Goal: Task Accomplishment & Management: Manage account settings

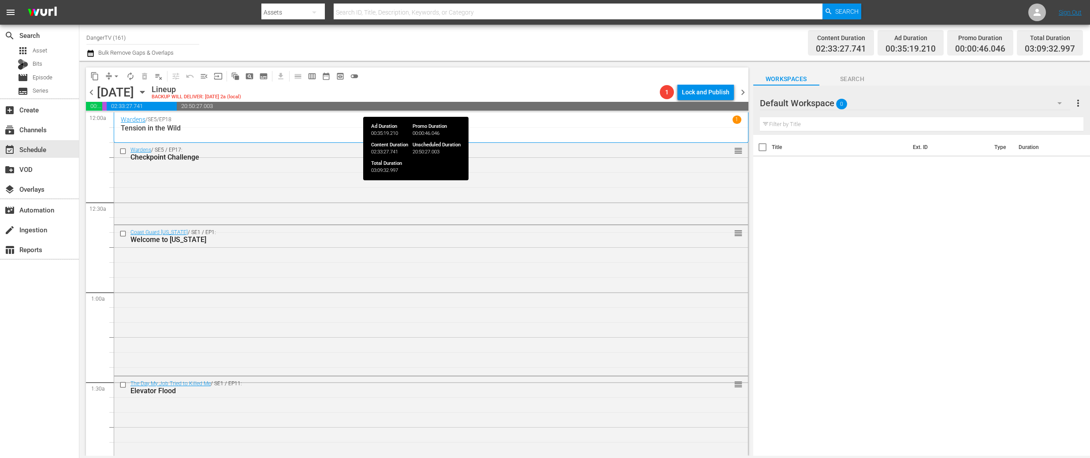
scroll to position [405, 0]
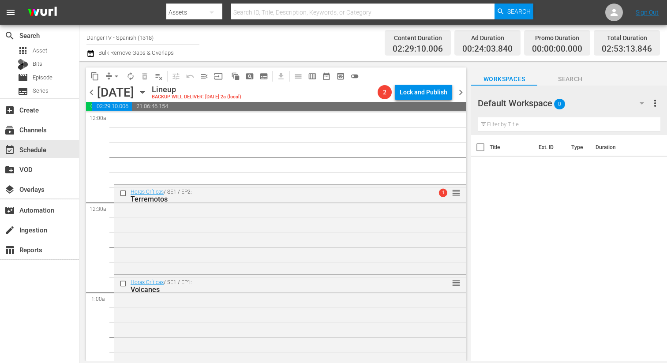
scroll to position [546, 0]
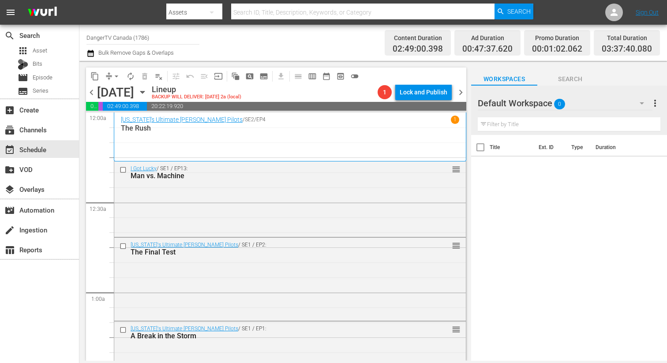
scroll to position [625, 0]
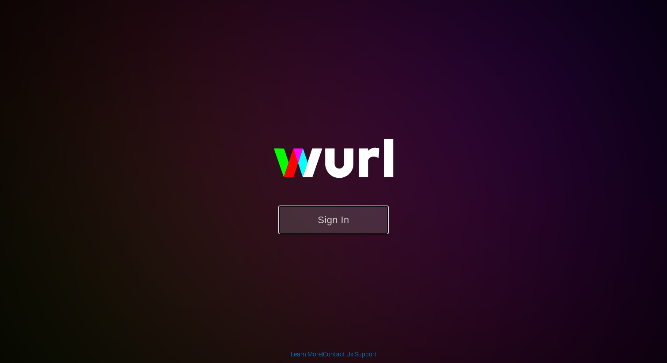
click at [335, 218] on button "Sign In" at bounding box center [333, 219] width 110 height 29
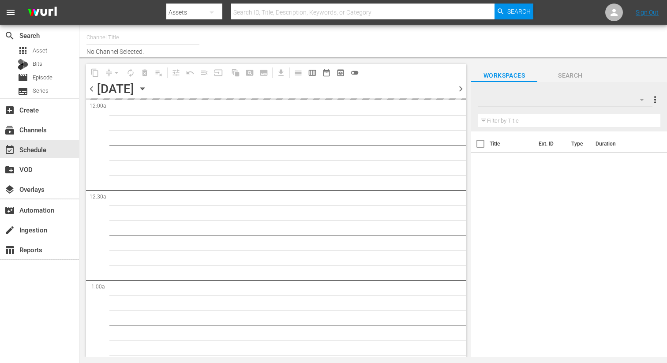
type input "DangerTV Canada (1786)"
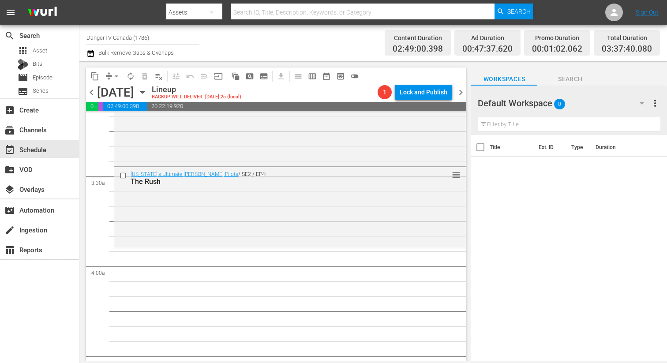
scroll to position [568, 0]
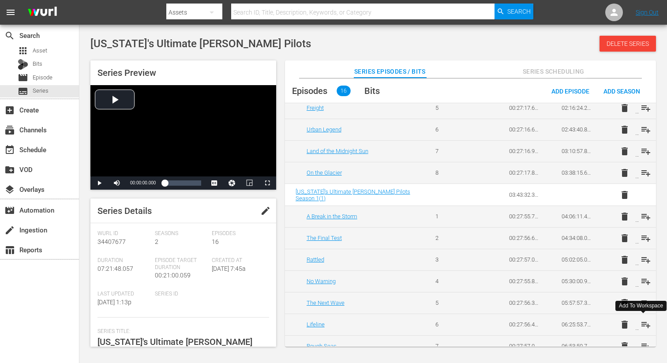
scroll to position [171, 0]
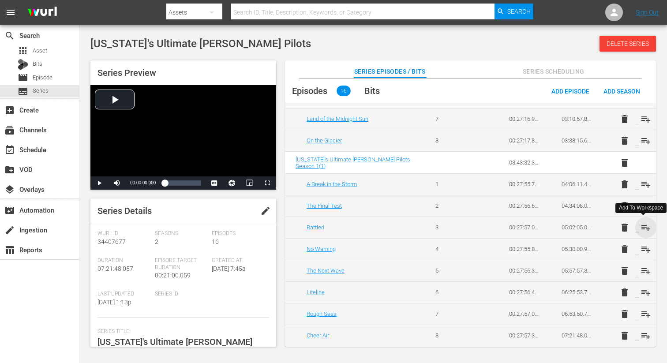
click at [644, 225] on span "playlist_add" at bounding box center [645, 227] width 11 height 11
click at [644, 246] on span "playlist_add" at bounding box center [645, 249] width 11 height 11
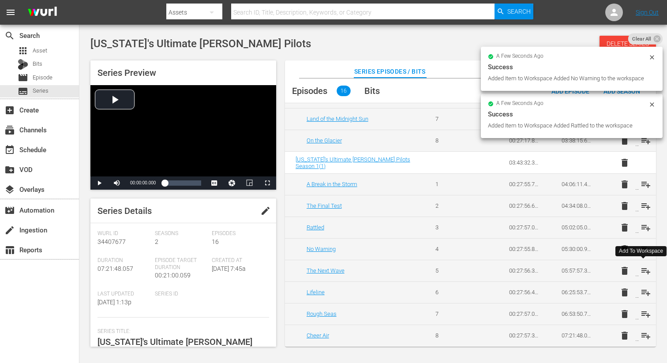
click at [643, 268] on span "playlist_add" at bounding box center [645, 270] width 11 height 11
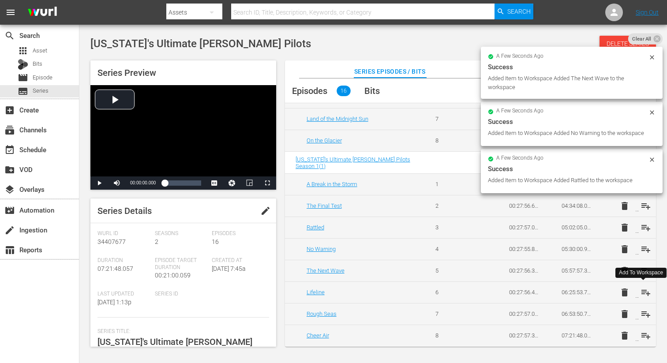
click at [642, 288] on span "playlist_add" at bounding box center [645, 292] width 11 height 11
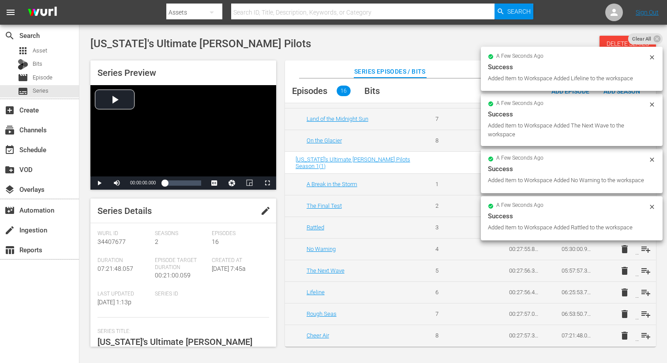
click at [642, 307] on td "delete playlist_add" at bounding box center [629, 314] width 52 height 22
click at [643, 314] on span "playlist_add" at bounding box center [645, 314] width 11 height 11
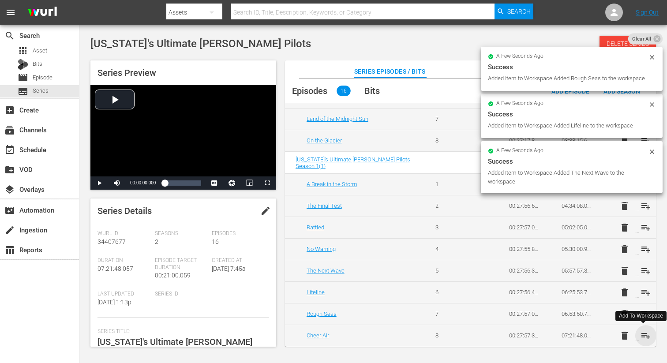
click at [644, 334] on span "playlist_add" at bounding box center [645, 335] width 11 height 11
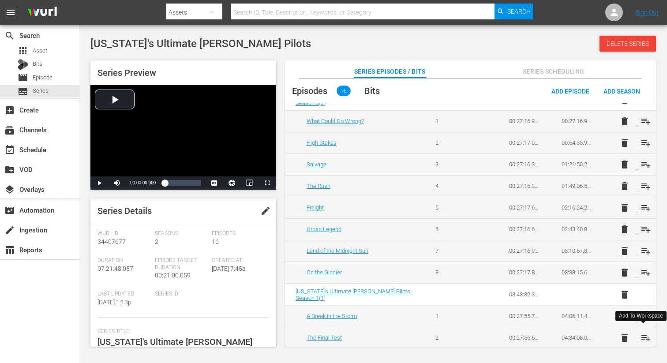
scroll to position [0, 0]
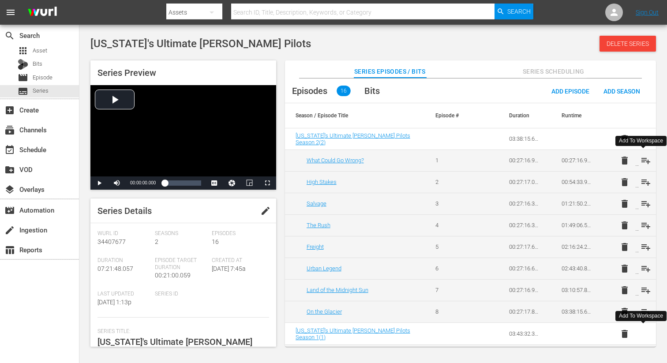
click at [641, 158] on span "playlist_add" at bounding box center [645, 160] width 11 height 11
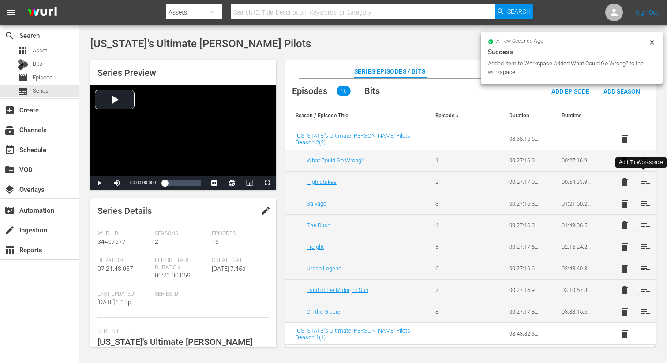
click at [641, 183] on span "playlist_add" at bounding box center [645, 182] width 11 height 11
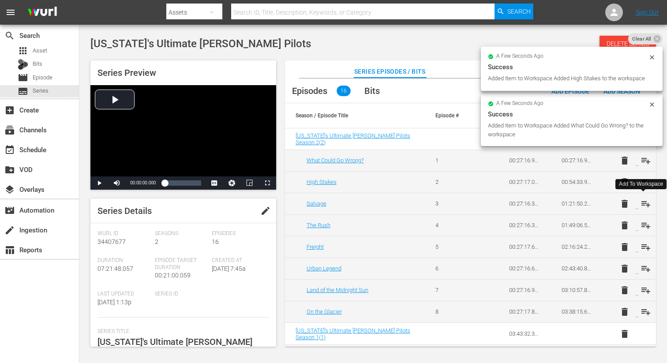
click at [642, 205] on span "playlist_add" at bounding box center [645, 203] width 11 height 11
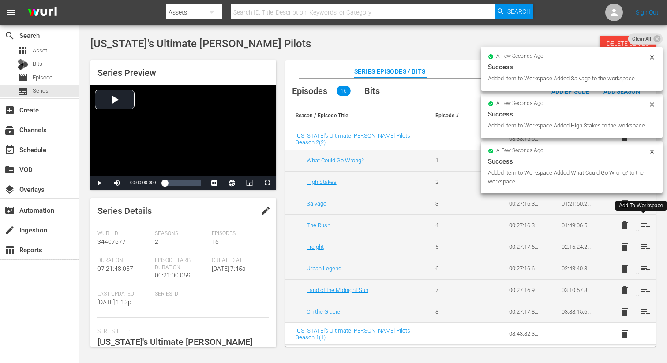
click at [645, 225] on span "playlist_add" at bounding box center [645, 225] width 11 height 11
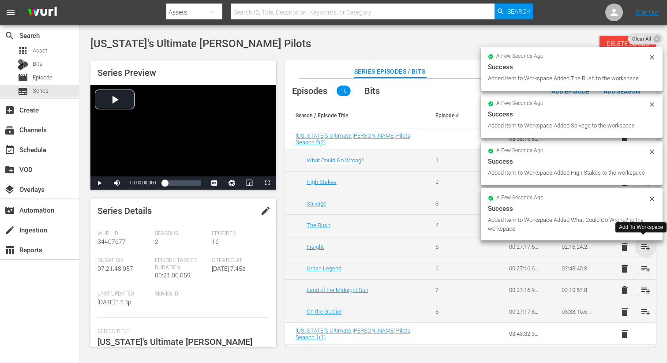
click at [644, 245] on span "playlist_add" at bounding box center [645, 247] width 11 height 11
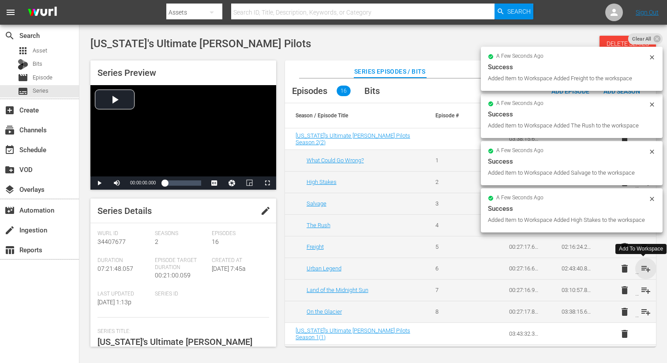
click at [643, 266] on span "playlist_add" at bounding box center [645, 268] width 11 height 11
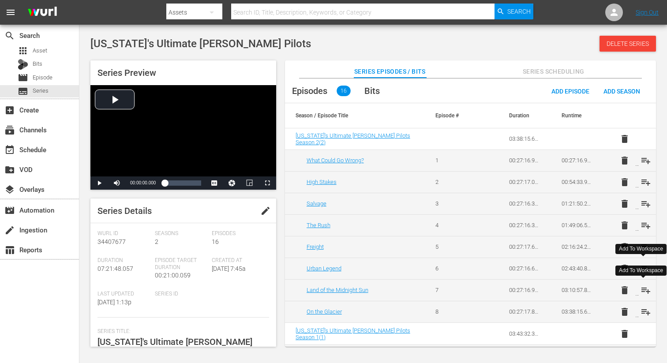
click at [640, 286] on span "playlist_add" at bounding box center [645, 290] width 11 height 11
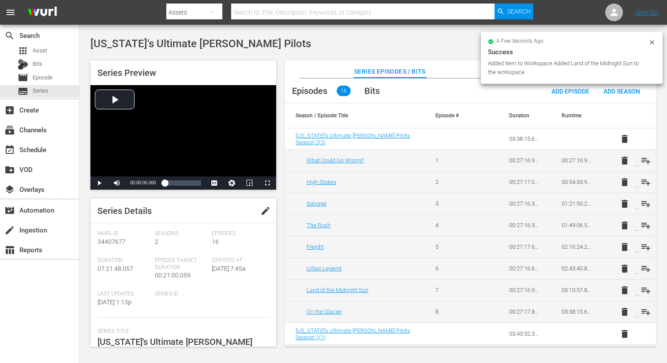
click at [640, 317] on td "delete playlist_add" at bounding box center [629, 312] width 52 height 22
click at [641, 311] on span "playlist_add" at bounding box center [645, 311] width 11 height 11
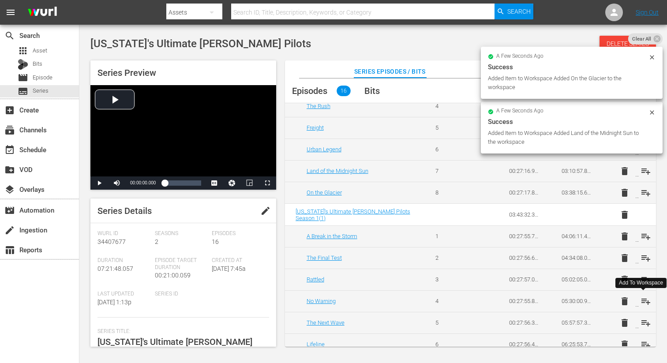
scroll to position [120, 0]
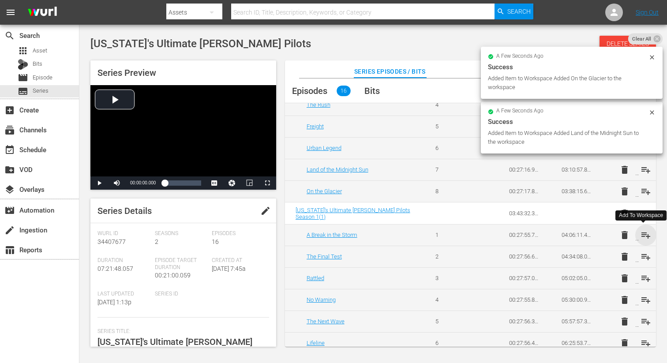
click at [646, 235] on span "playlist_add" at bounding box center [645, 235] width 11 height 11
click at [642, 256] on span "playlist_add" at bounding box center [645, 256] width 11 height 11
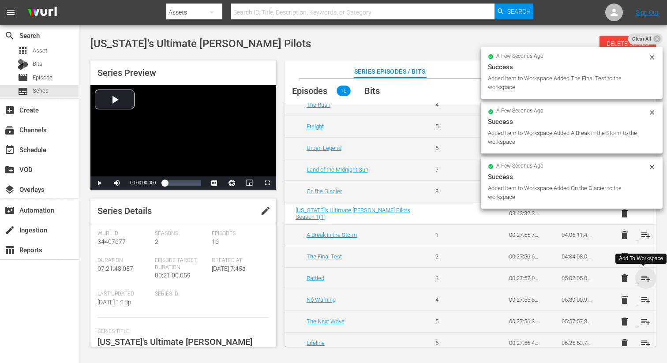
click at [641, 276] on span "playlist_add" at bounding box center [645, 278] width 11 height 11
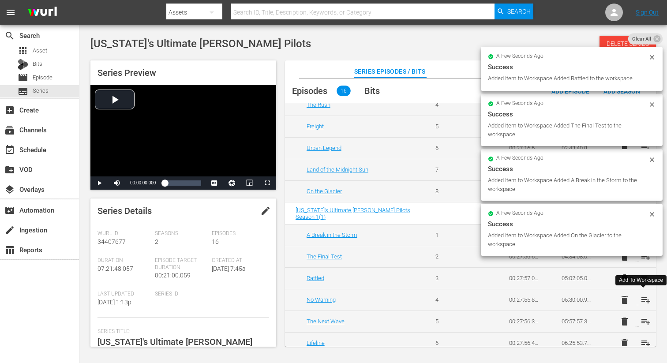
click at [641, 298] on span "playlist_add" at bounding box center [645, 299] width 11 height 11
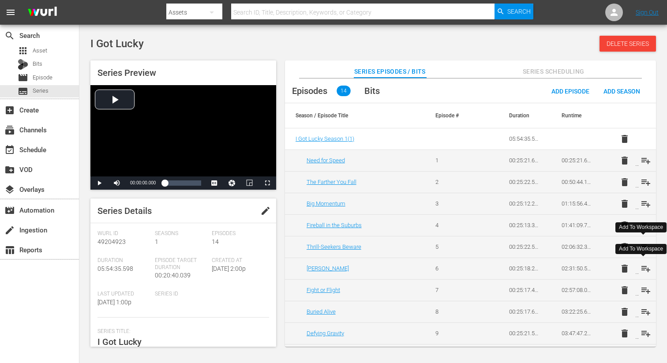
click at [640, 268] on span "playlist_add" at bounding box center [645, 268] width 11 height 11
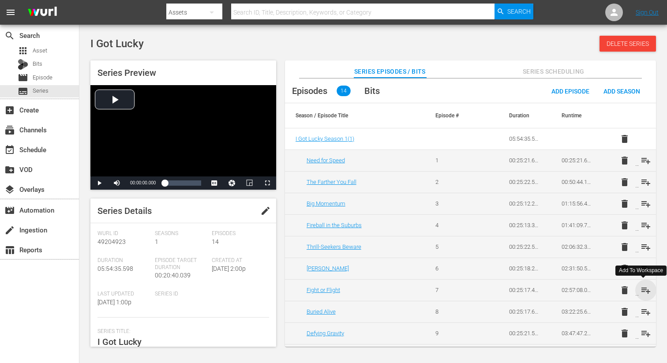
click at [640, 288] on span "playlist_add" at bounding box center [645, 290] width 11 height 11
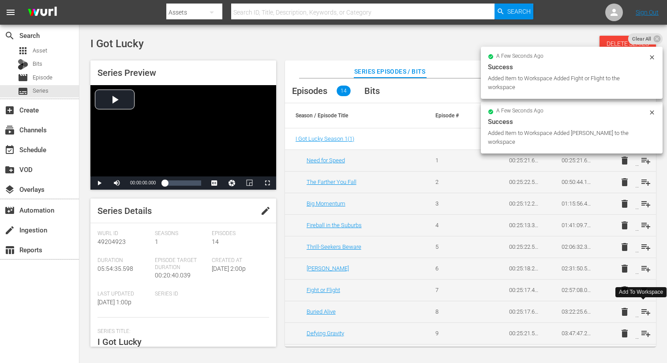
click at [643, 308] on span "playlist_add" at bounding box center [645, 311] width 11 height 11
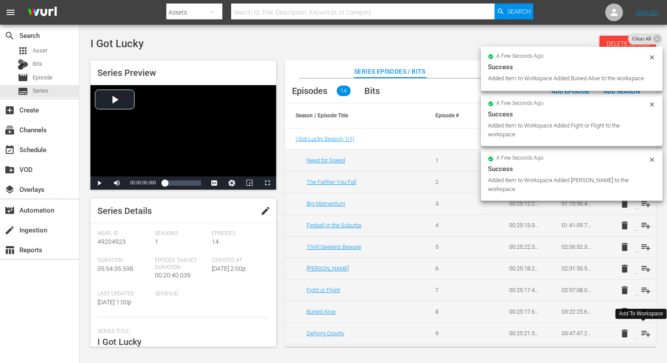
drag, startPoint x: 645, startPoint y: 331, endPoint x: 641, endPoint y: 324, distance: 6.9
click at [645, 331] on span "playlist_add" at bounding box center [645, 333] width 11 height 11
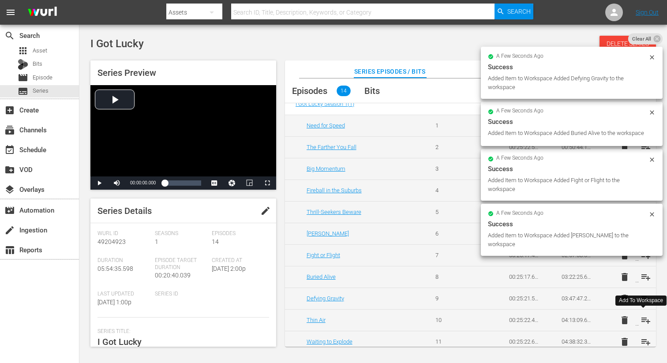
click at [642, 320] on span "playlist_add" at bounding box center [645, 320] width 11 height 11
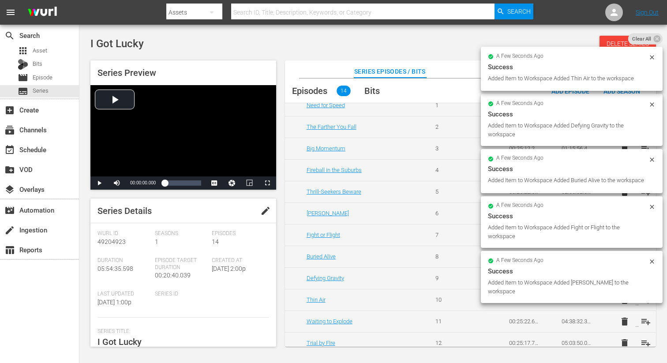
scroll to position [60, 0]
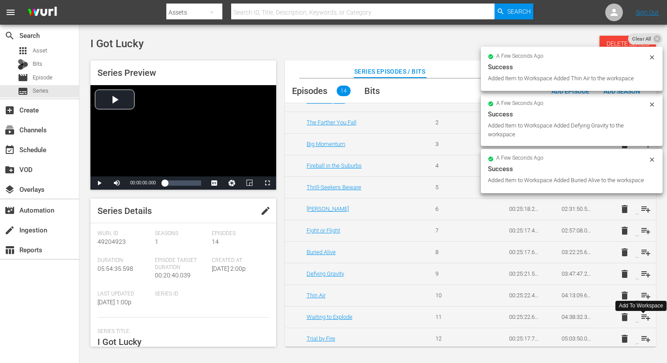
click at [643, 317] on span "playlist_add" at bounding box center [645, 317] width 11 height 11
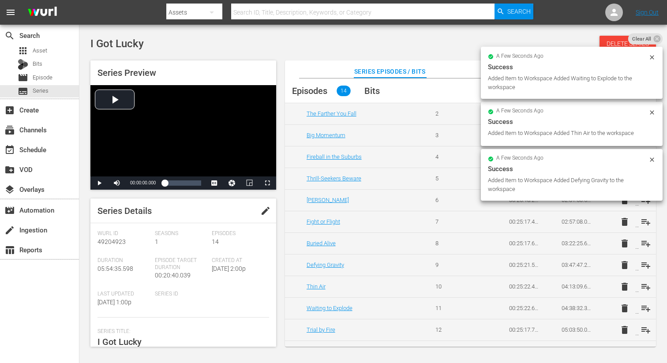
scroll to position [74, 0]
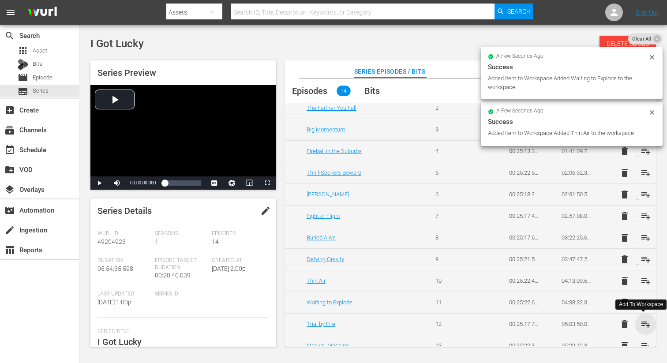
click at [642, 326] on span "playlist_add" at bounding box center [645, 324] width 11 height 11
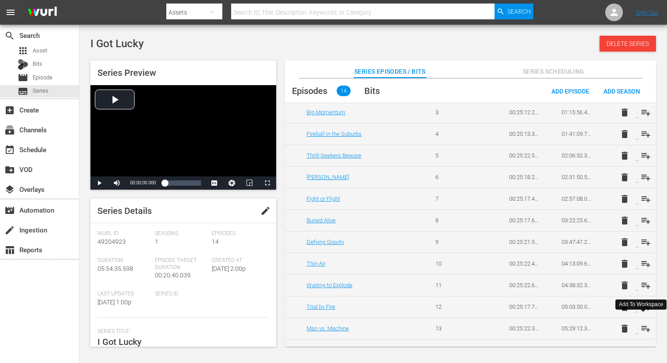
scroll to position [106, 0]
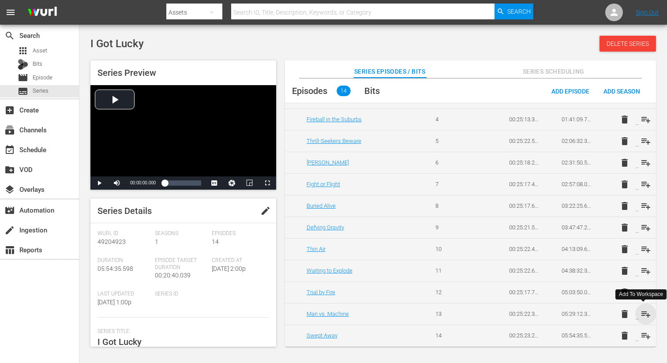
click at [643, 315] on span "playlist_add" at bounding box center [645, 314] width 11 height 11
click at [641, 334] on span "playlist_add" at bounding box center [645, 335] width 11 height 11
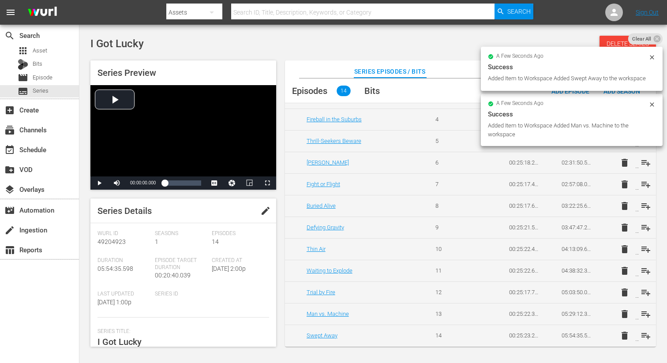
scroll to position [0, 0]
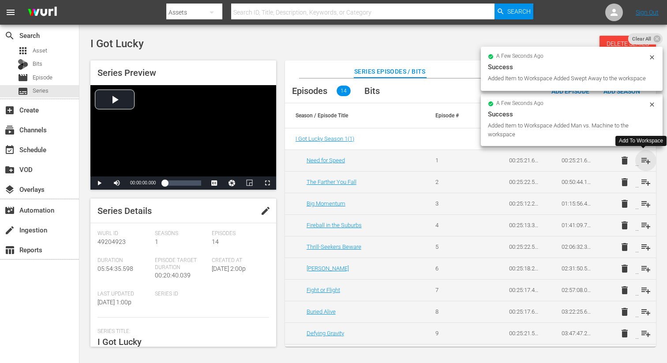
click at [647, 160] on span "playlist_add" at bounding box center [645, 160] width 11 height 11
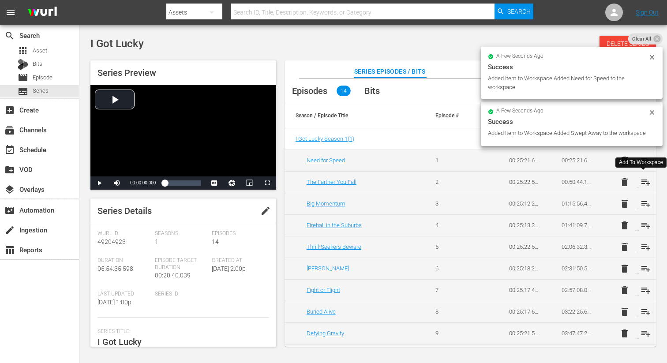
click at [643, 184] on span "playlist_add" at bounding box center [645, 182] width 11 height 11
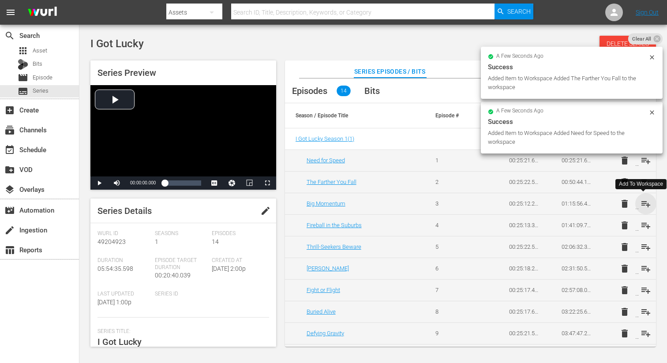
click at [645, 204] on span "playlist_add" at bounding box center [645, 203] width 11 height 11
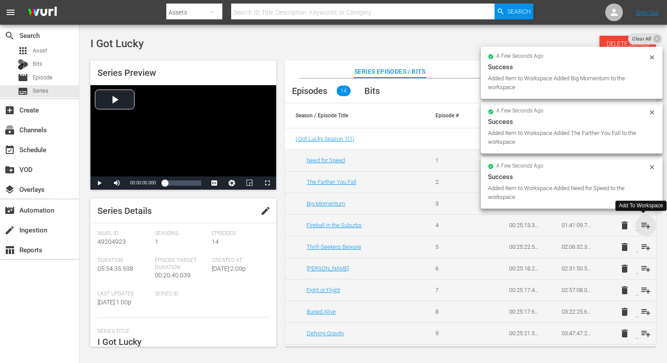
click at [644, 226] on span "playlist_add" at bounding box center [645, 225] width 11 height 11
click at [642, 244] on span "playlist_add" at bounding box center [645, 247] width 11 height 11
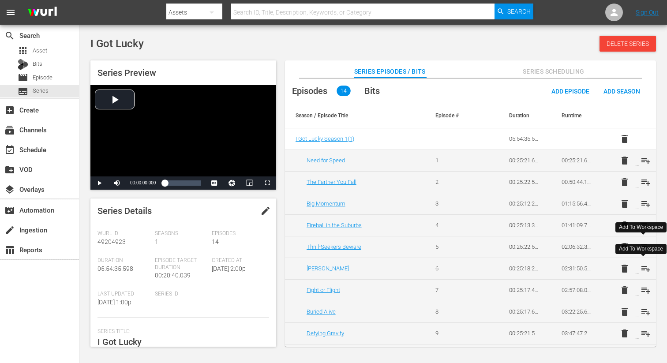
click at [643, 271] on span "playlist_add" at bounding box center [645, 268] width 11 height 11
click at [640, 287] on span "playlist_add" at bounding box center [645, 290] width 11 height 11
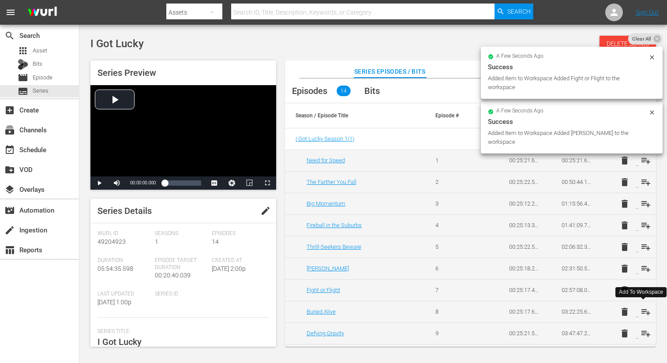
drag, startPoint x: 643, startPoint y: 309, endPoint x: 643, endPoint y: 314, distance: 5.3
click at [643, 309] on span "playlist_add" at bounding box center [645, 311] width 11 height 11
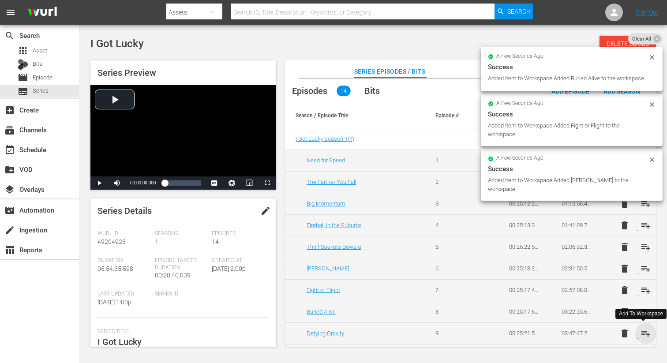
click at [643, 332] on span "playlist_add" at bounding box center [645, 333] width 11 height 11
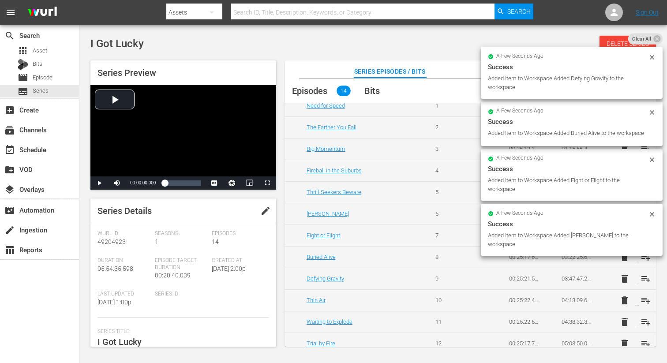
scroll to position [59, 0]
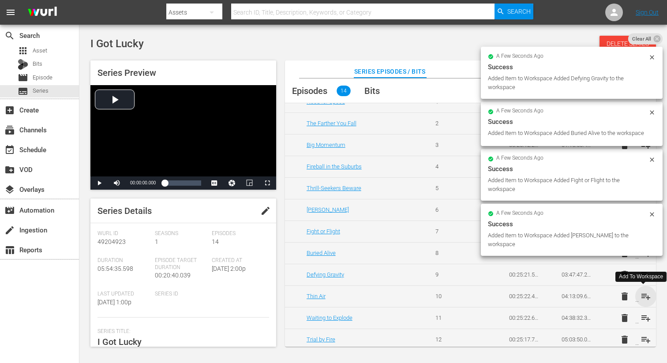
drag, startPoint x: 641, startPoint y: 298, endPoint x: 641, endPoint y: 313, distance: 15.5
click at [641, 298] on span "playlist_add" at bounding box center [645, 296] width 11 height 11
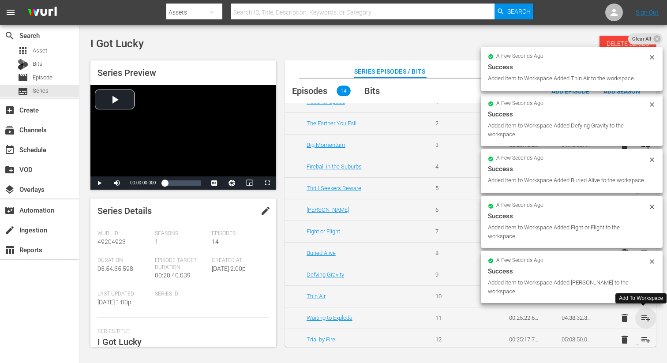
click at [641, 315] on span "playlist_add" at bounding box center [645, 318] width 11 height 11
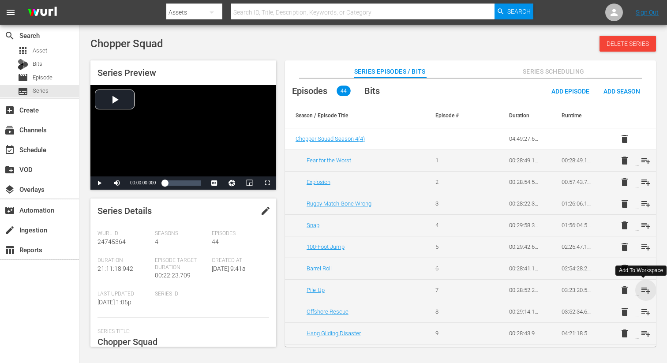
click at [645, 288] on span "playlist_add" at bounding box center [645, 290] width 11 height 11
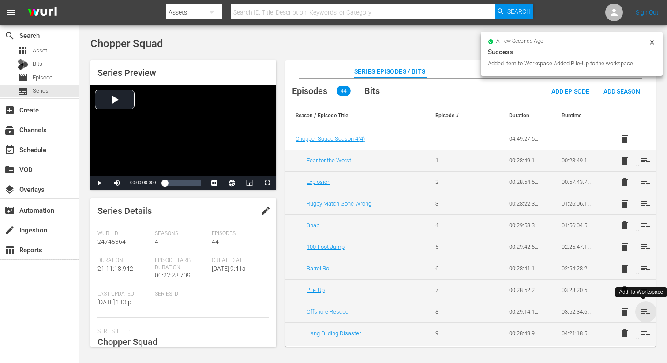
click at [643, 310] on span "playlist_add" at bounding box center [645, 311] width 11 height 11
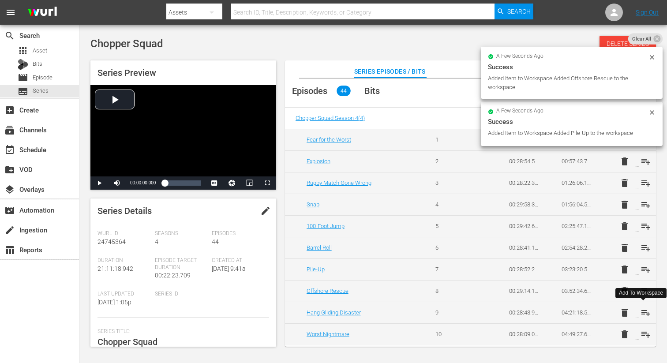
click at [643, 309] on span "playlist_add" at bounding box center [645, 312] width 11 height 11
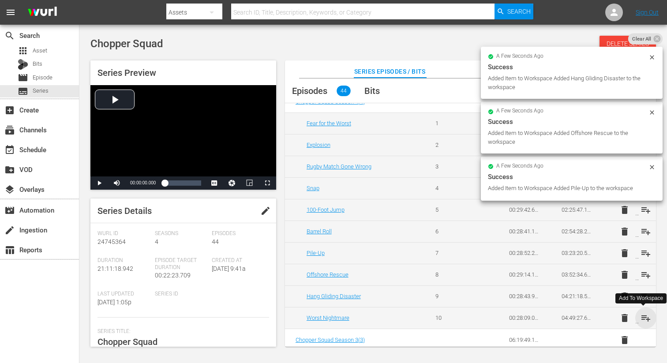
click at [643, 315] on span "playlist_add" at bounding box center [645, 318] width 11 height 11
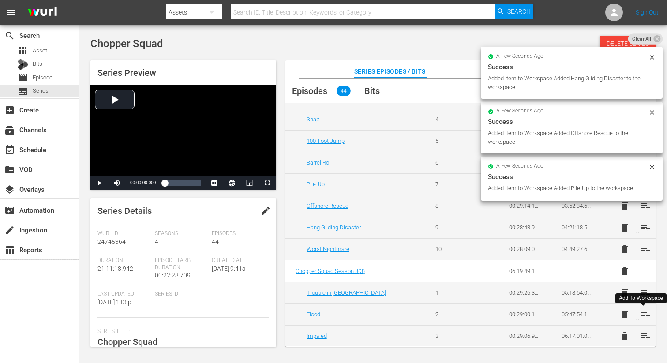
scroll to position [137, 0]
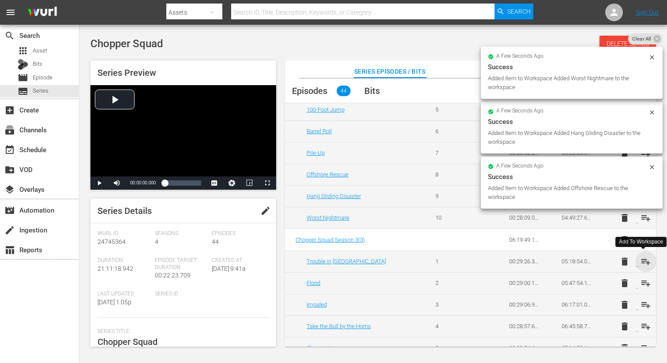
click at [642, 260] on span "playlist_add" at bounding box center [645, 261] width 11 height 11
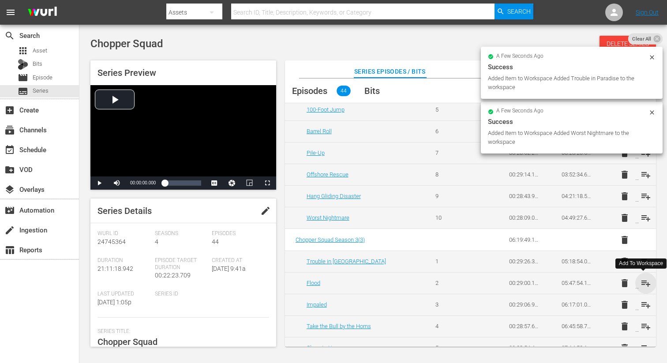
click at [644, 281] on span "playlist_add" at bounding box center [645, 283] width 11 height 11
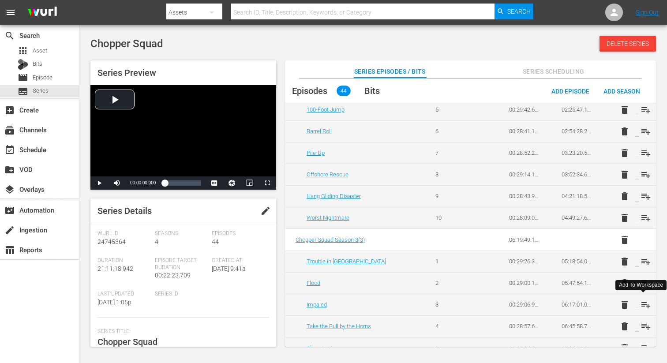
click at [641, 302] on span "playlist_add" at bounding box center [645, 304] width 11 height 11
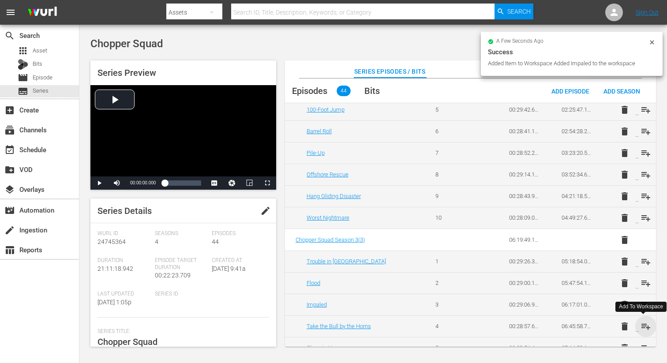
drag, startPoint x: 642, startPoint y: 324, endPoint x: 640, endPoint y: 313, distance: 10.3
click at [642, 324] on span "playlist_add" at bounding box center [645, 326] width 11 height 11
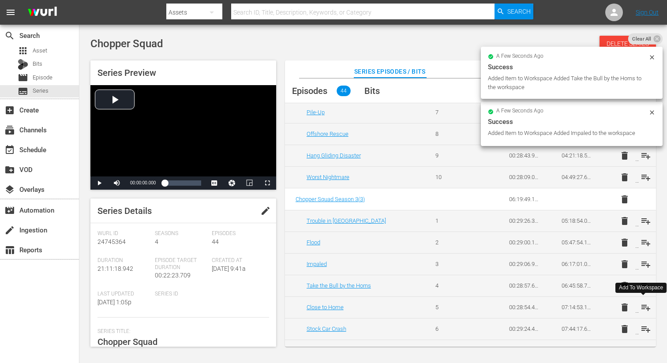
scroll to position [181, 0]
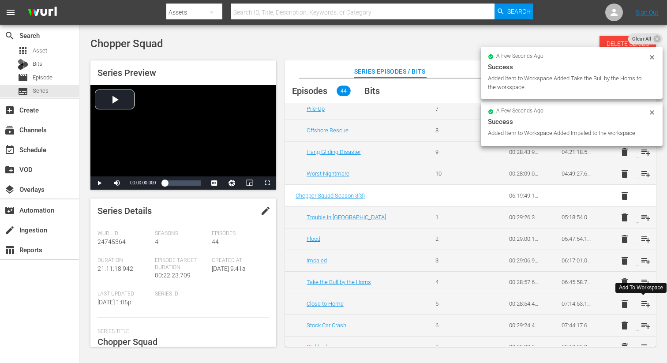
click at [642, 302] on span "playlist_add" at bounding box center [645, 303] width 11 height 11
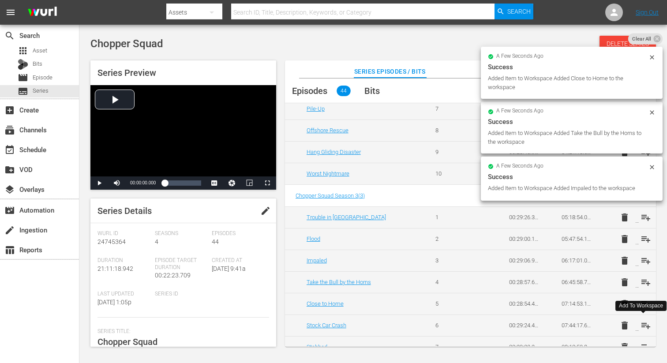
click at [641, 323] on span "playlist_add" at bounding box center [645, 325] width 11 height 11
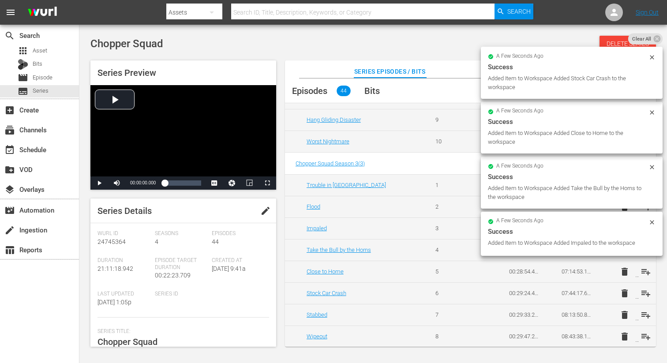
scroll to position [218, 0]
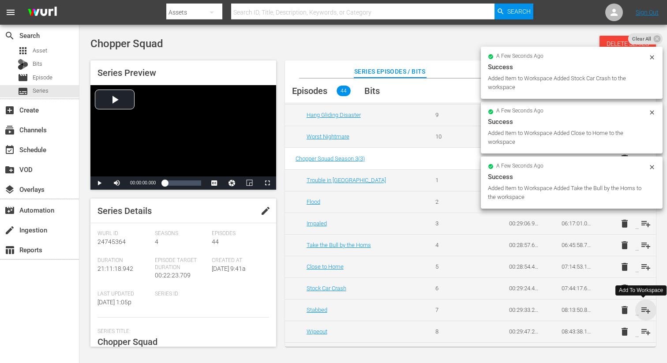
click at [642, 309] on span "playlist_add" at bounding box center [645, 310] width 11 height 11
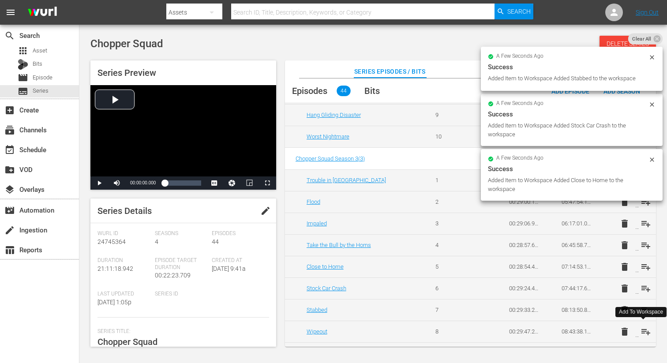
click at [642, 332] on span "playlist_add" at bounding box center [645, 331] width 11 height 11
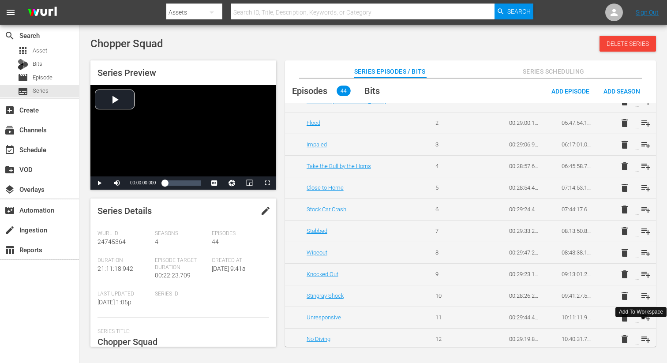
scroll to position [302, 0]
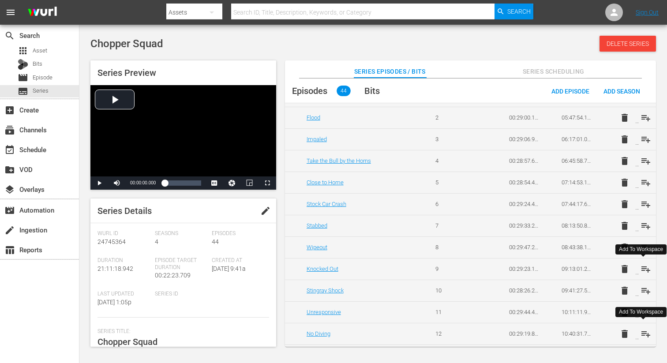
click at [642, 268] on span "playlist_add" at bounding box center [645, 269] width 11 height 11
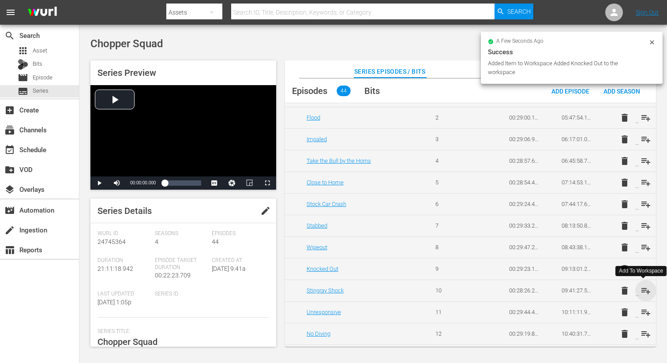
click at [643, 287] on span "playlist_add" at bounding box center [645, 290] width 11 height 11
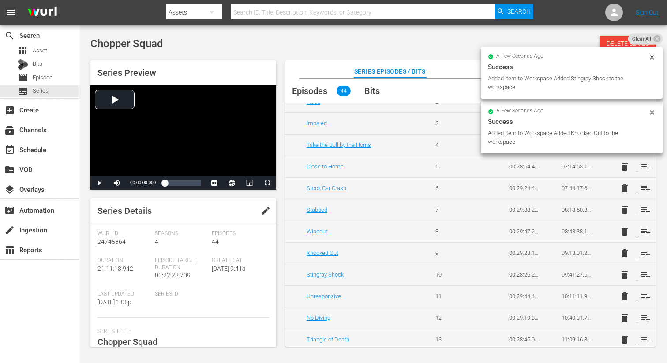
scroll to position [325, 0]
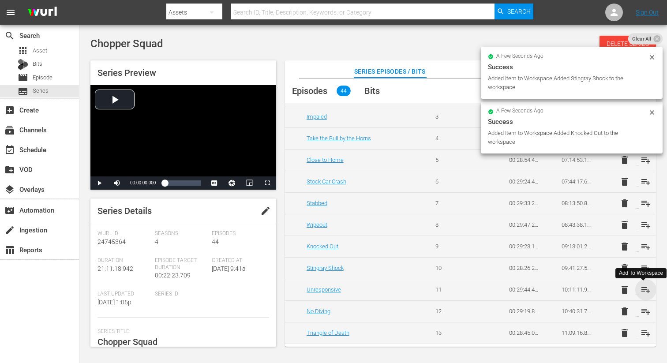
click at [643, 289] on span "playlist_add" at bounding box center [645, 289] width 11 height 11
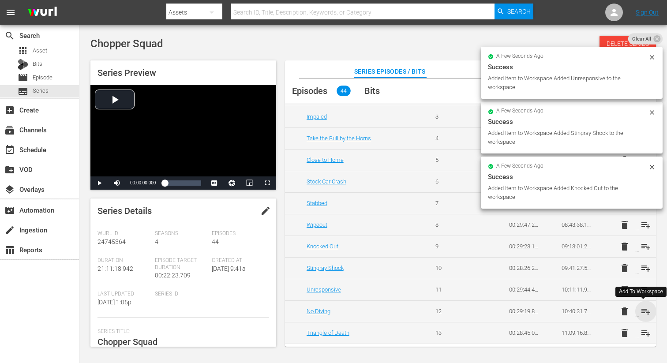
drag, startPoint x: 643, startPoint y: 308, endPoint x: 642, endPoint y: 296, distance: 11.9
click at [642, 308] on span "playlist_add" at bounding box center [645, 311] width 11 height 11
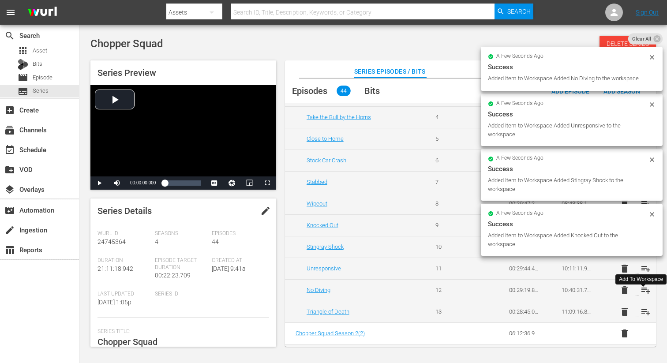
scroll to position [355, 0]
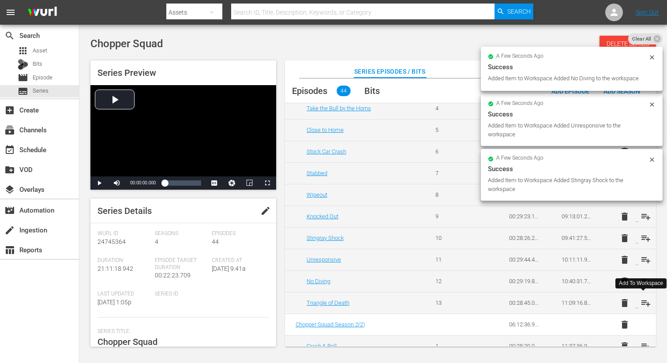
click at [641, 302] on span "playlist_add" at bounding box center [645, 303] width 11 height 11
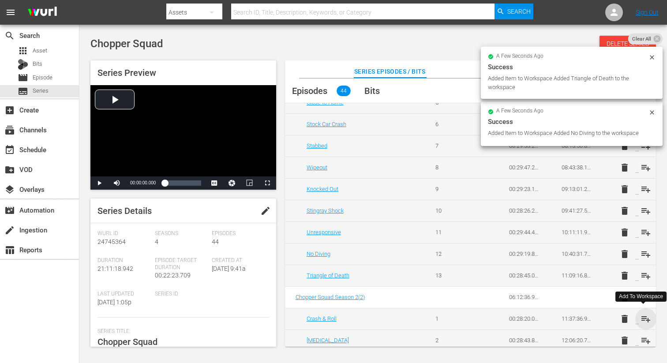
scroll to position [381, 0]
click at [641, 316] on span "playlist_add" at bounding box center [645, 319] width 11 height 11
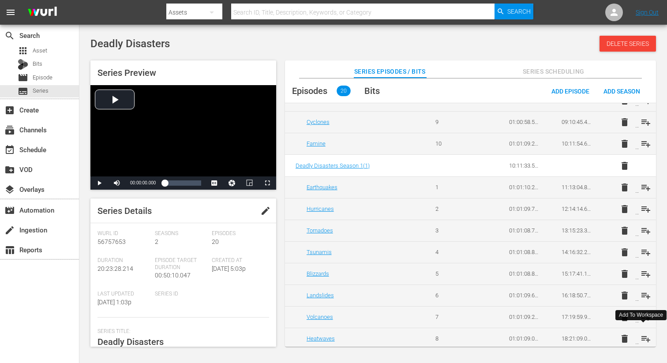
scroll to position [229, 0]
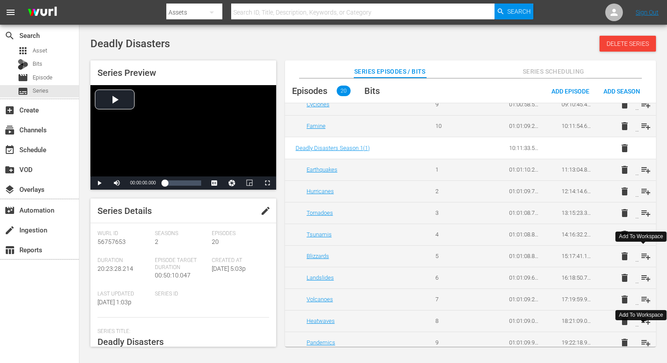
click at [645, 257] on span "playlist_add" at bounding box center [645, 256] width 11 height 11
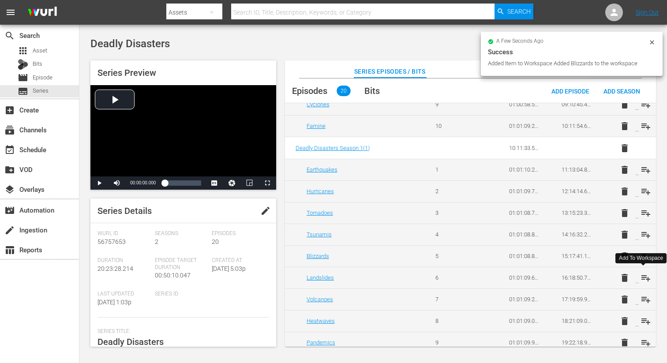
click at [644, 272] on span "playlist_add" at bounding box center [645, 277] width 11 height 11
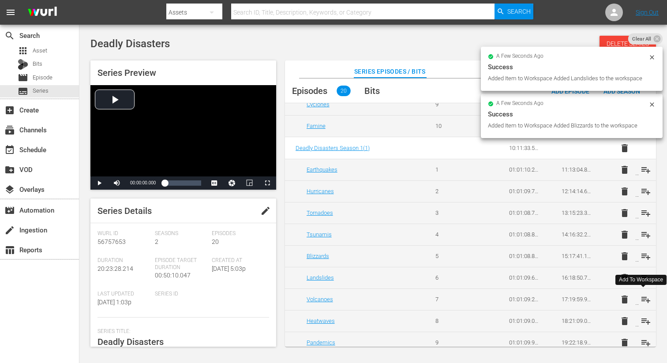
click at [642, 295] on span "playlist_add" at bounding box center [645, 299] width 11 height 11
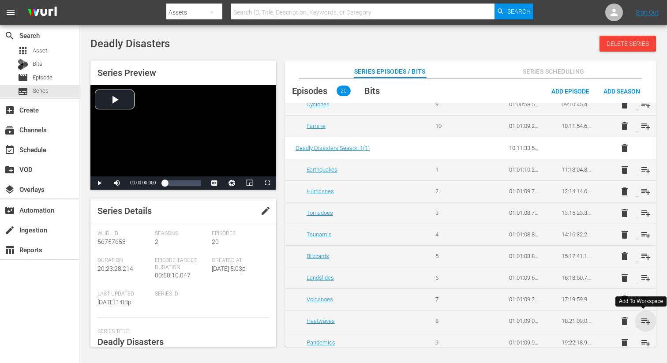
click at [640, 319] on span "playlist_add" at bounding box center [645, 321] width 11 height 11
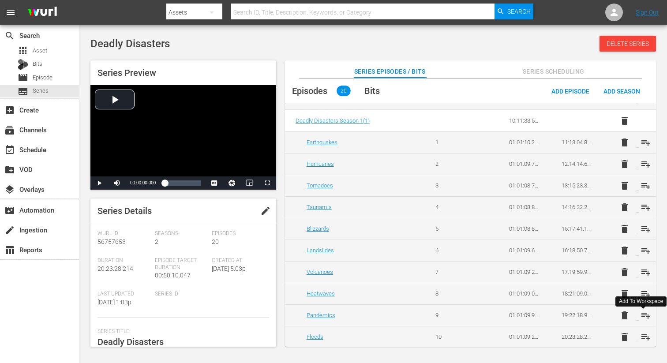
scroll to position [257, 0]
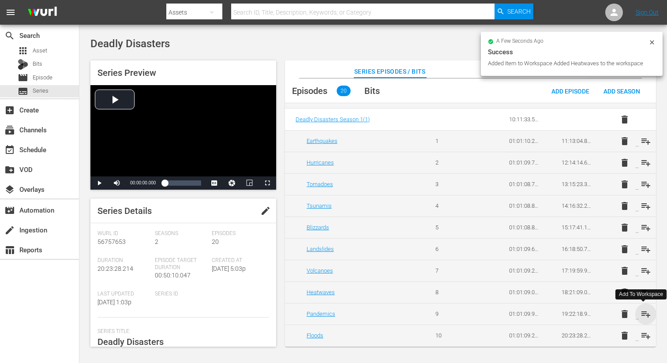
drag, startPoint x: 641, startPoint y: 313, endPoint x: 639, endPoint y: 318, distance: 4.7
click at [641, 313] on span "playlist_add" at bounding box center [645, 314] width 11 height 11
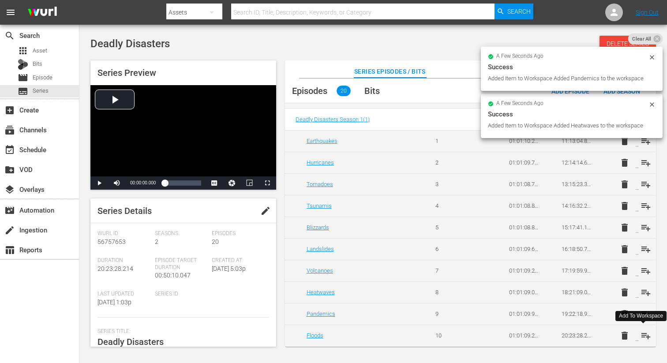
click at [641, 334] on span "playlist_add" at bounding box center [645, 335] width 11 height 11
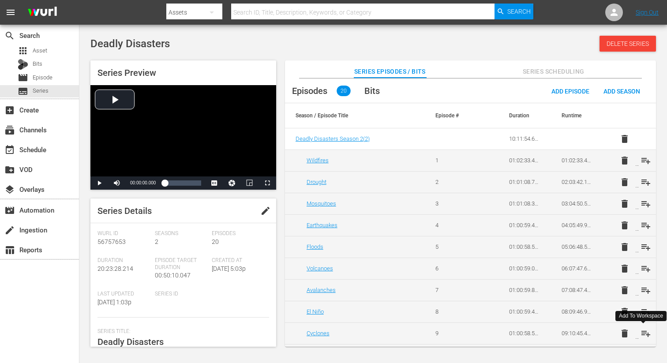
scroll to position [0, 0]
click at [645, 160] on span "playlist_add" at bounding box center [645, 160] width 11 height 11
drag, startPoint x: 644, startPoint y: 179, endPoint x: 644, endPoint y: 190, distance: 11.0
click at [644, 179] on span "playlist_add" at bounding box center [645, 182] width 11 height 11
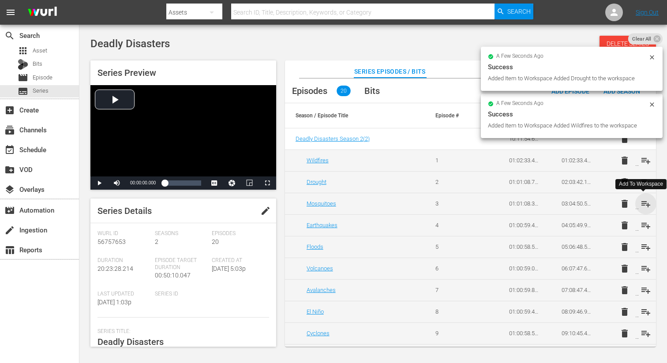
click at [641, 201] on span "playlist_add" at bounding box center [645, 203] width 11 height 11
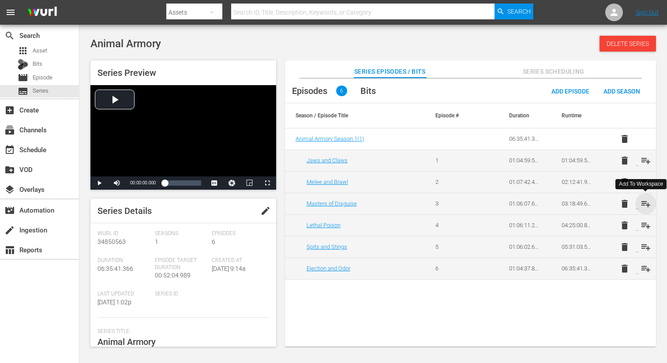
click at [645, 202] on span "playlist_add" at bounding box center [645, 203] width 11 height 11
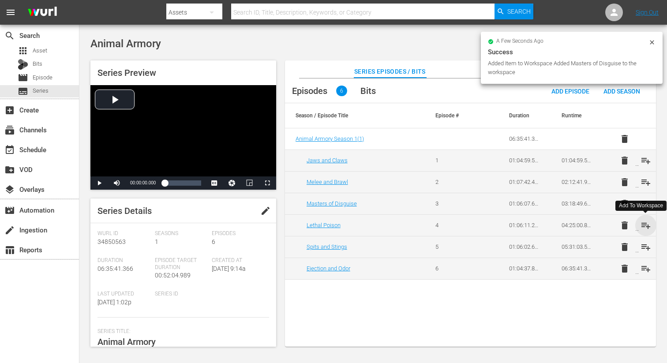
click at [645, 222] on span "playlist_add" at bounding box center [645, 225] width 11 height 11
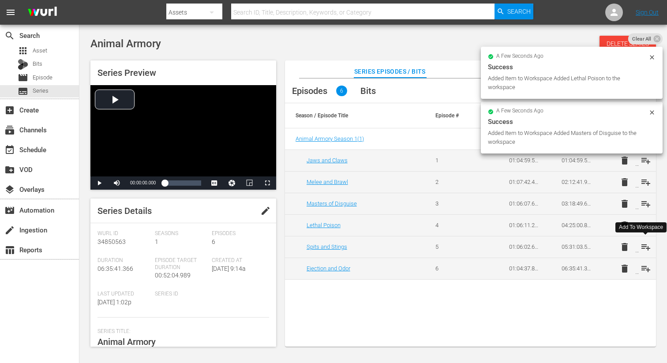
click at [647, 247] on span "playlist_add" at bounding box center [645, 247] width 11 height 11
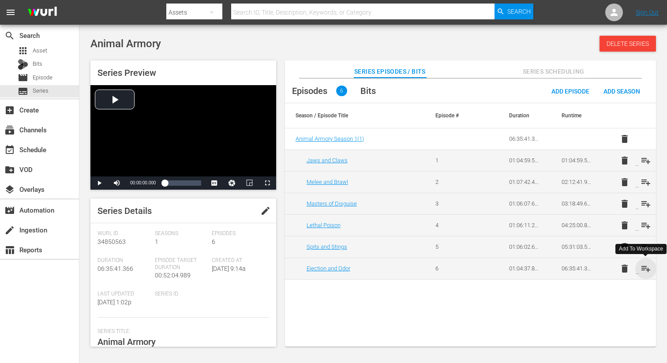
drag, startPoint x: 646, startPoint y: 264, endPoint x: 661, endPoint y: 209, distance: 57.1
click at [646, 264] on span "playlist_add" at bounding box center [645, 268] width 11 height 11
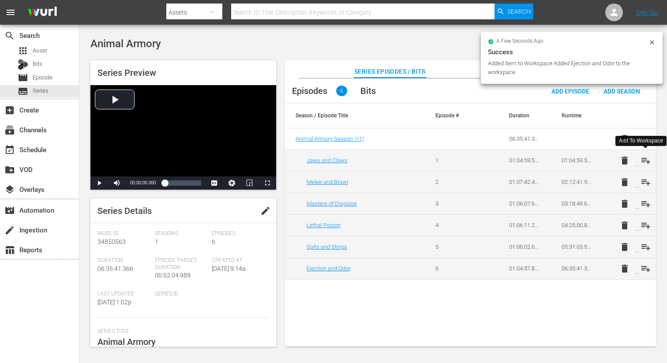
click at [643, 157] on span "playlist_add" at bounding box center [645, 160] width 11 height 11
click at [645, 180] on span "playlist_add" at bounding box center [645, 182] width 11 height 11
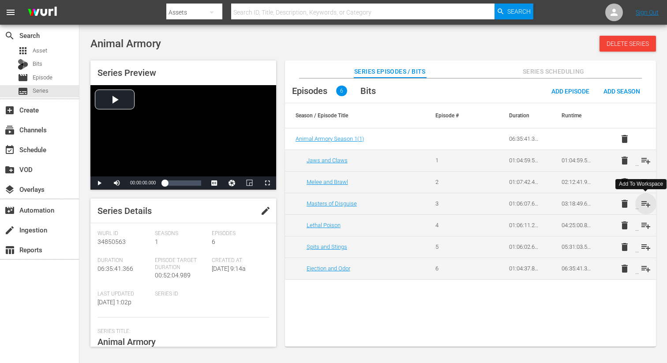
click at [641, 204] on span "playlist_add" at bounding box center [645, 203] width 11 height 11
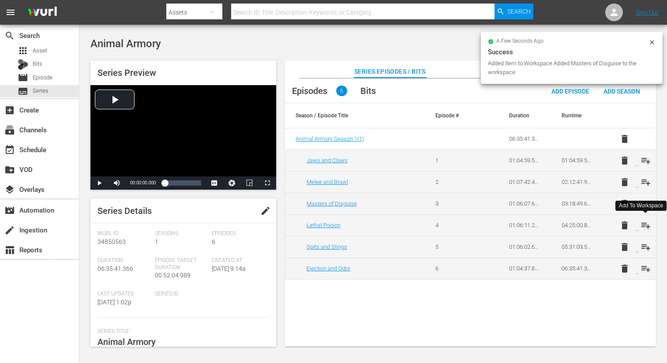
click at [642, 222] on span "playlist_add" at bounding box center [645, 225] width 11 height 11
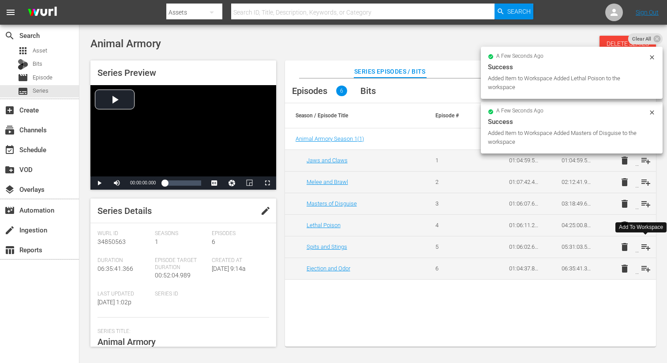
click at [646, 244] on span "playlist_add" at bounding box center [645, 247] width 11 height 11
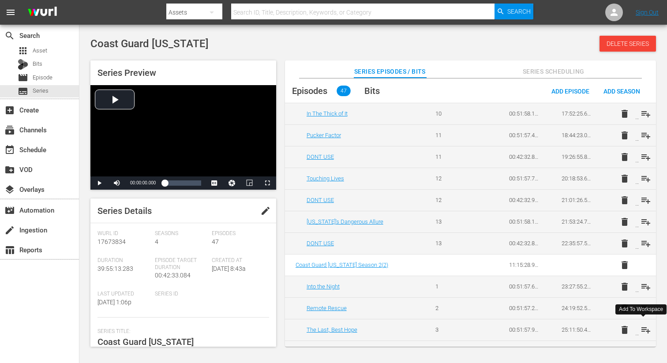
scroll to position [507, 0]
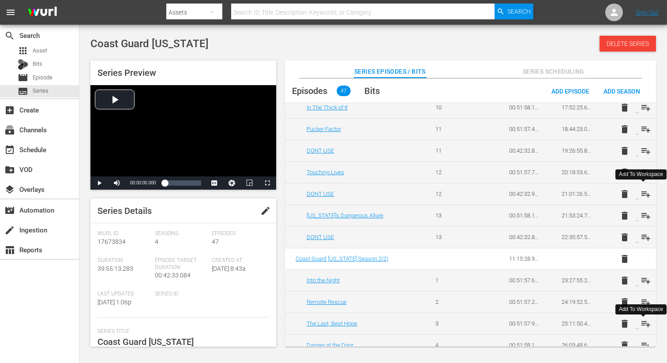
click at [644, 196] on span "playlist_add" at bounding box center [645, 194] width 11 height 11
click at [643, 216] on span "playlist_add" at bounding box center [645, 215] width 11 height 11
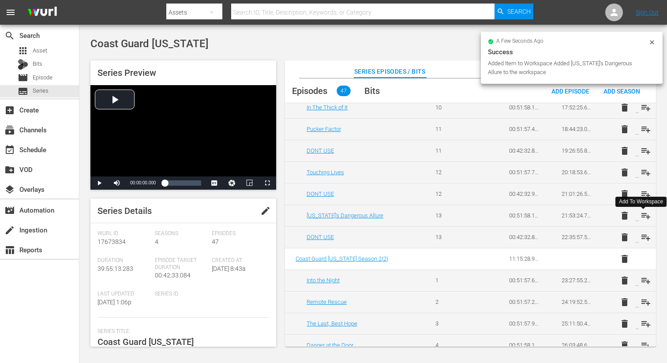
scroll to position [530, 0]
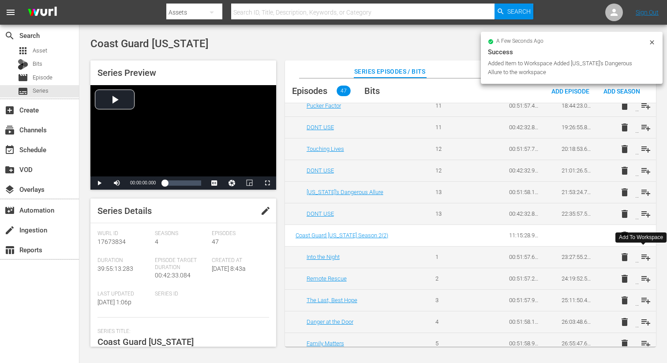
click at [643, 258] on span "playlist_add" at bounding box center [645, 257] width 11 height 11
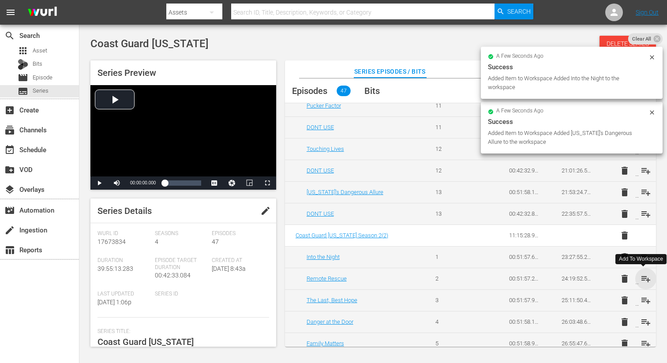
click at [641, 281] on span "playlist_add" at bounding box center [645, 278] width 11 height 11
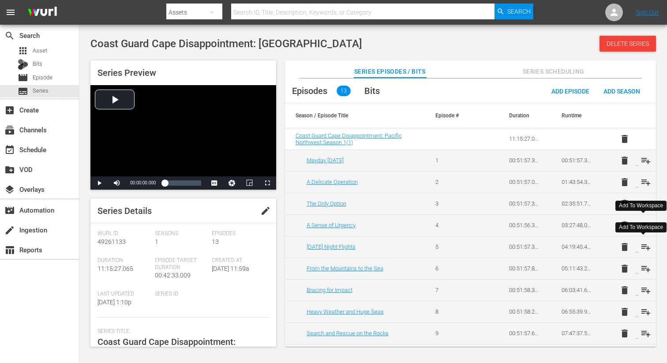
click at [642, 246] on span "playlist_add" at bounding box center [645, 247] width 11 height 11
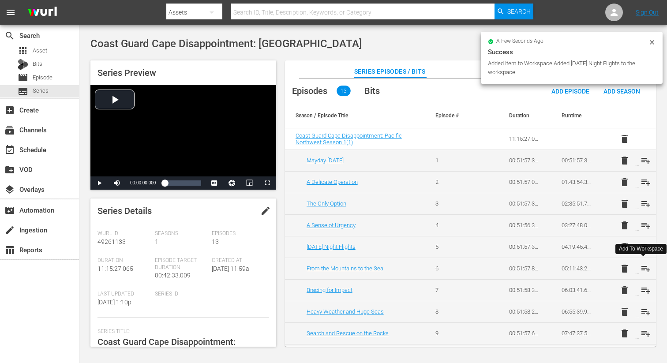
drag, startPoint x: 643, startPoint y: 266, endPoint x: 643, endPoint y: 274, distance: 7.5
click at [643, 266] on span "playlist_add" at bounding box center [645, 268] width 11 height 11
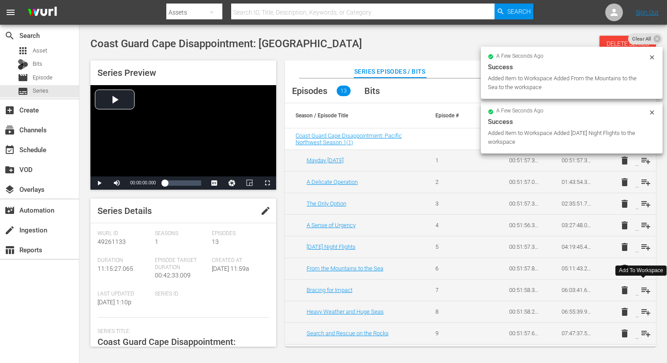
click at [641, 290] on span "playlist_add" at bounding box center [645, 290] width 11 height 11
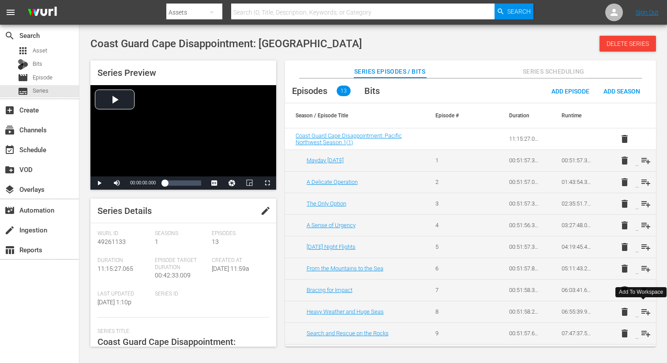
click at [641, 310] on span "playlist_add" at bounding box center [645, 311] width 11 height 11
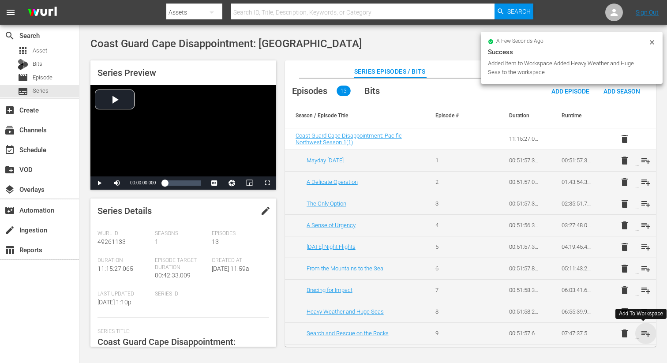
click at [641, 329] on span "playlist_add" at bounding box center [645, 333] width 11 height 11
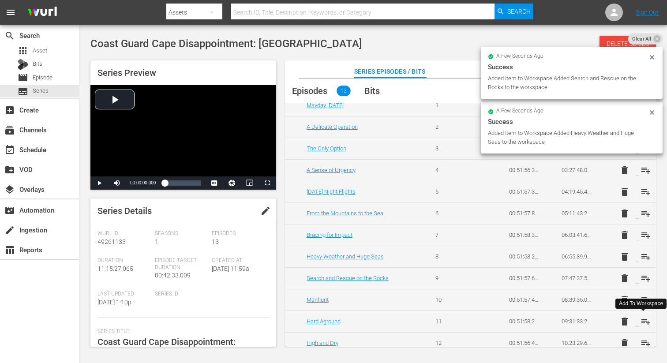
scroll to position [57, 0]
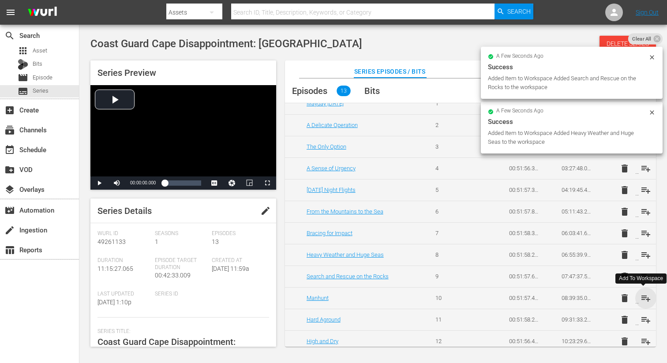
click at [641, 299] on span "playlist_add" at bounding box center [645, 298] width 11 height 11
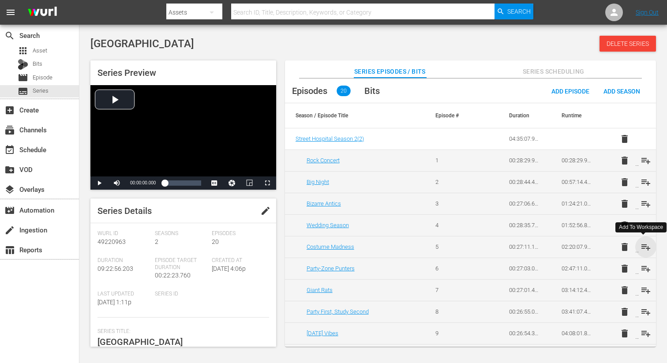
click at [642, 244] on span "playlist_add" at bounding box center [645, 247] width 11 height 11
click at [645, 263] on span "playlist_add" at bounding box center [645, 268] width 11 height 11
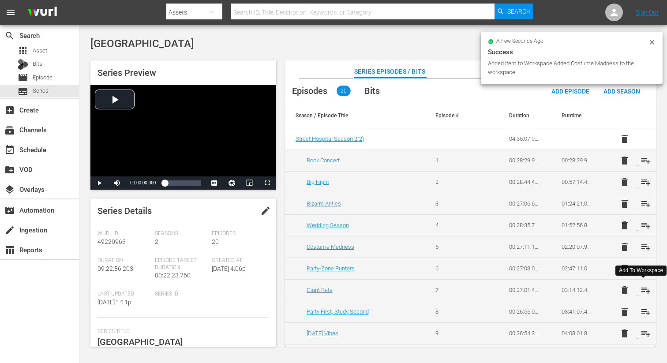
click at [644, 289] on span "playlist_add" at bounding box center [645, 290] width 11 height 11
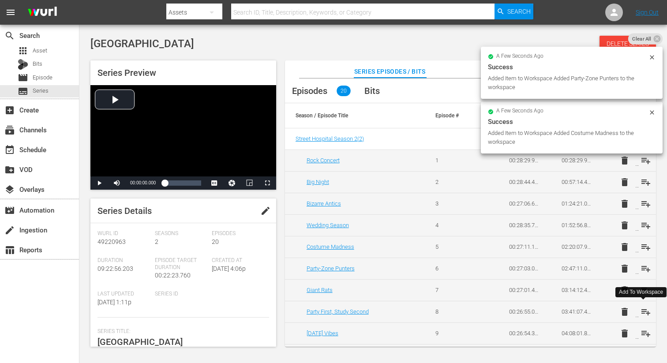
click at [644, 308] on span "playlist_add" at bounding box center [645, 311] width 11 height 11
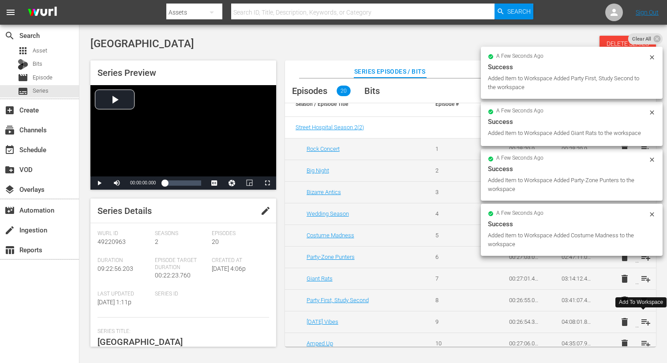
click at [645, 320] on span "playlist_add" at bounding box center [645, 322] width 11 height 11
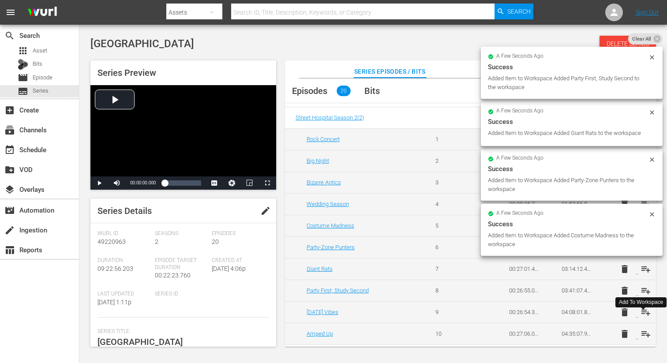
scroll to position [23, 0]
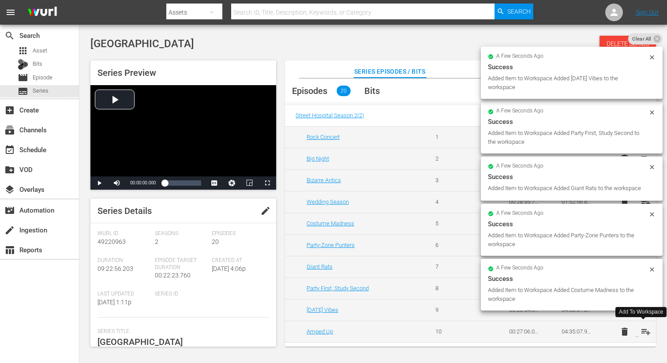
click at [645, 330] on span "playlist_add" at bounding box center [645, 331] width 11 height 11
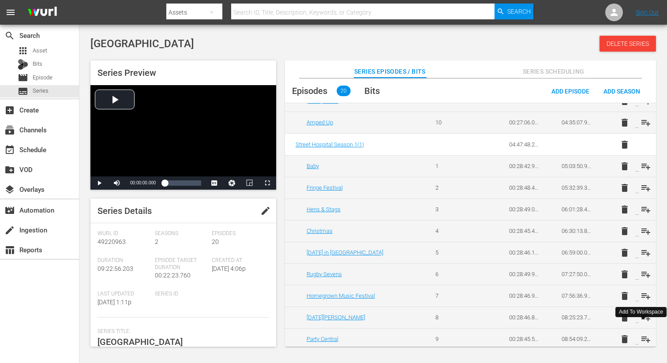
scroll to position [238, 0]
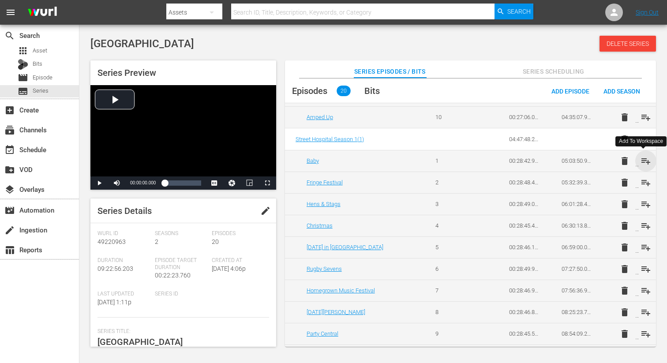
click at [645, 159] on span "playlist_add" at bounding box center [645, 161] width 11 height 11
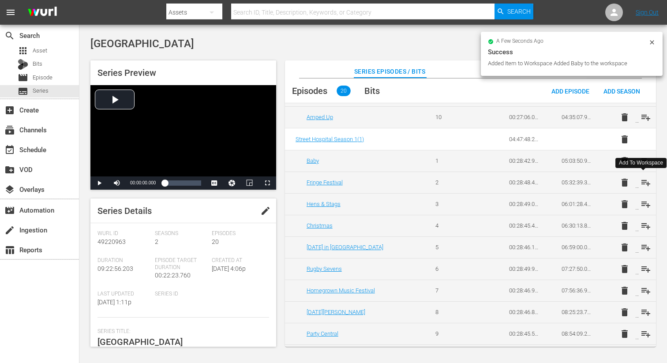
click at [644, 182] on span "playlist_add" at bounding box center [645, 182] width 11 height 11
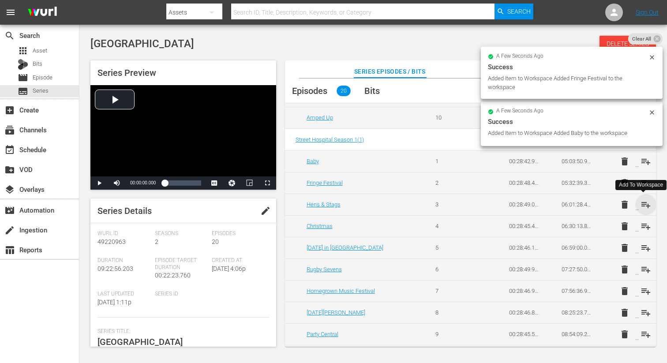
click at [643, 203] on span "playlist_add" at bounding box center [645, 204] width 11 height 11
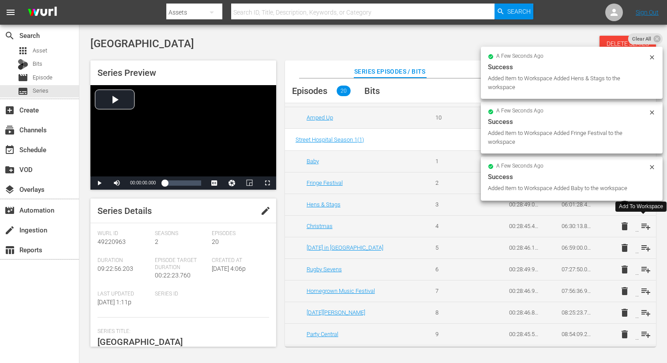
click at [644, 225] on span "playlist_add" at bounding box center [645, 226] width 11 height 11
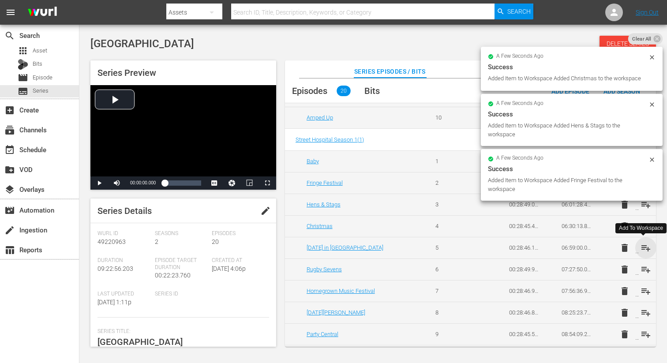
click at [643, 246] on span "playlist_add" at bounding box center [645, 247] width 11 height 11
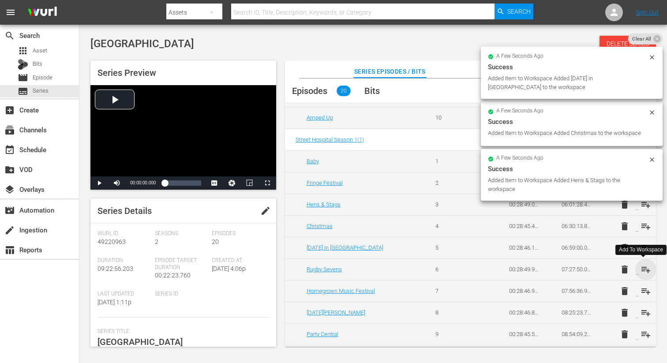
click at [641, 272] on span "playlist_add" at bounding box center [645, 269] width 11 height 11
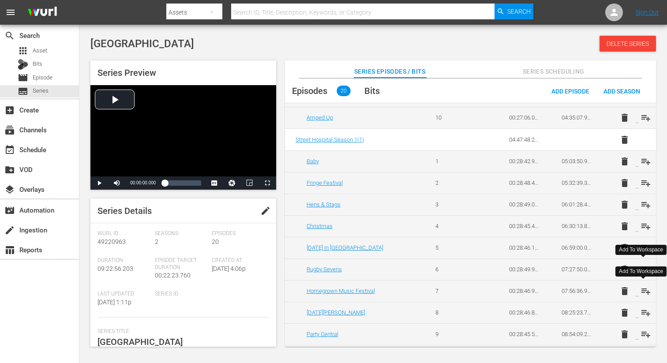
click at [646, 291] on span "playlist_add" at bounding box center [645, 291] width 11 height 11
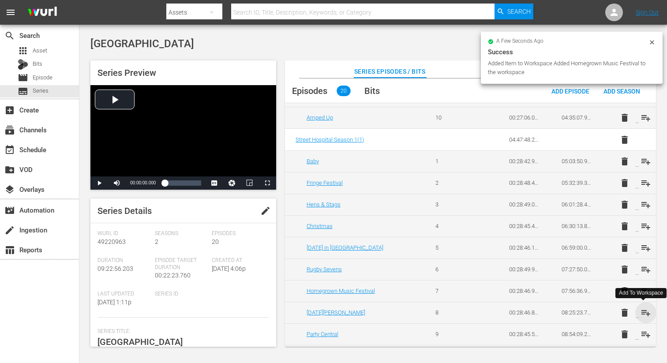
click at [645, 311] on span "playlist_add" at bounding box center [645, 312] width 11 height 11
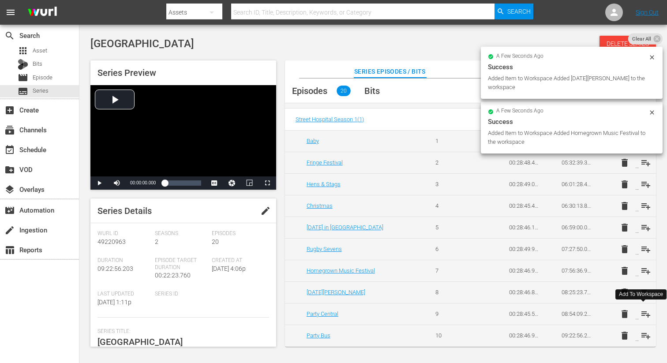
click at [641, 310] on span "playlist_add" at bounding box center [645, 314] width 11 height 11
click at [641, 335] on span "playlist_add" at bounding box center [645, 335] width 11 height 11
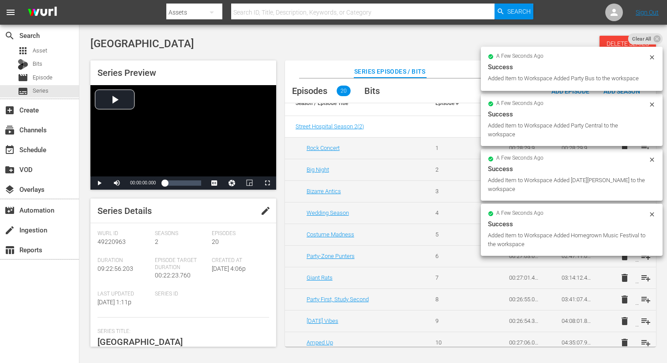
scroll to position [0, 0]
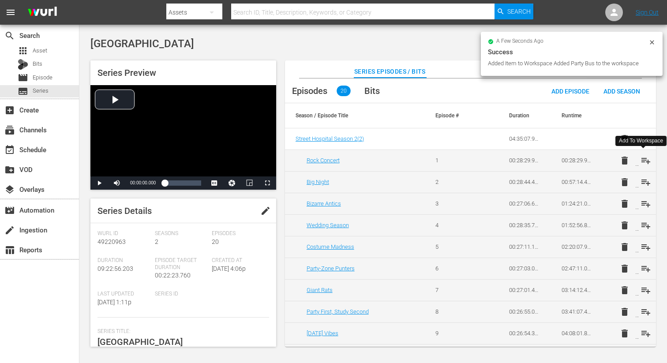
click at [648, 161] on span "playlist_add" at bounding box center [645, 160] width 11 height 11
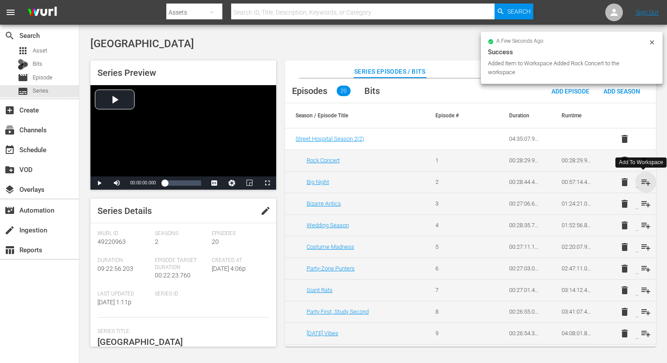
click at [643, 183] on span "playlist_add" at bounding box center [645, 182] width 11 height 11
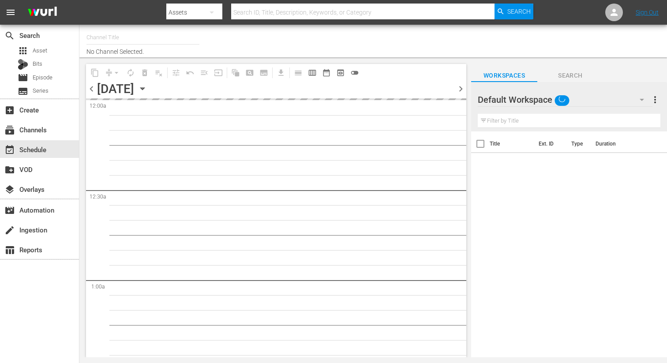
type input "DangerTV Canada (1786)"
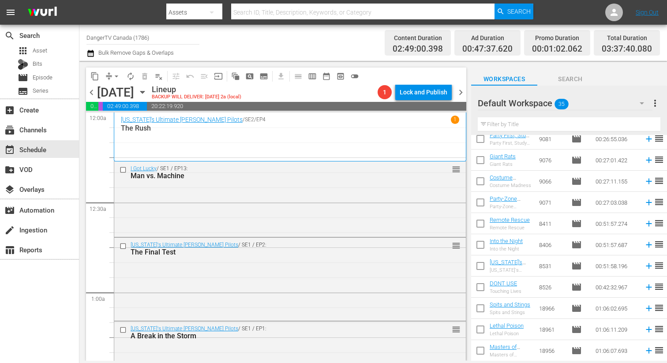
scroll to position [75, 0]
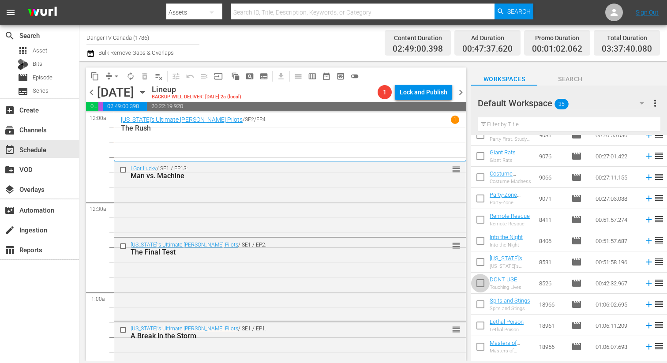
click at [481, 283] on input "checkbox" at bounding box center [480, 285] width 19 height 19
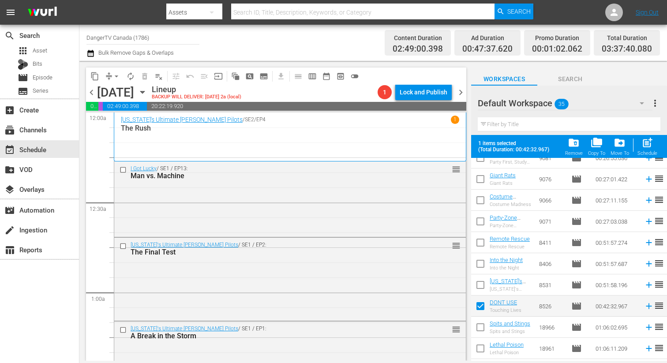
scroll to position [0, 0]
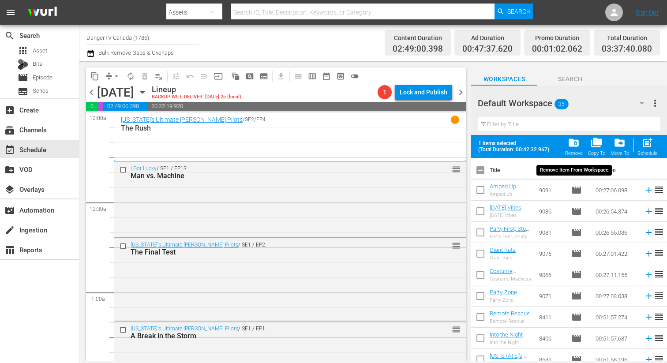
click at [573, 145] on span "folder_delete" at bounding box center [573, 143] width 12 height 12
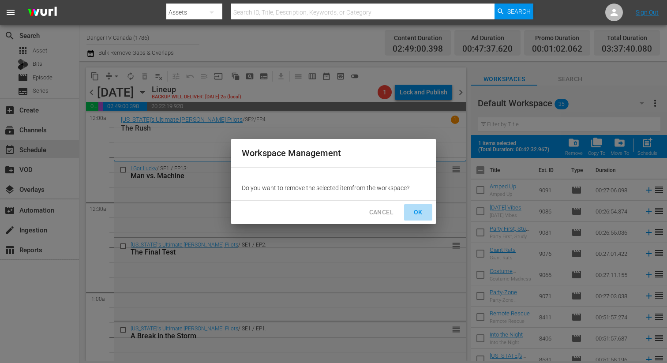
click at [420, 207] on span "OK" at bounding box center [418, 212] width 14 height 11
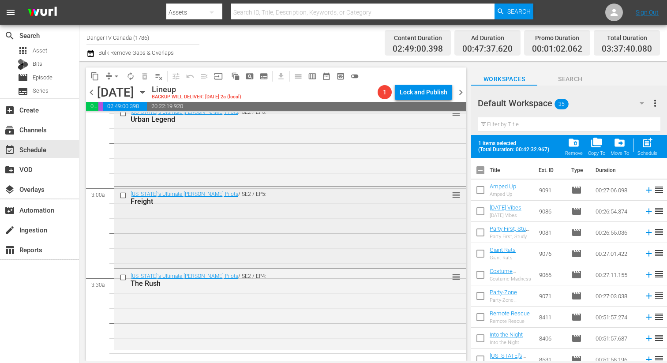
checkbox input "false"
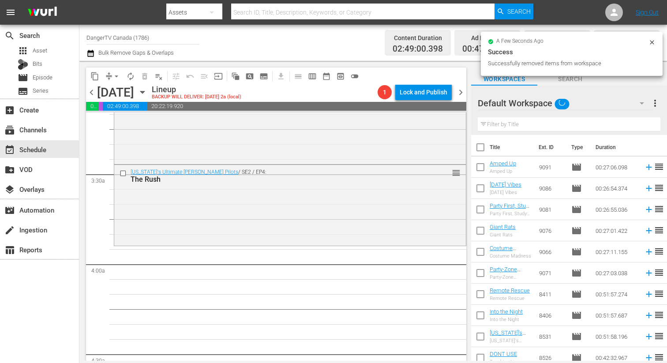
scroll to position [591, 0]
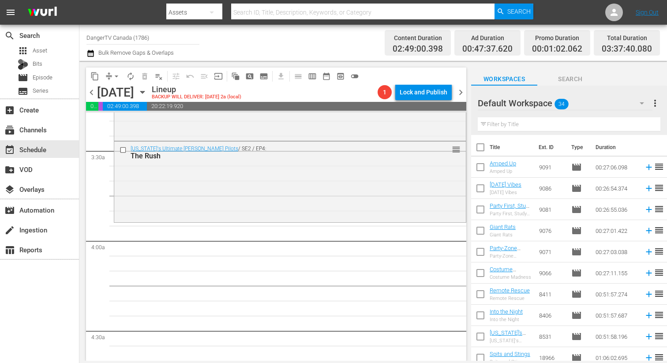
click at [481, 150] on input "checkbox" at bounding box center [480, 149] width 19 height 19
checkbox input "true"
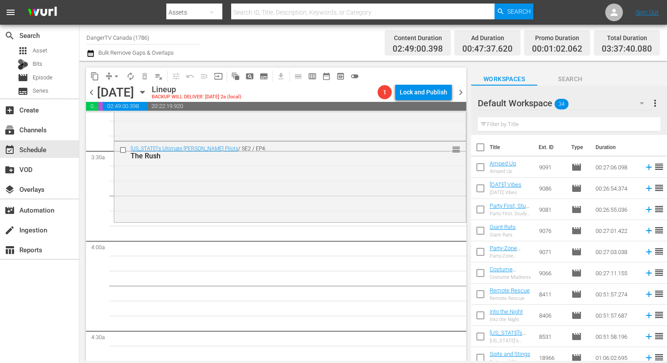
checkbox input "true"
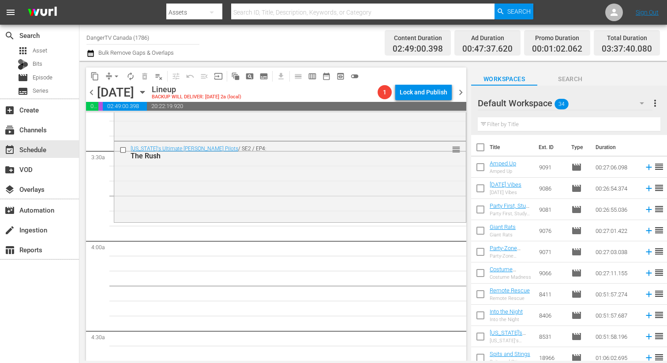
checkbox input "true"
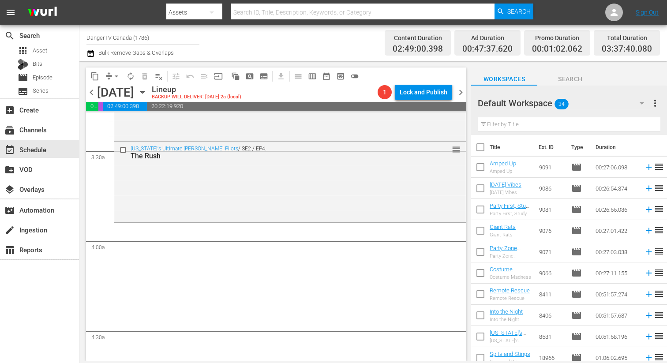
checkbox input "true"
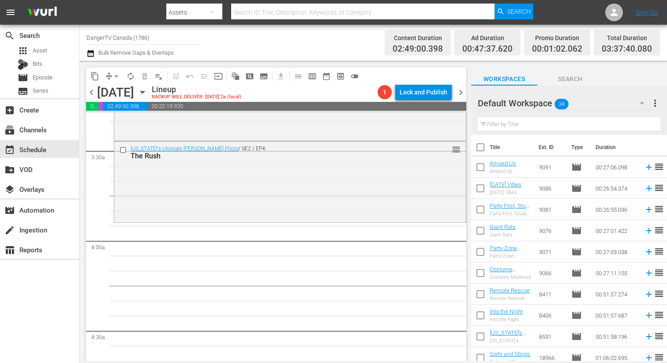
checkbox input "true"
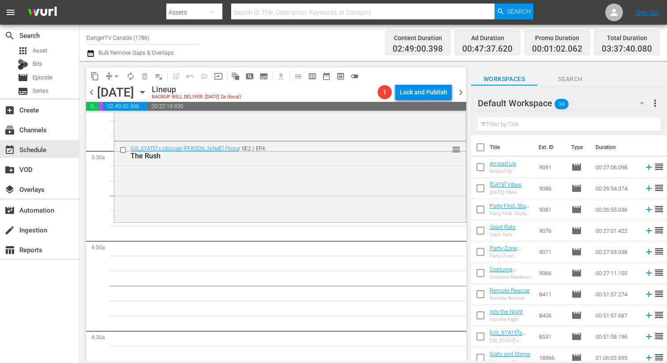
checkbox input "true"
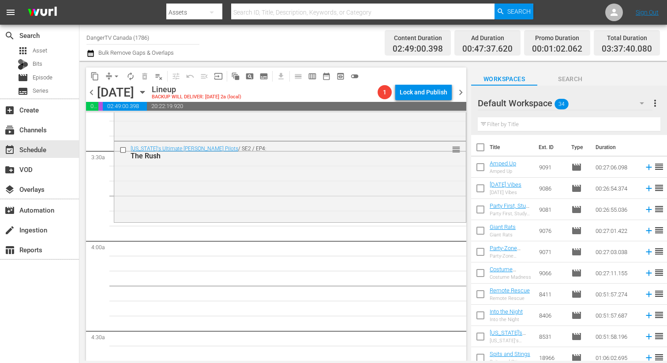
checkbox input "true"
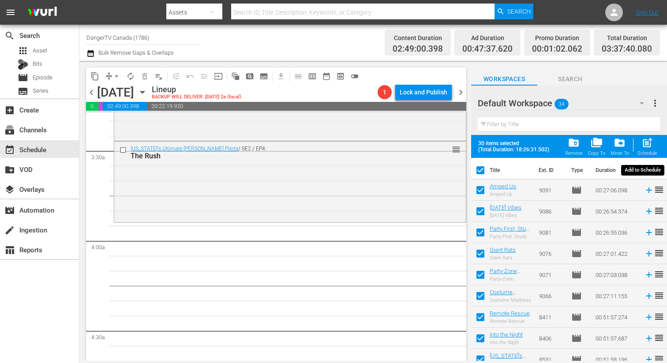
click at [648, 145] on span "post_add" at bounding box center [647, 143] width 12 height 12
checkbox input "false"
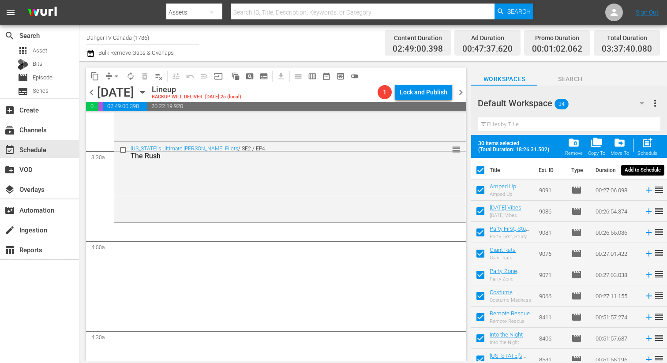
checkbox input "false"
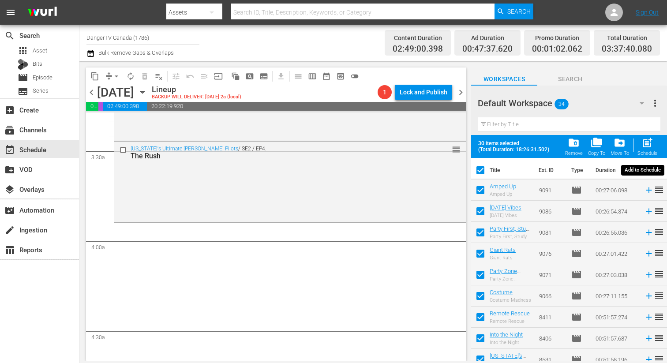
checkbox input "false"
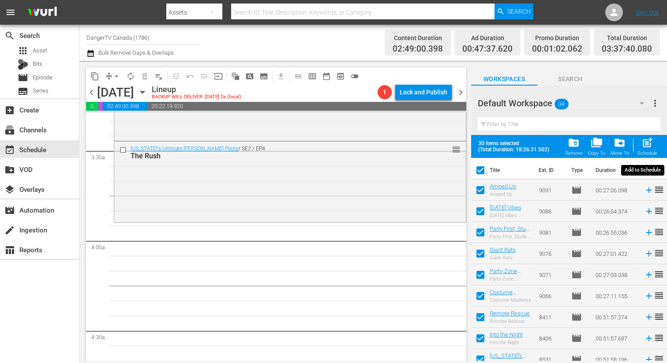
checkbox input "false"
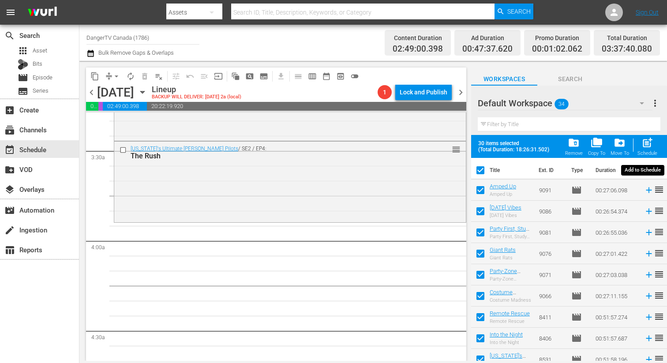
checkbox input "false"
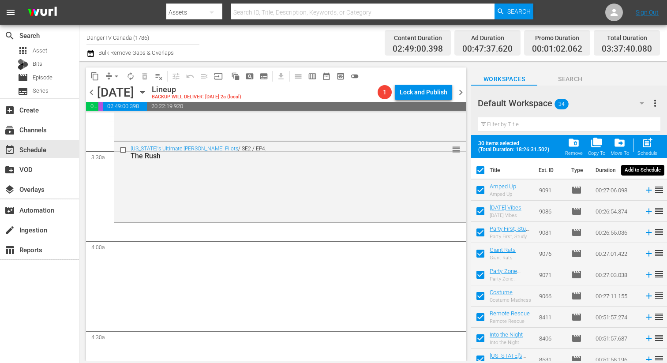
checkbox input "false"
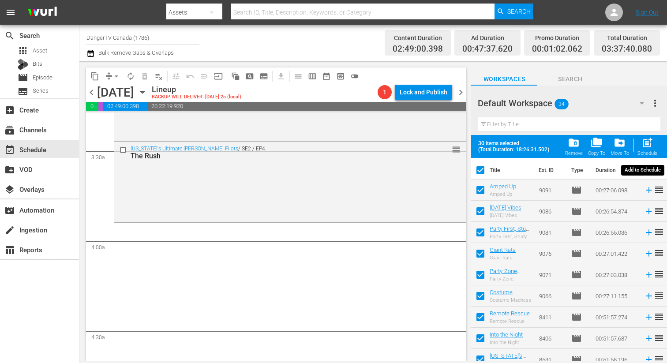
checkbox input "false"
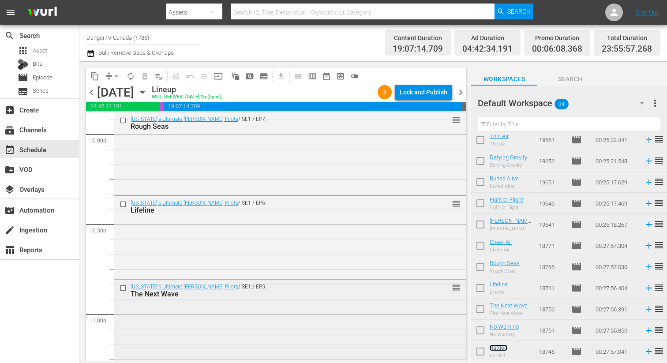
scroll to position [4105, 0]
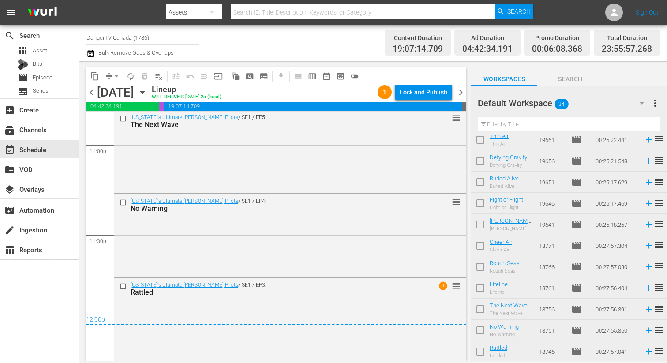
click at [483, 205] on input "checkbox" at bounding box center [480, 205] width 19 height 19
checkbox input "true"
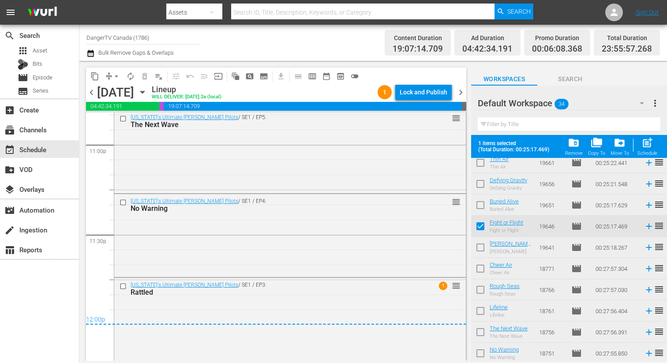
scroll to position [537, 0]
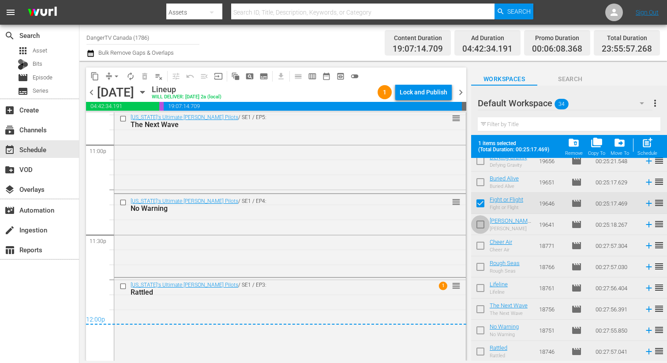
click at [483, 222] on input "checkbox" at bounding box center [480, 226] width 19 height 19
checkbox input "true"
click at [482, 245] on input "checkbox" at bounding box center [480, 247] width 19 height 19
checkbox input "true"
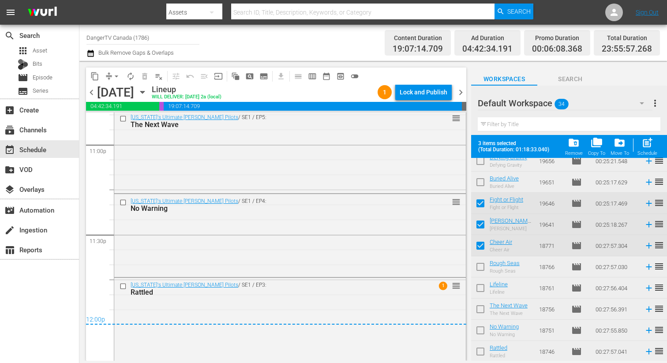
drag, startPoint x: 480, startPoint y: 265, endPoint x: 476, endPoint y: 270, distance: 5.9
click at [480, 265] on input "checkbox" at bounding box center [480, 268] width 19 height 19
checkbox input "true"
click at [481, 286] on input "checkbox" at bounding box center [480, 289] width 19 height 19
checkbox input "true"
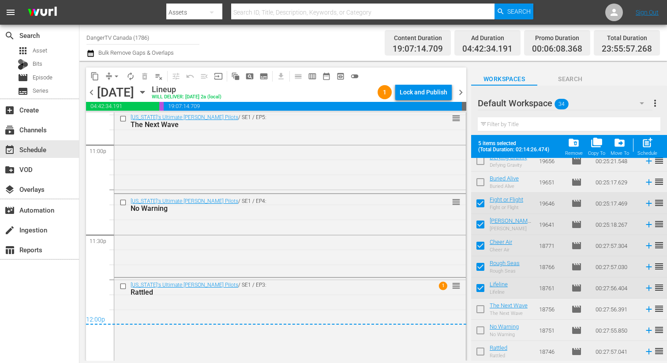
click at [482, 305] on input "checkbox" at bounding box center [480, 311] width 19 height 19
checkbox input "true"
click at [480, 327] on input "checkbox" at bounding box center [480, 332] width 19 height 19
checkbox input "true"
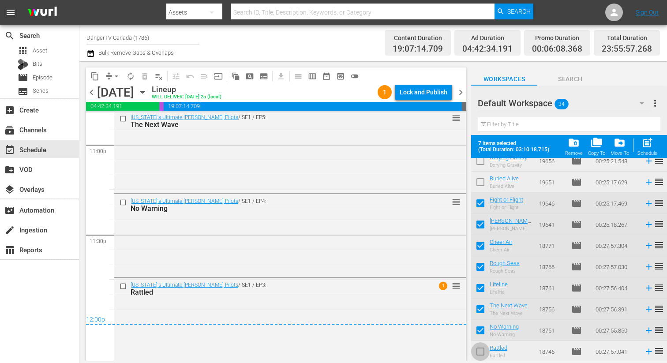
click at [481, 351] on input "checkbox" at bounding box center [480, 353] width 19 height 19
checkbox input "true"
click at [429, 93] on div "Lock and Publish" at bounding box center [423, 92] width 48 height 16
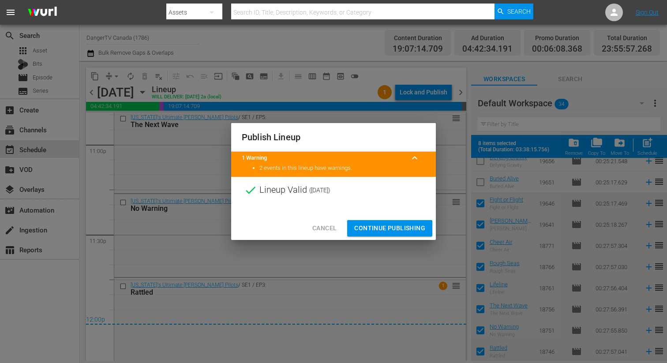
click at [391, 229] on span "Continue Publishing" at bounding box center [389, 228] width 71 height 11
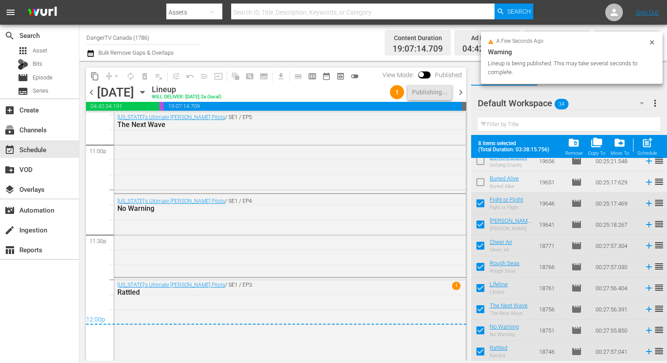
click at [462, 92] on span "chevron_right" at bounding box center [460, 92] width 11 height 11
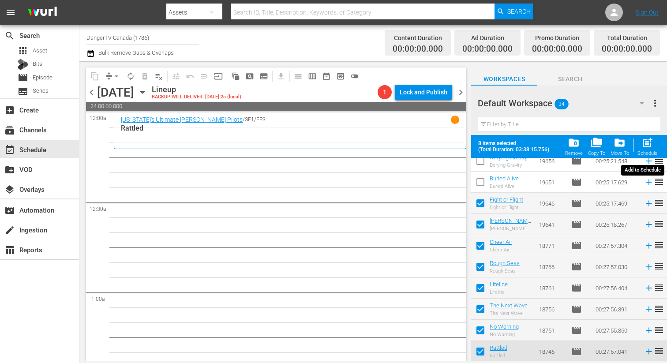
click at [650, 148] on span "post_add" at bounding box center [647, 143] width 12 height 12
checkbox input "false"
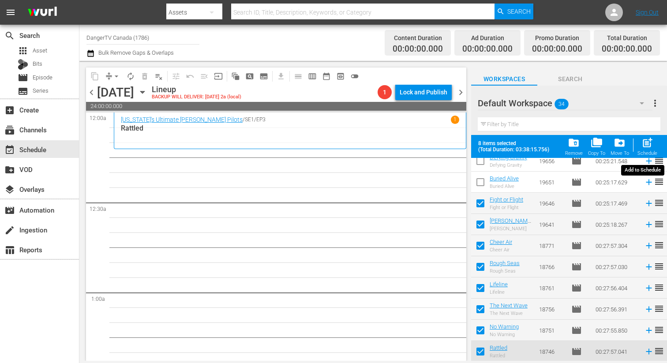
checkbox input "false"
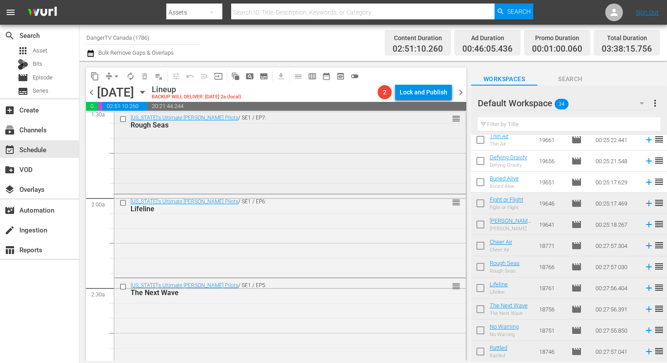
scroll to position [282, 0]
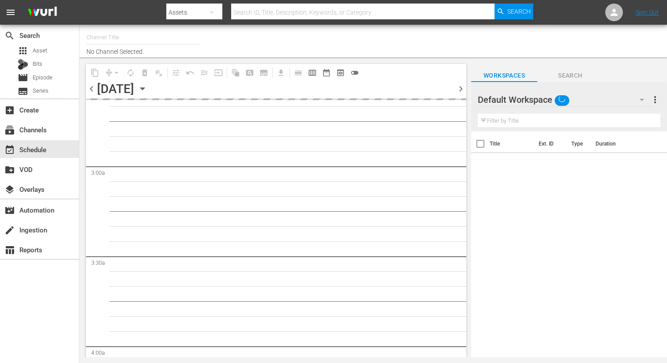
type input "DangerTV Canada (1786)"
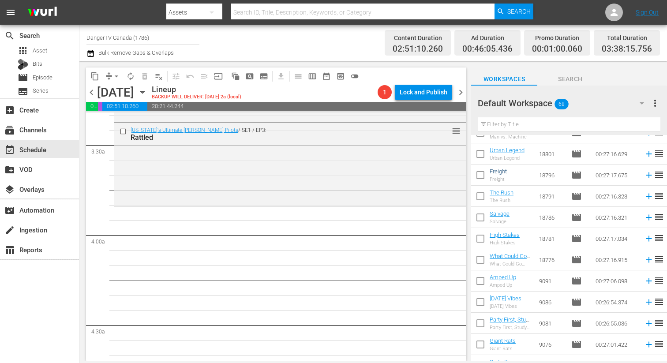
scroll to position [611, 0]
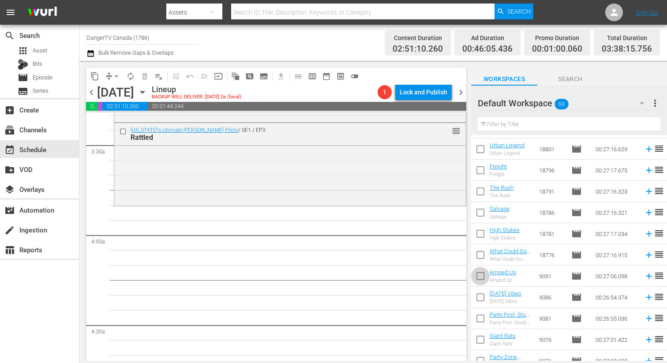
click at [481, 274] on input "checkbox" at bounding box center [480, 277] width 19 height 19
checkbox input "true"
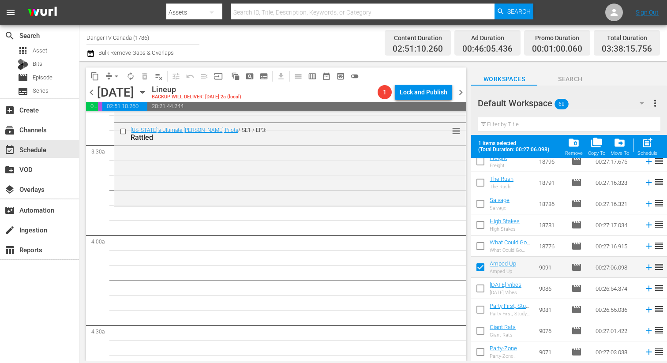
scroll to position [650, 0]
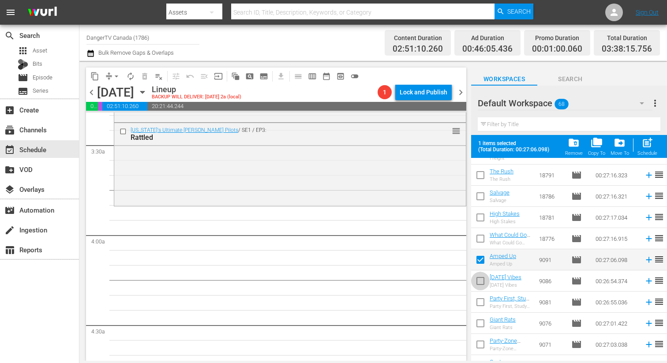
click at [481, 276] on input "checkbox" at bounding box center [480, 282] width 19 height 19
checkbox input "true"
click at [481, 299] on input "checkbox" at bounding box center [480, 303] width 19 height 19
checkbox input "true"
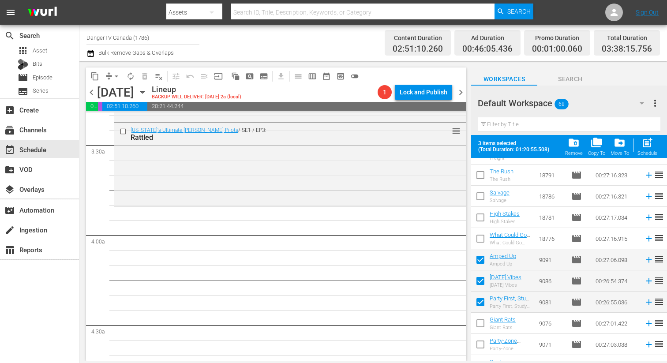
click at [480, 320] on input "checkbox" at bounding box center [480, 325] width 19 height 19
checkbox input "true"
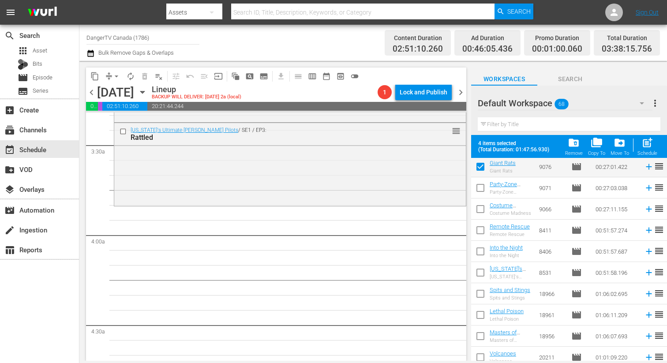
scroll to position [816, 0]
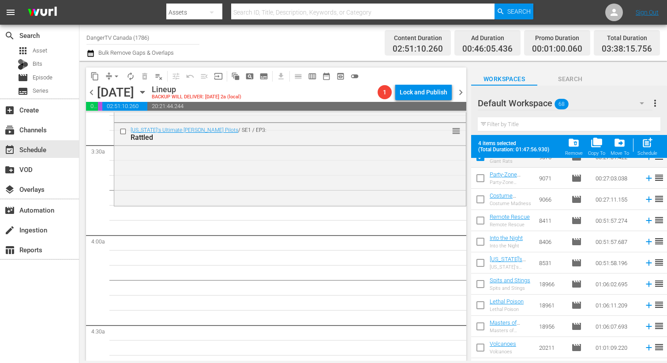
click at [481, 181] on input "checkbox" at bounding box center [480, 180] width 19 height 19
checkbox input "true"
click at [483, 204] on input "checkbox" at bounding box center [480, 200] width 19 height 19
checkbox input "true"
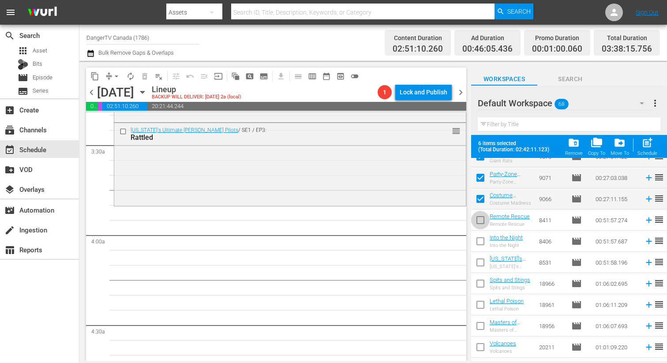
click at [483, 218] on input "checkbox" at bounding box center [480, 221] width 19 height 19
checkbox input "true"
click at [479, 238] on input "checkbox" at bounding box center [480, 243] width 19 height 19
checkbox input "true"
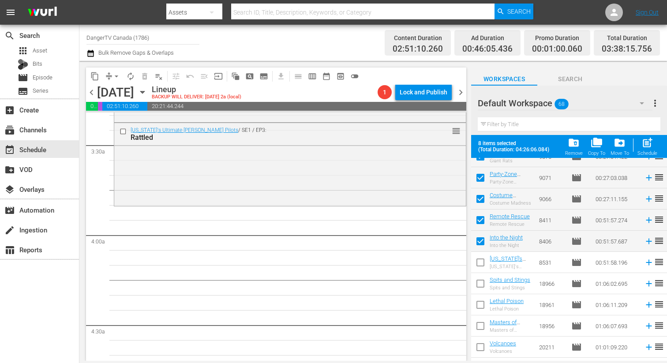
click at [479, 266] on input "checkbox" at bounding box center [480, 264] width 19 height 19
checkbox input "true"
click at [481, 285] on input "checkbox" at bounding box center [480, 285] width 19 height 19
checkbox input "true"
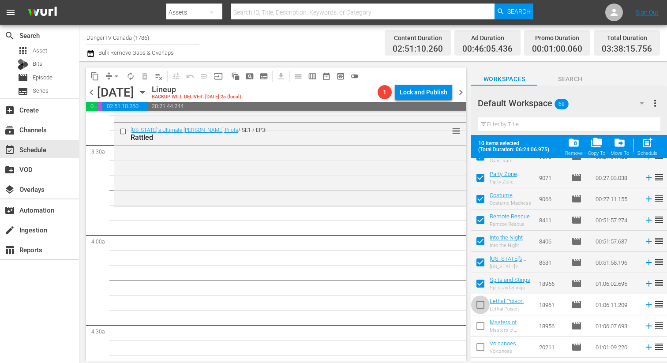
drag, startPoint x: 481, startPoint y: 306, endPoint x: 481, endPoint y: 317, distance: 11.0
click at [481, 306] on input "checkbox" at bounding box center [480, 306] width 19 height 19
checkbox input "true"
click at [480, 348] on input "checkbox" at bounding box center [480, 348] width 19 height 19
checkbox input "true"
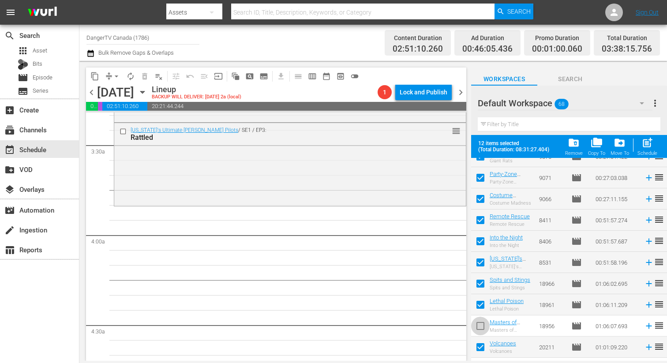
click at [480, 328] on input "checkbox" at bounding box center [480, 327] width 19 height 19
checkbox input "true"
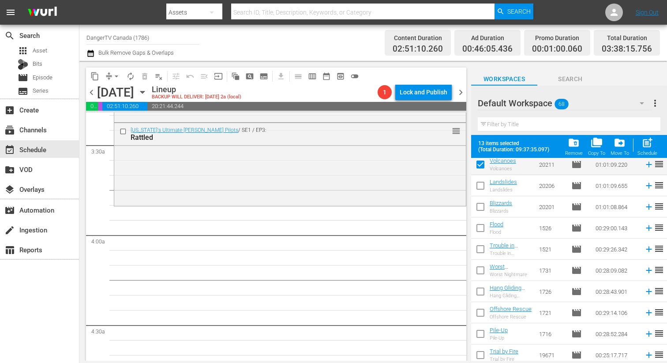
scroll to position [1003, 0]
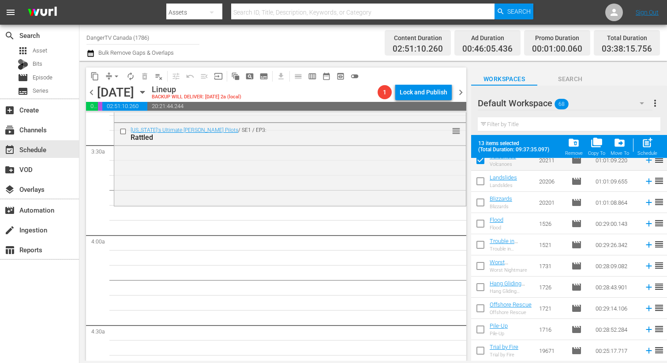
click at [482, 183] on input "checkbox" at bounding box center [480, 183] width 19 height 19
checkbox input "true"
click at [480, 200] on input "checkbox" at bounding box center [480, 204] width 19 height 19
checkbox input "true"
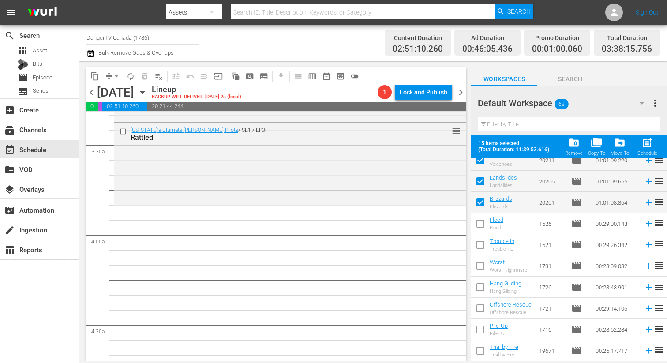
click at [480, 220] on input "checkbox" at bounding box center [480, 225] width 19 height 19
checkbox input "true"
click at [483, 245] on input "checkbox" at bounding box center [480, 246] width 19 height 19
checkbox input "true"
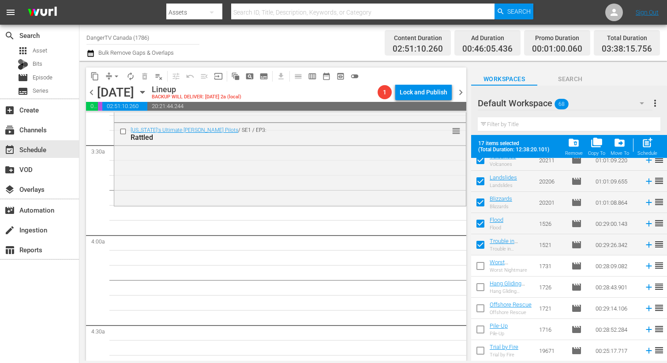
click at [484, 265] on input "checkbox" at bounding box center [480, 267] width 19 height 19
checkbox input "true"
click at [481, 287] on input "checkbox" at bounding box center [480, 288] width 19 height 19
checkbox input "true"
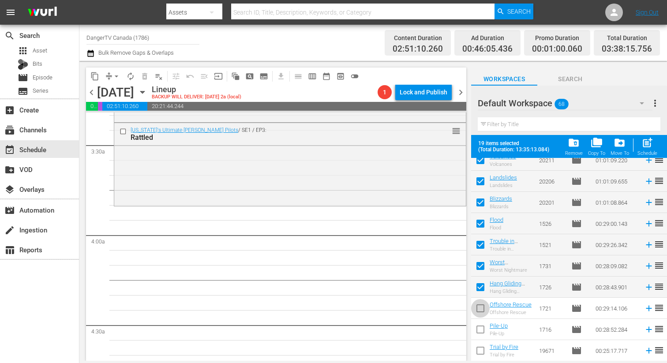
drag, startPoint x: 479, startPoint y: 307, endPoint x: 480, endPoint y: 315, distance: 8.0
click at [479, 307] on input "checkbox" at bounding box center [480, 310] width 19 height 19
checkbox input "true"
click at [481, 331] on input "checkbox" at bounding box center [480, 331] width 19 height 19
checkbox input "true"
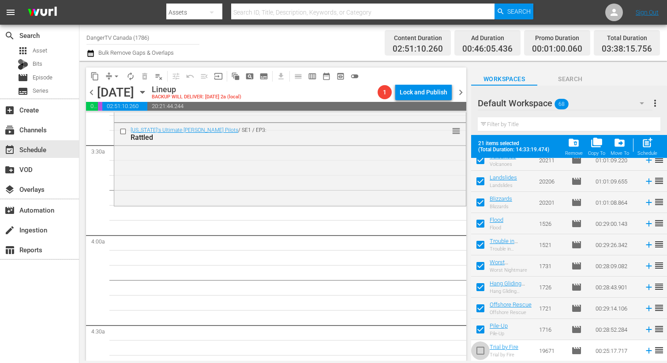
drag, startPoint x: 480, startPoint y: 349, endPoint x: 490, endPoint y: 313, distance: 37.2
click at [480, 349] on input "checkbox" at bounding box center [480, 352] width 19 height 19
checkbox input "true"
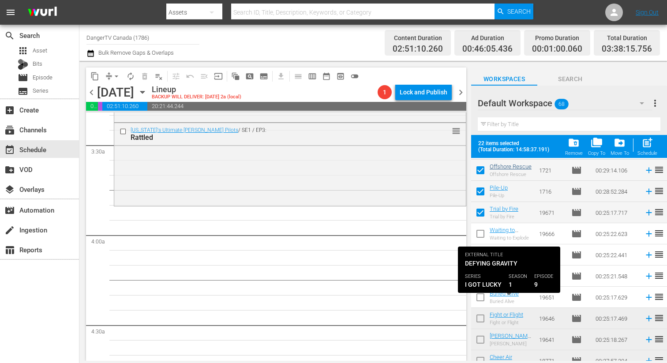
scroll to position [1163, 0]
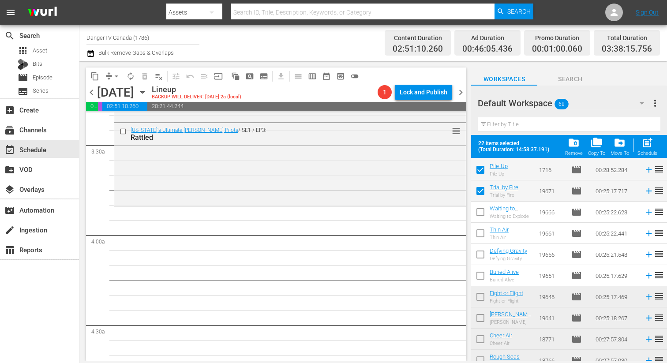
click at [483, 215] on input "checkbox" at bounding box center [480, 214] width 19 height 19
checkbox input "true"
click at [481, 229] on input "checkbox" at bounding box center [480, 235] width 19 height 19
checkbox input "true"
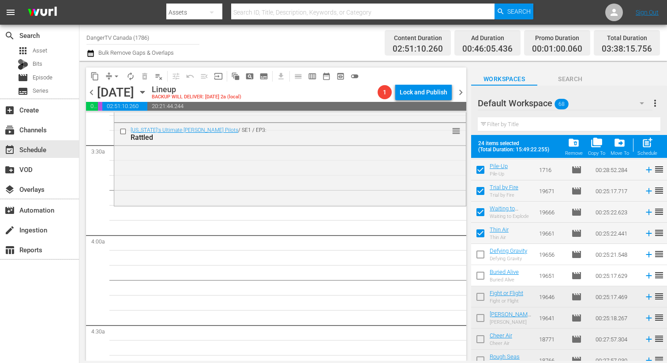
click at [479, 258] on input "checkbox" at bounding box center [480, 256] width 19 height 19
checkbox input "true"
click at [478, 278] on input "checkbox" at bounding box center [480, 277] width 19 height 19
checkbox input "true"
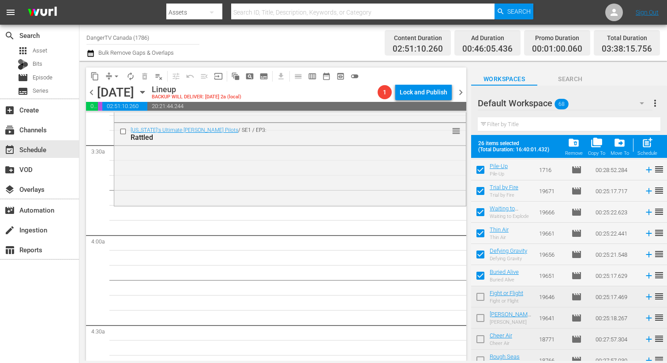
click at [483, 300] on input "checkbox" at bounding box center [480, 298] width 19 height 19
checkbox input "true"
click at [480, 317] on input "checkbox" at bounding box center [480, 319] width 19 height 19
checkbox input "true"
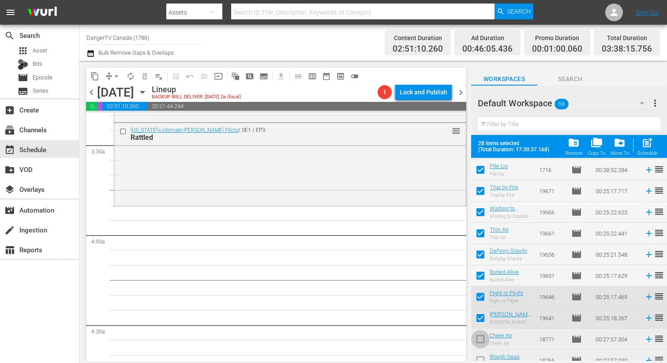
drag, startPoint x: 479, startPoint y: 341, endPoint x: 481, endPoint y: 331, distance: 9.9
click at [479, 341] on input "checkbox" at bounding box center [480, 341] width 19 height 19
checkbox input "true"
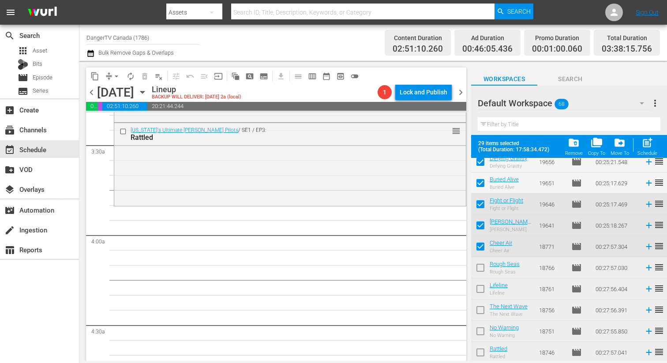
scroll to position [1256, 0]
click at [482, 265] on input "checkbox" at bounding box center [480, 268] width 19 height 19
checkbox input "true"
click at [481, 287] on input "checkbox" at bounding box center [480, 289] width 19 height 19
checkbox input "true"
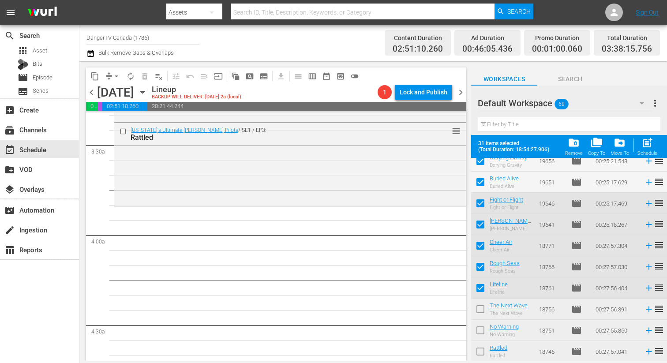
drag, startPoint x: 480, startPoint y: 308, endPoint x: 481, endPoint y: 316, distance: 8.4
click at [480, 308] on input "checkbox" at bounding box center [480, 311] width 19 height 19
checkbox input "true"
drag, startPoint x: 485, startPoint y: 350, endPoint x: 484, endPoint y: 329, distance: 20.3
click at [485, 350] on input "checkbox" at bounding box center [480, 353] width 19 height 19
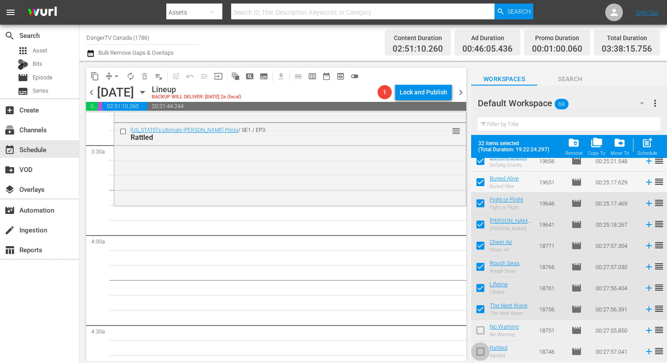
checkbox input "true"
click at [484, 329] on input "checkbox" at bounding box center [480, 332] width 19 height 19
checkbox input "true"
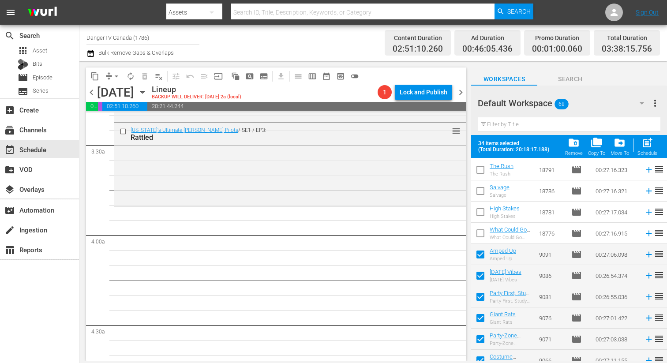
scroll to position [659, 0]
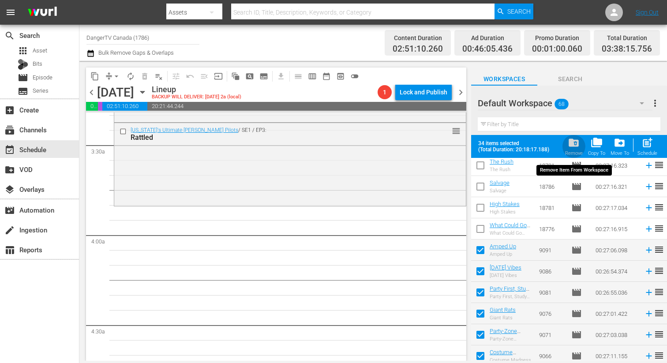
click at [574, 150] on div "folder_delete Remove" at bounding box center [574, 146] width 18 height 19
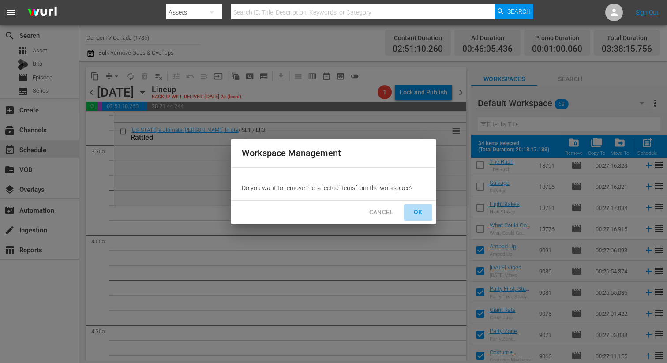
click at [420, 213] on span "OK" at bounding box center [418, 212] width 14 height 11
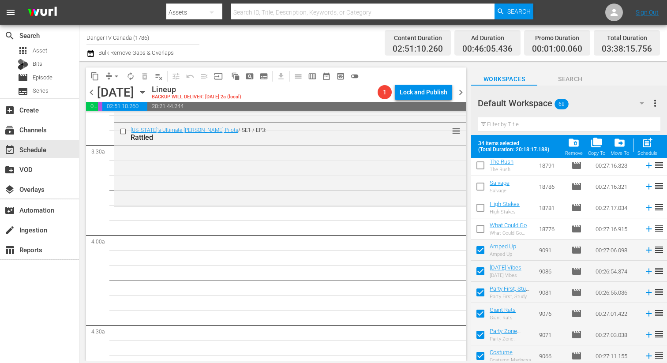
checkbox input "false"
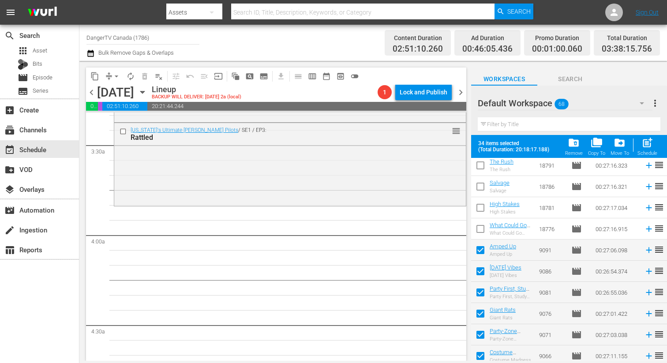
checkbox input "false"
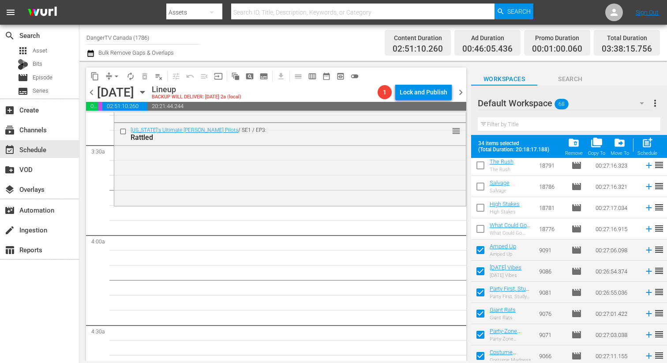
checkbox input "false"
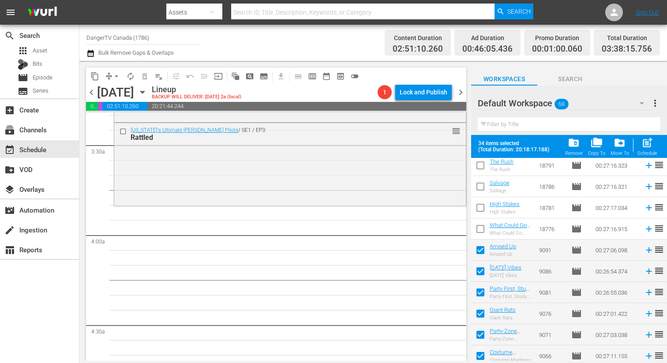
checkbox input "false"
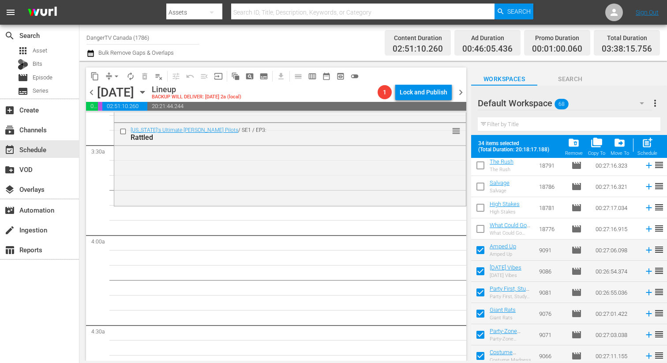
checkbox input "false"
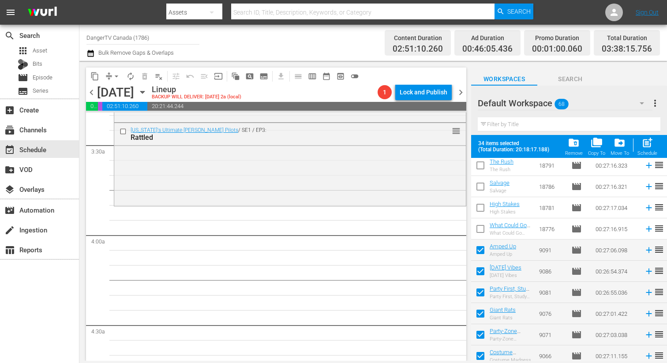
checkbox input "false"
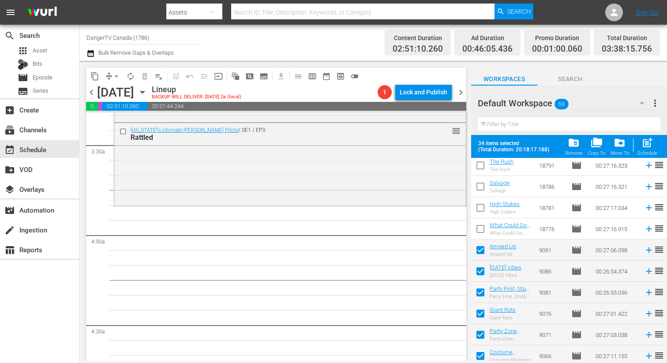
checkbox input "false"
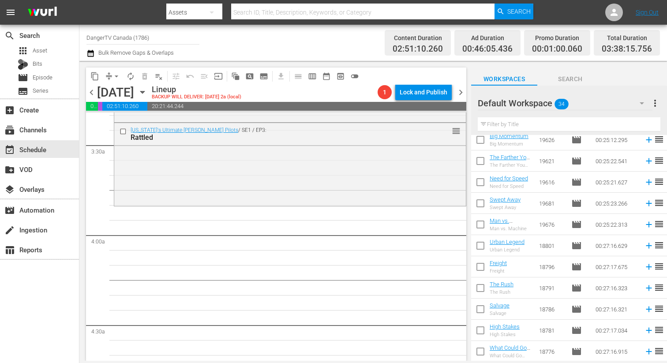
scroll to position [0, 0]
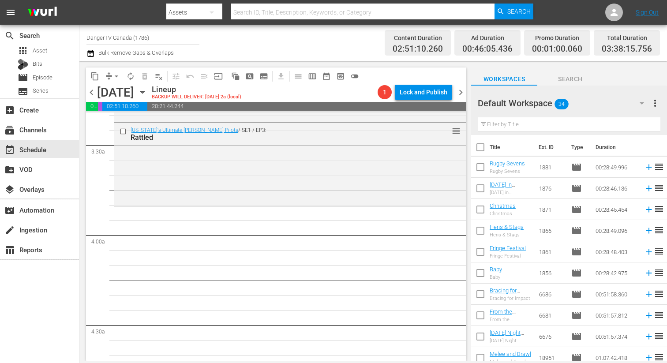
click at [482, 147] on input "checkbox" at bounding box center [480, 149] width 19 height 19
checkbox input "true"
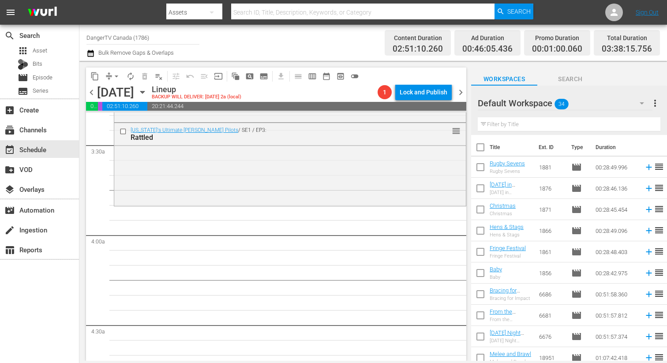
checkbox input "true"
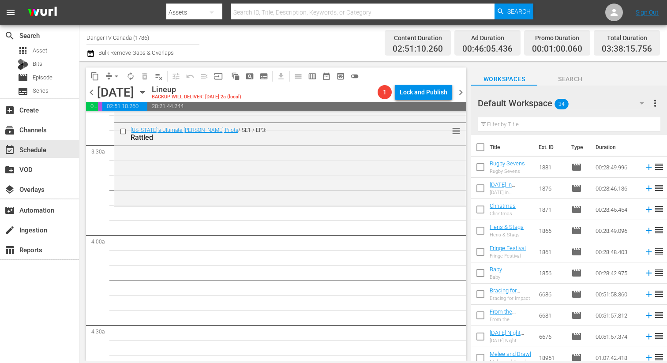
checkbox input "true"
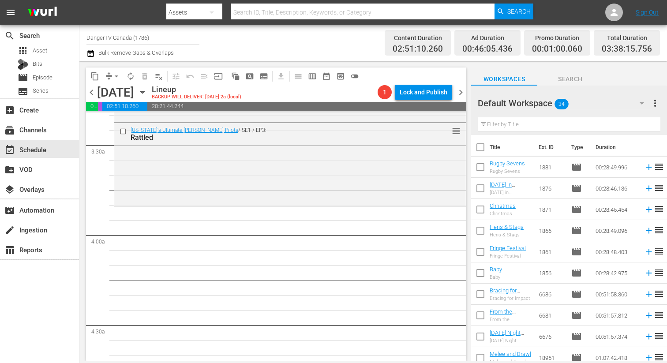
checkbox input "true"
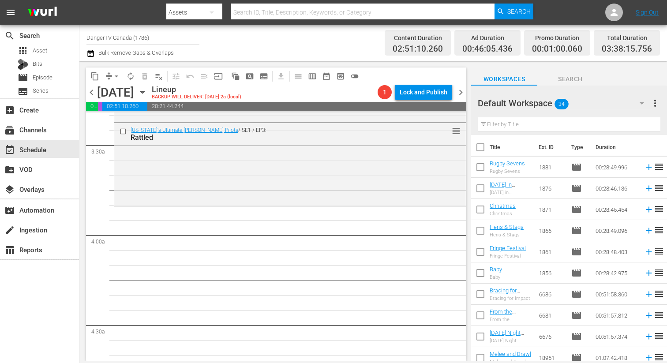
checkbox input "true"
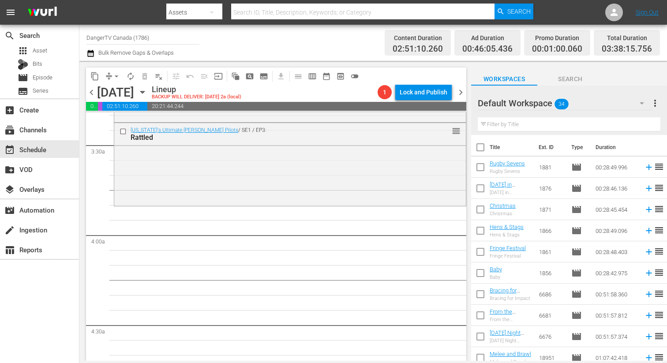
checkbox input "true"
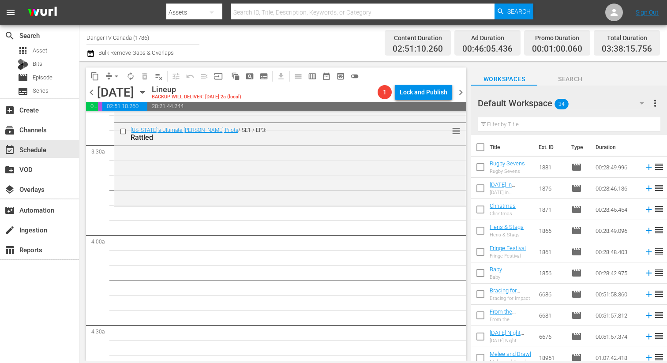
checkbox input "true"
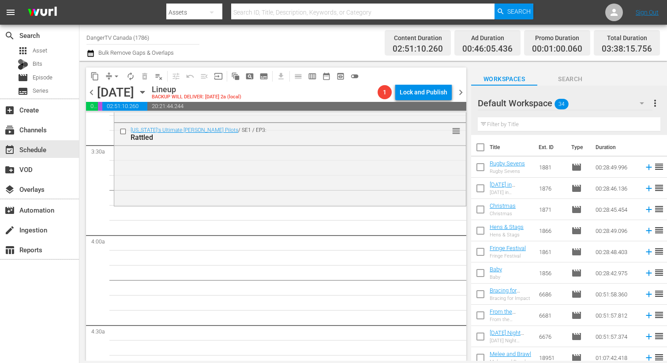
checkbox input "true"
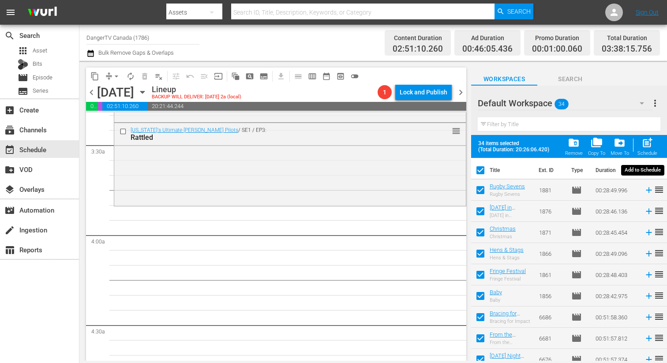
click at [648, 144] on span "post_add" at bounding box center [647, 143] width 12 height 12
checkbox input "false"
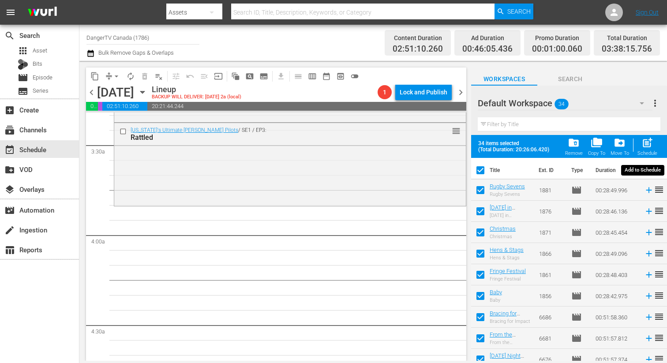
checkbox input "false"
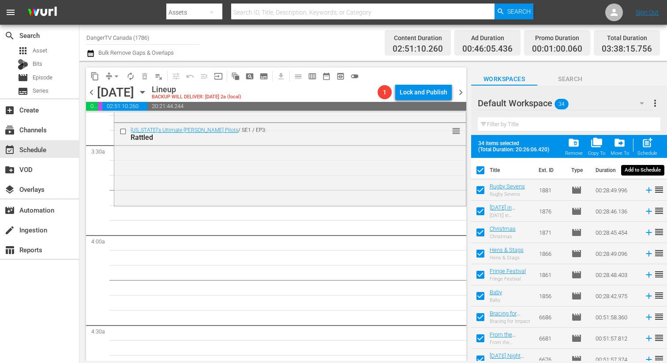
checkbox input "false"
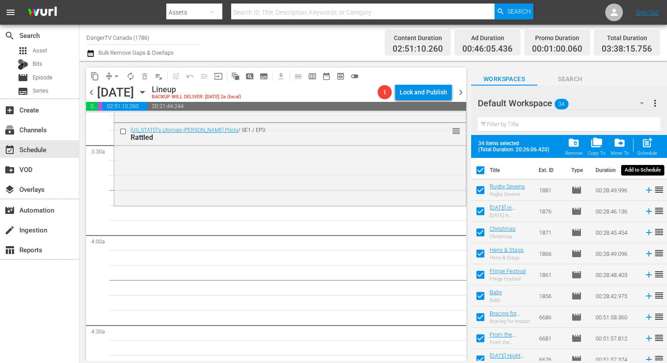
checkbox input "false"
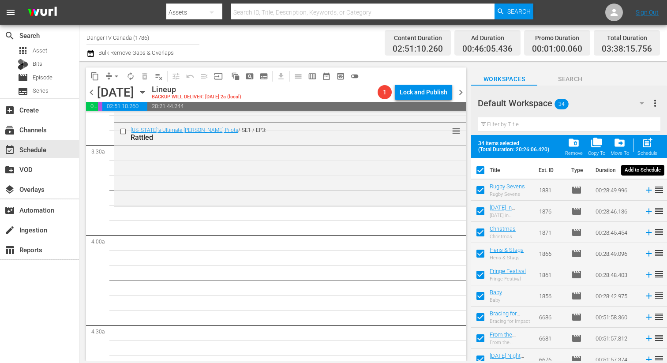
checkbox input "false"
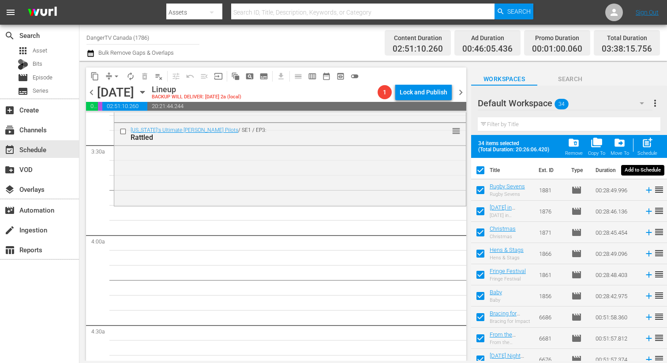
checkbox input "false"
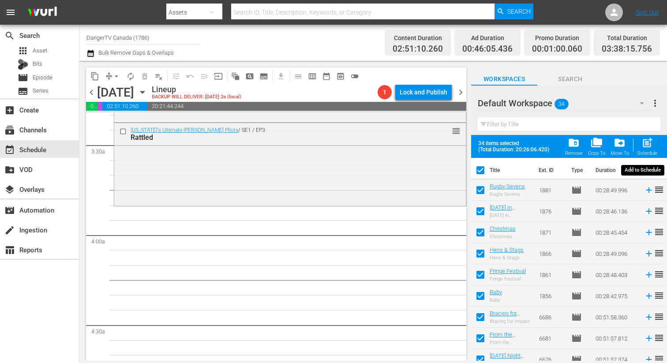
checkbox input "false"
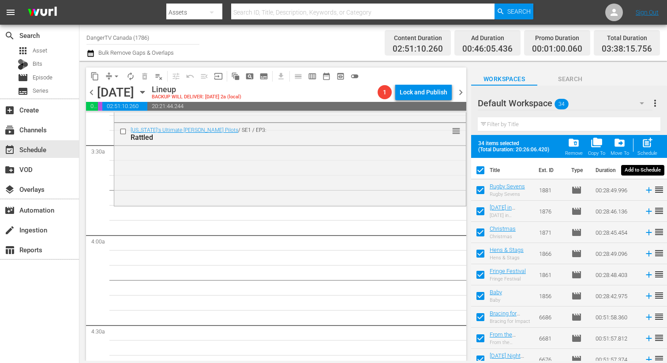
checkbox input "false"
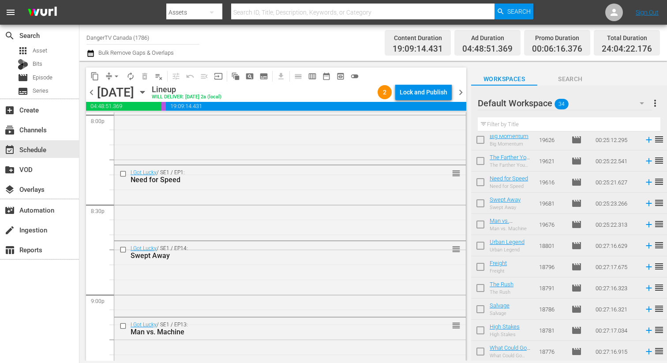
scroll to position [4118, 0]
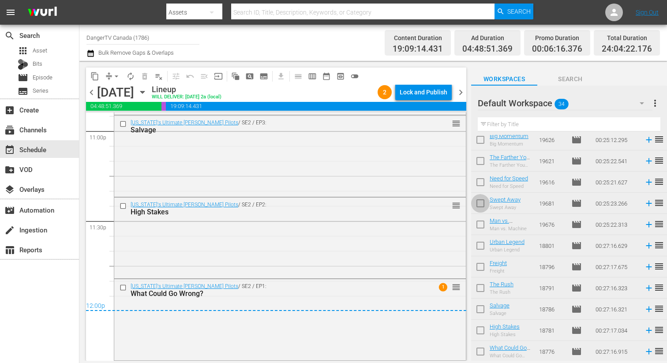
click at [482, 204] on input "checkbox" at bounding box center [480, 205] width 19 height 19
checkbox input "true"
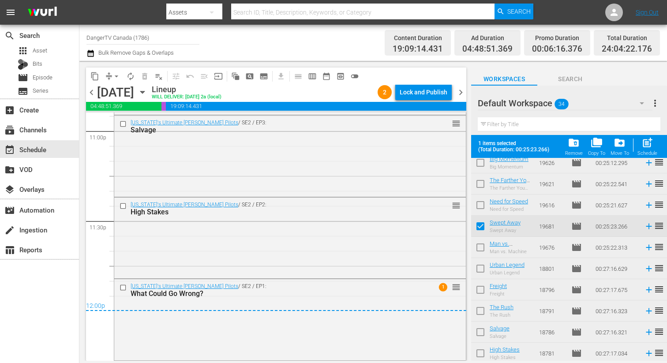
scroll to position [537, 0]
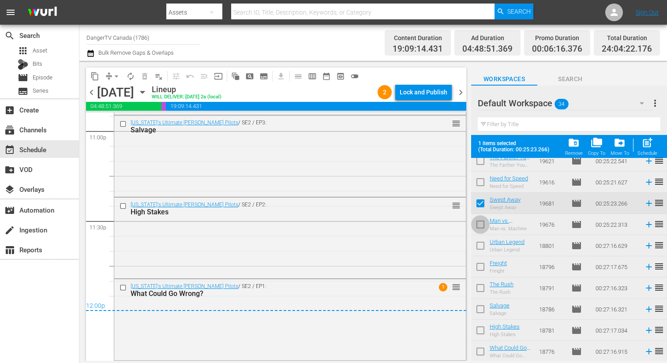
click at [481, 224] on input "checkbox" at bounding box center [480, 226] width 19 height 19
checkbox input "true"
click at [481, 244] on input "checkbox" at bounding box center [480, 247] width 19 height 19
checkbox input "true"
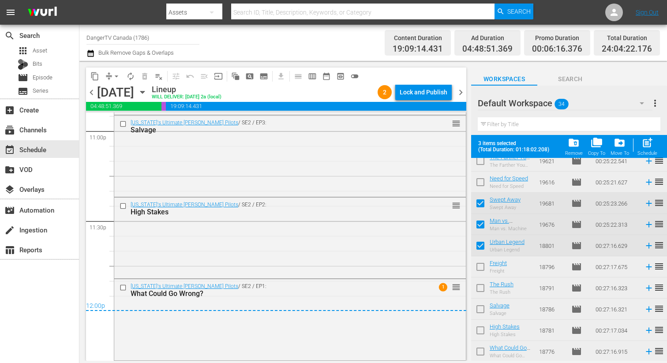
click at [479, 268] on input "checkbox" at bounding box center [480, 268] width 19 height 19
checkbox input "true"
click at [479, 290] on input "checkbox" at bounding box center [480, 289] width 19 height 19
checkbox input "true"
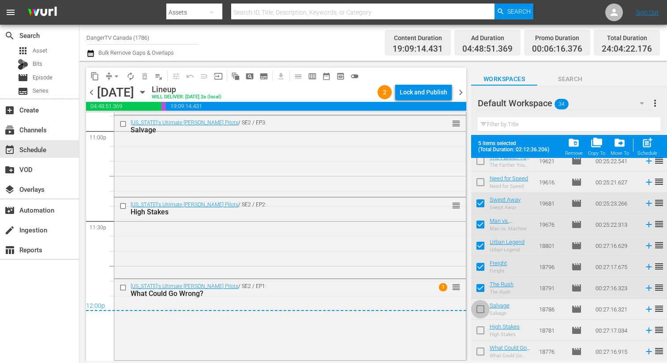
drag, startPoint x: 478, startPoint y: 307, endPoint x: 479, endPoint y: 313, distance: 5.7
click at [478, 307] on input "checkbox" at bounding box center [480, 311] width 19 height 19
checkbox input "true"
click at [479, 329] on input "checkbox" at bounding box center [480, 332] width 19 height 19
checkbox input "true"
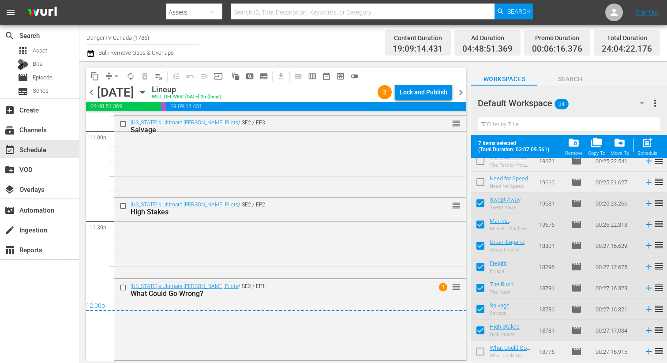
click at [480, 354] on input "checkbox" at bounding box center [480, 353] width 19 height 19
checkbox input "true"
click at [429, 94] on div "Lock and Publish" at bounding box center [423, 92] width 48 height 16
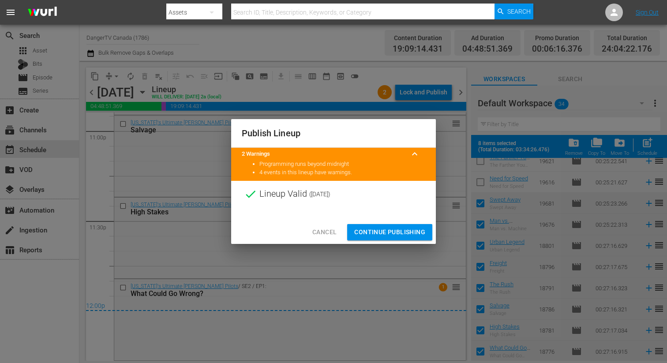
click at [396, 229] on span "Continue Publishing" at bounding box center [389, 232] width 71 height 11
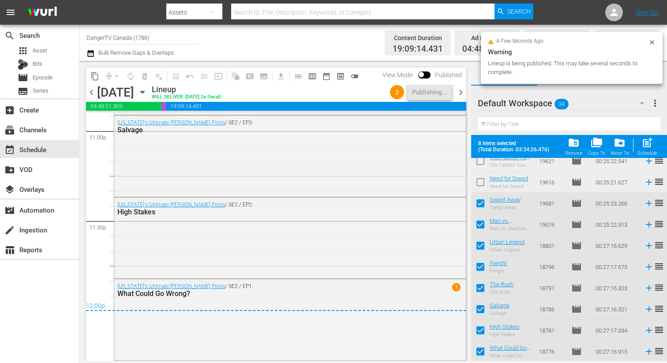
click at [460, 93] on span "chevron_right" at bounding box center [460, 92] width 11 height 11
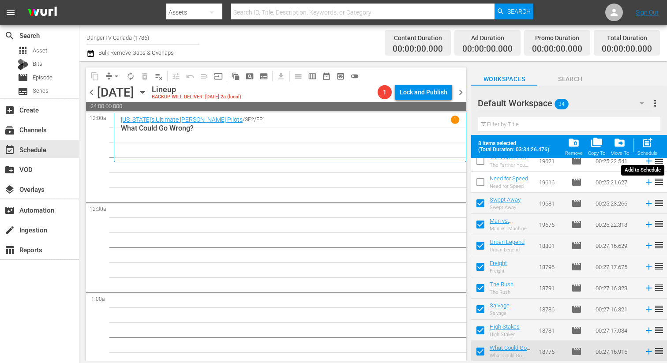
click at [650, 145] on span "post_add" at bounding box center [647, 143] width 12 height 12
checkbox input "false"
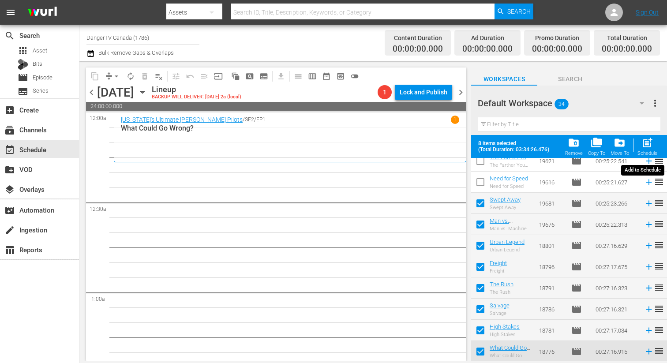
checkbox input "false"
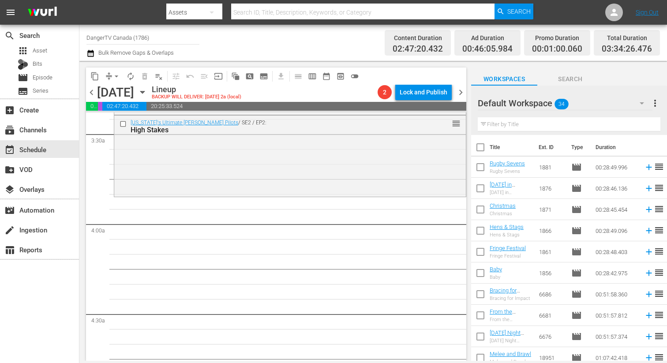
click at [480, 150] on input "checkbox" at bounding box center [480, 149] width 19 height 19
checkbox input "true"
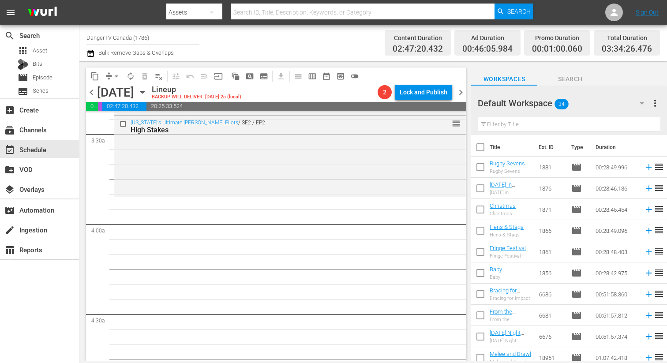
checkbox input "true"
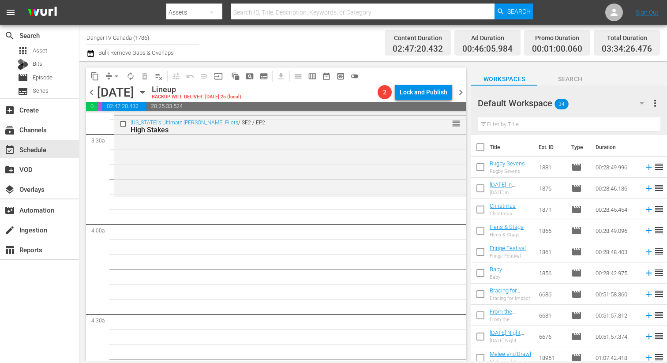
checkbox input "true"
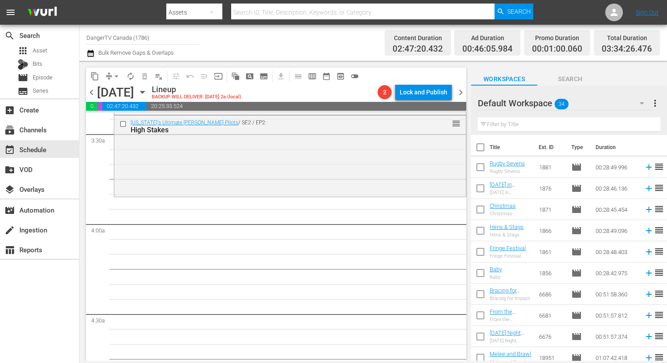
checkbox input "true"
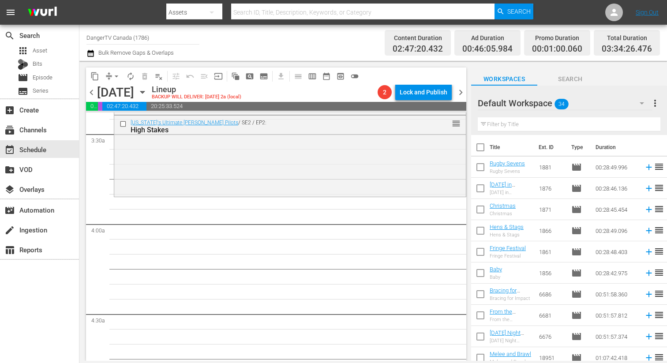
checkbox input "true"
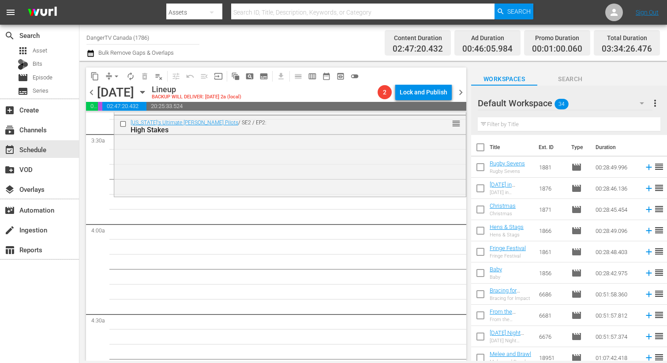
checkbox input "true"
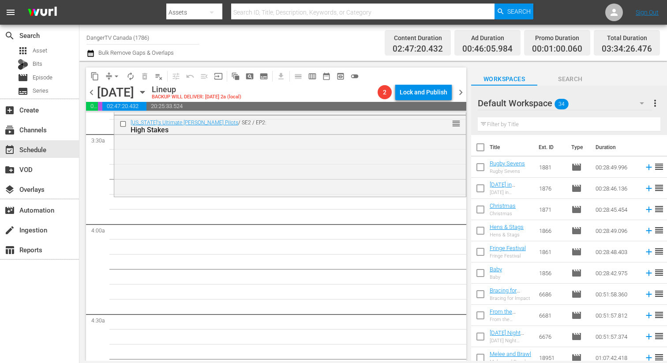
checkbox input "true"
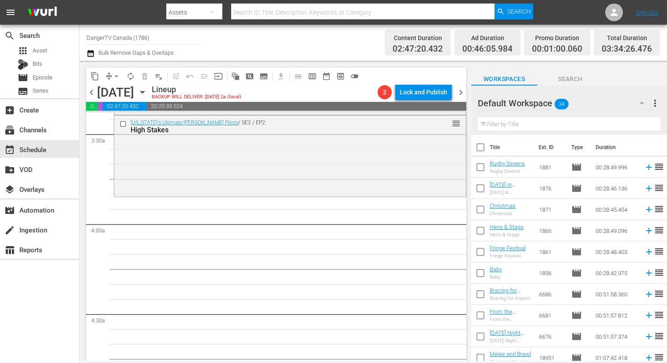
checkbox input "true"
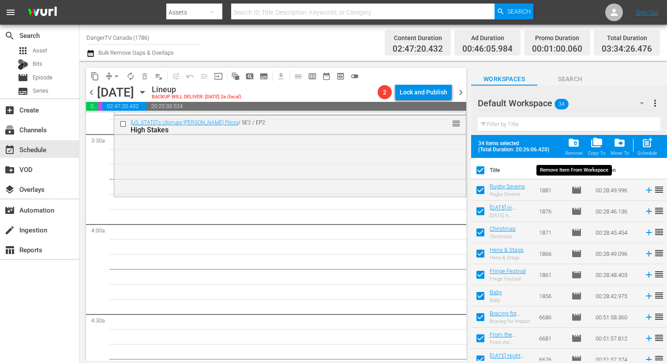
click at [577, 140] on span "folder_delete" at bounding box center [573, 143] width 12 height 12
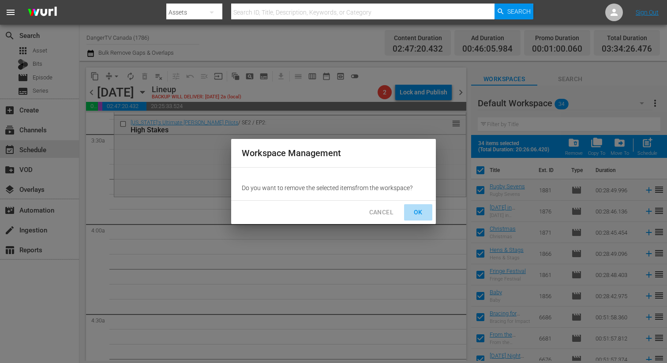
click at [419, 211] on span "OK" at bounding box center [418, 212] width 14 height 11
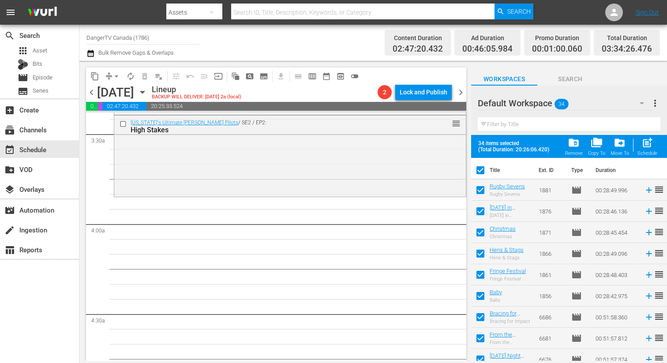
checkbox input "false"
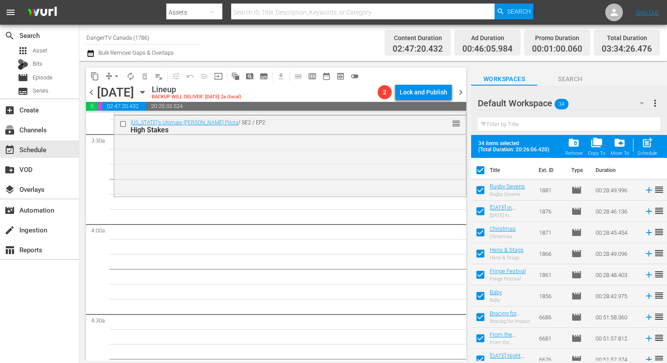
checkbox input "false"
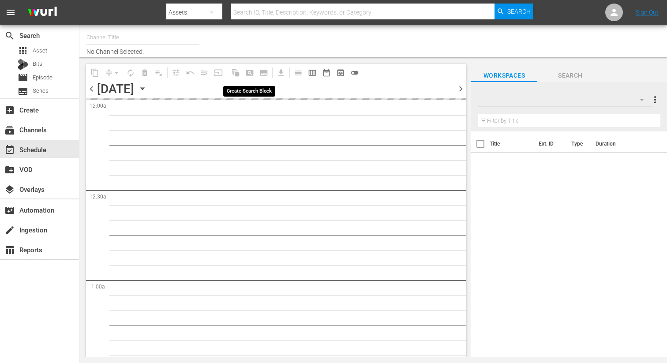
type input "DangerTV Canada (1786)"
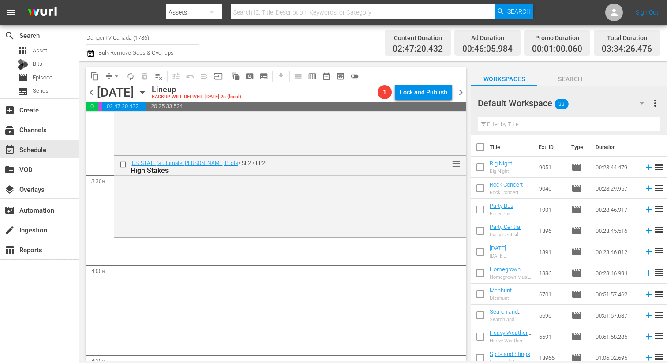
click at [481, 150] on input "checkbox" at bounding box center [480, 149] width 19 height 19
checkbox input "true"
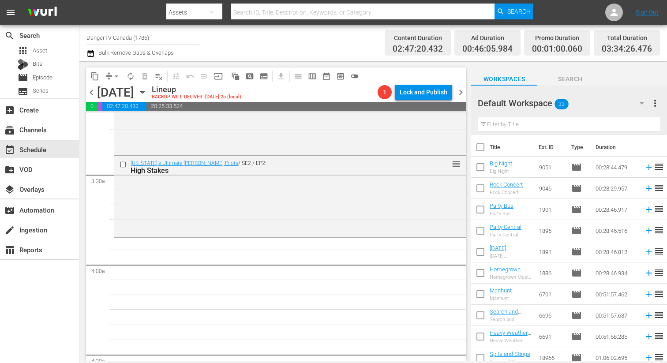
checkbox input "true"
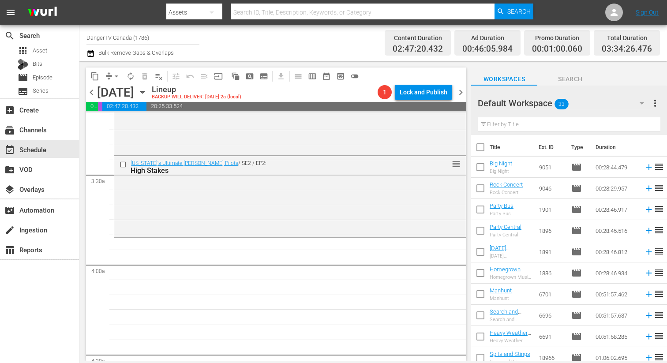
checkbox input "true"
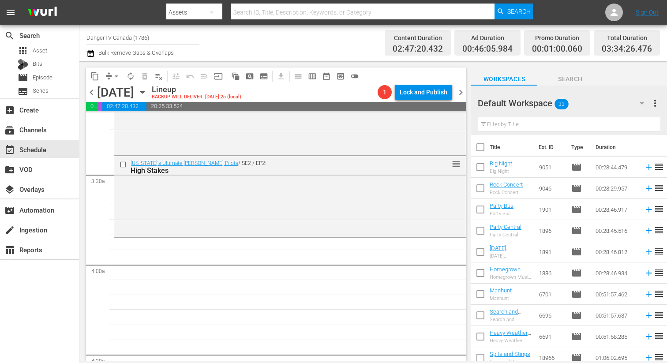
checkbox input "true"
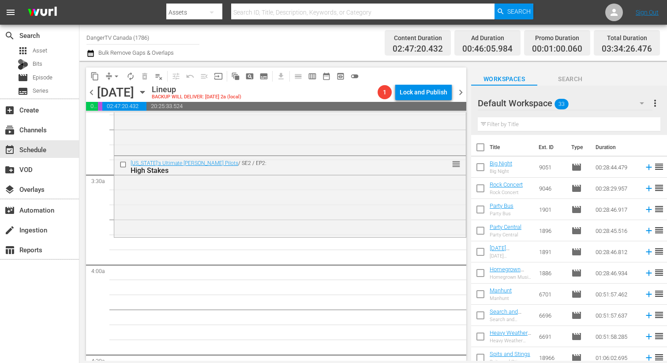
checkbox input "true"
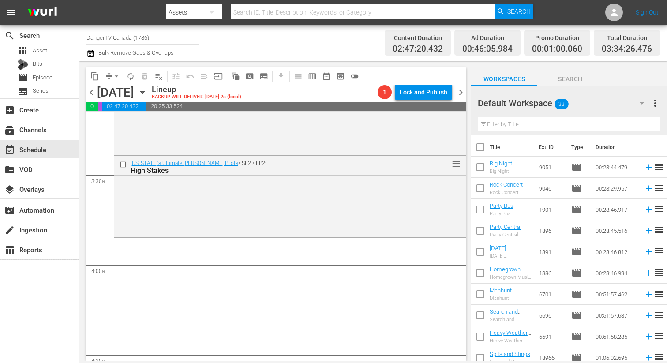
checkbox input "true"
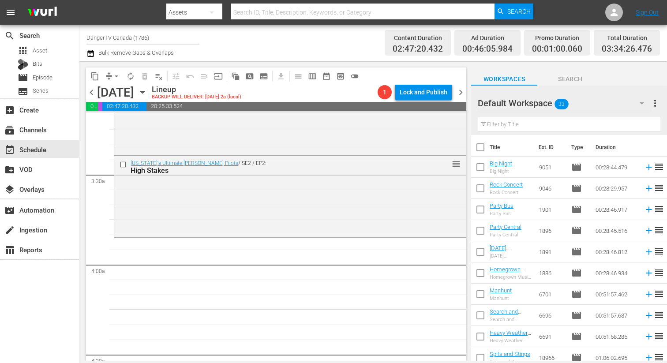
checkbox input "true"
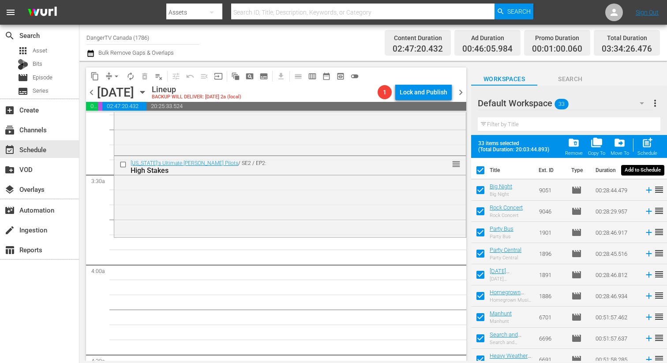
click at [650, 146] on span "post_add" at bounding box center [647, 143] width 12 height 12
checkbox input "false"
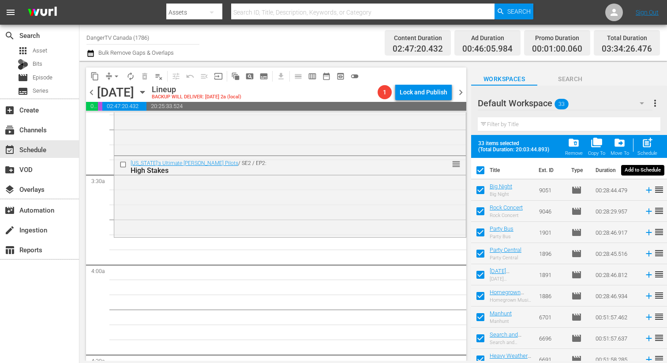
checkbox input "false"
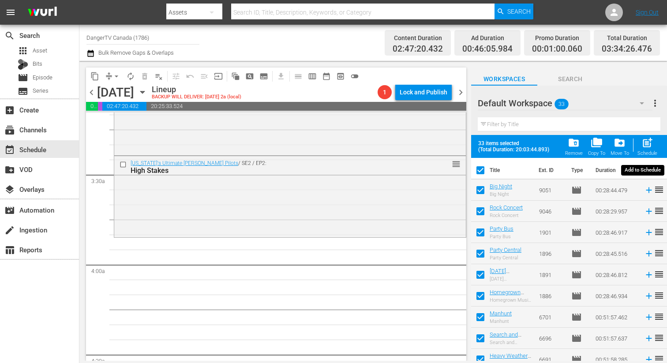
checkbox input "false"
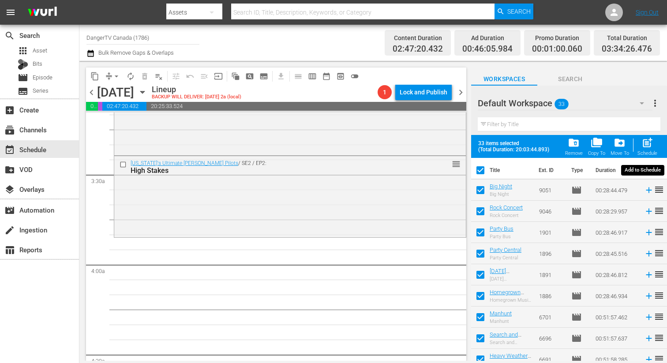
checkbox input "false"
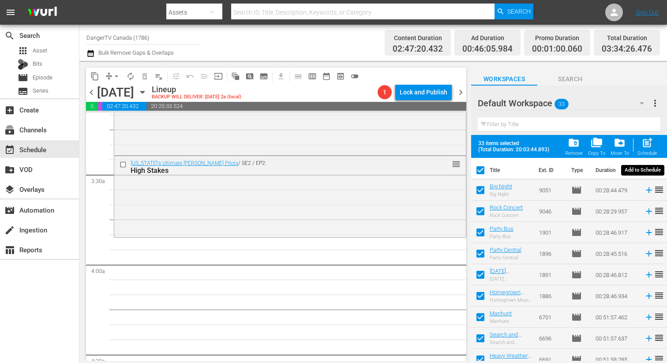
checkbox input "false"
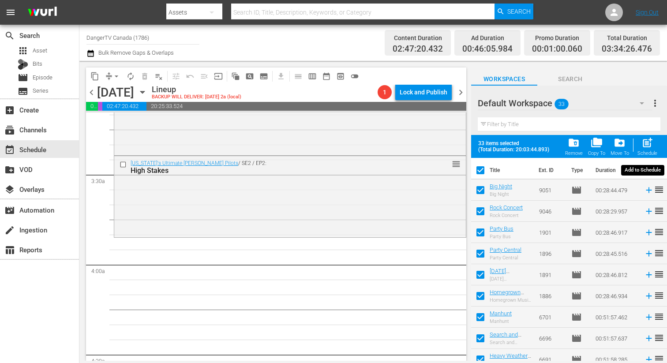
checkbox input "false"
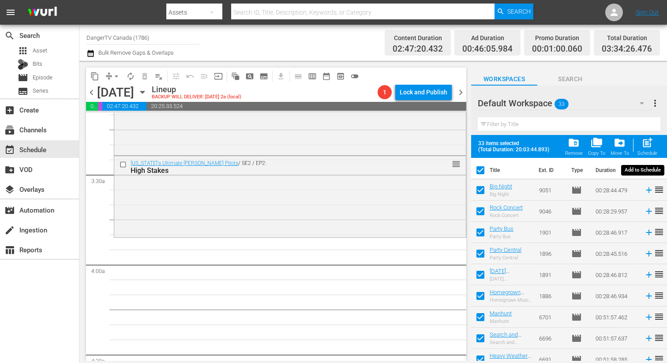
checkbox input "false"
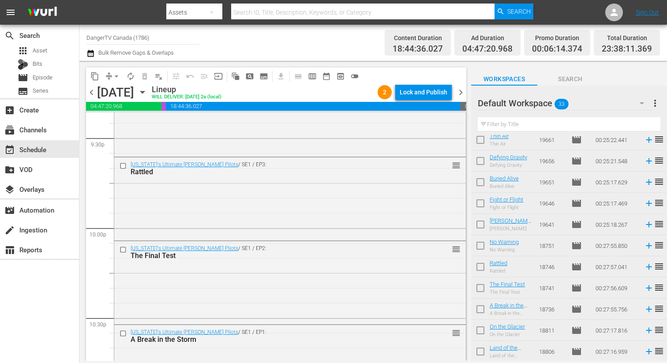
scroll to position [4068, 0]
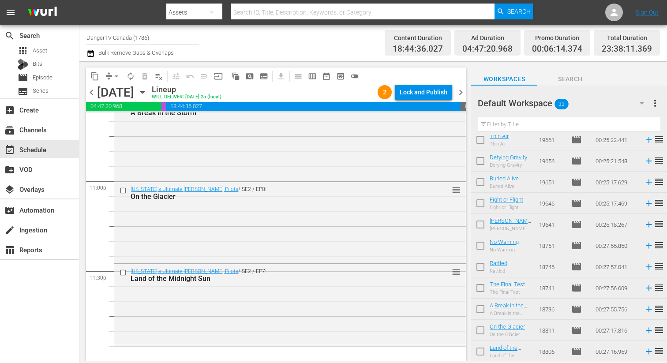
click at [479, 224] on input "checkbox" at bounding box center [480, 226] width 19 height 19
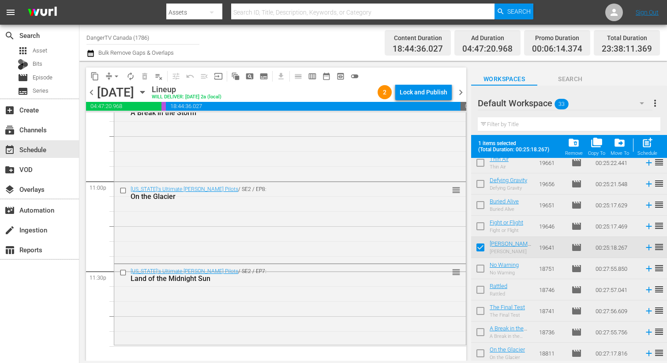
click at [476, 244] on input "checkbox" at bounding box center [480, 249] width 19 height 19
checkbox input "false"
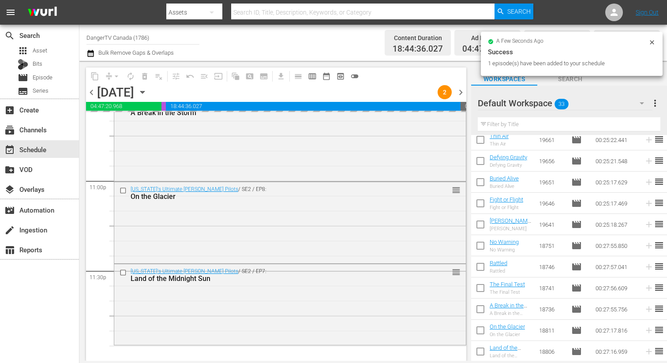
click at [483, 245] on input "checkbox" at bounding box center [480, 247] width 19 height 19
checkbox input "true"
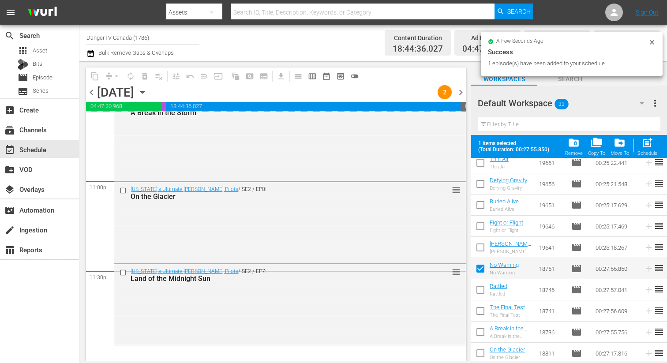
scroll to position [516, 0]
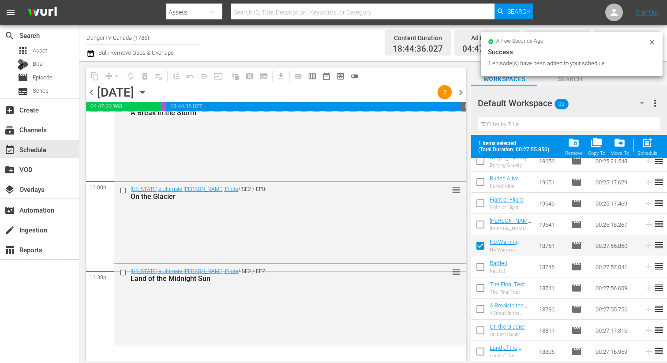
click at [481, 266] on input "checkbox" at bounding box center [480, 268] width 19 height 19
checkbox input "true"
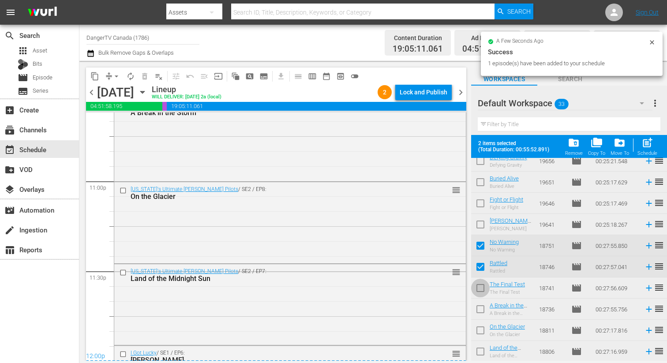
click at [482, 288] on input "checkbox" at bounding box center [480, 289] width 19 height 19
checkbox input "true"
click at [479, 307] on input "checkbox" at bounding box center [480, 311] width 19 height 19
checkbox input "true"
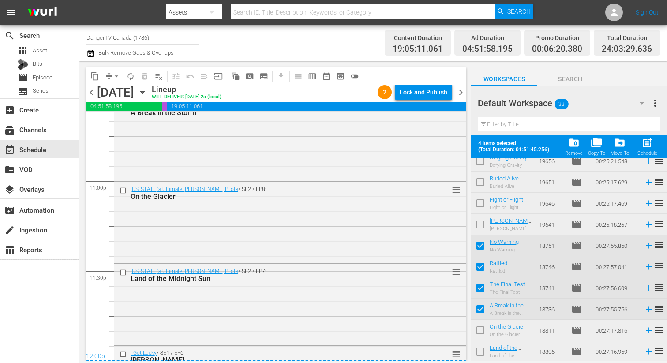
click at [481, 328] on input "checkbox" at bounding box center [480, 332] width 19 height 19
checkbox input "true"
click at [480, 350] on input "checkbox" at bounding box center [480, 353] width 19 height 19
checkbox input "true"
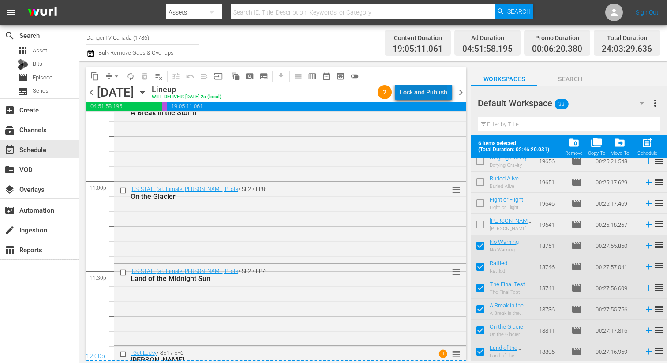
click at [438, 93] on div "Lock and Publish" at bounding box center [423, 92] width 48 height 16
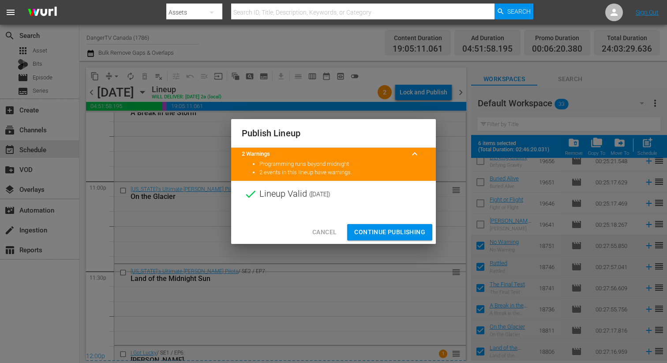
click at [390, 229] on span "Continue Publishing" at bounding box center [389, 232] width 71 height 11
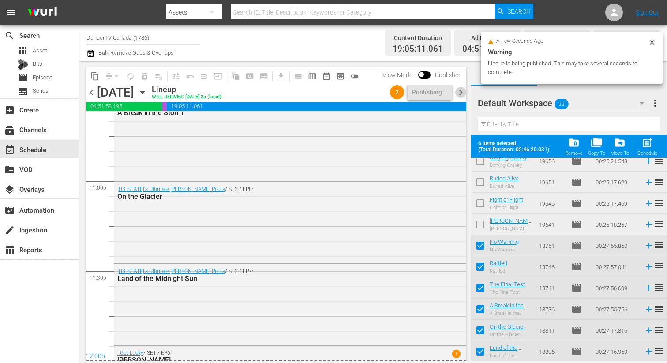
click at [461, 91] on span "chevron_right" at bounding box center [460, 92] width 11 height 11
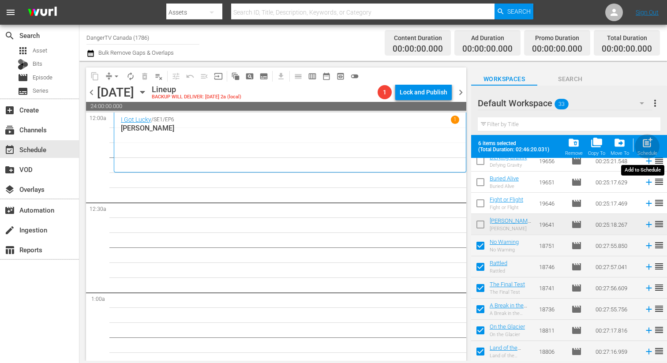
click at [647, 148] on span "post_add" at bounding box center [647, 143] width 12 height 12
checkbox input "false"
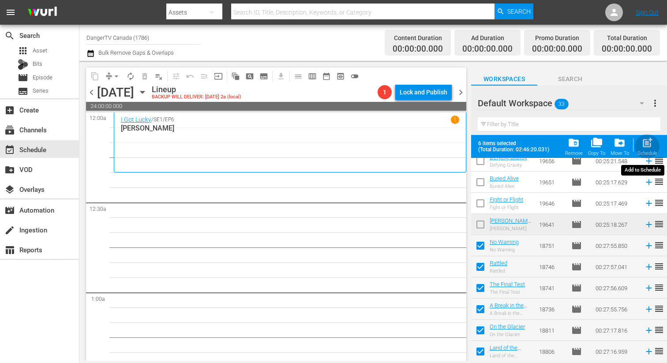
checkbox input "false"
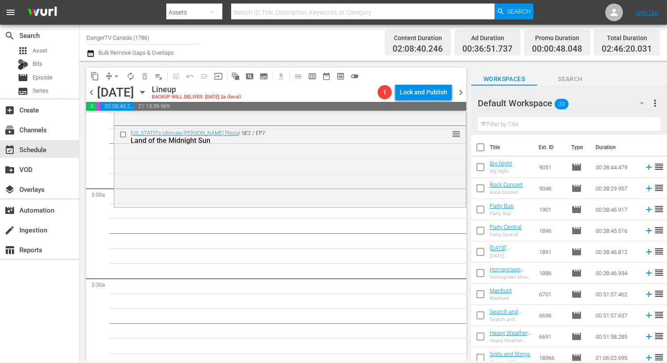
click at [482, 149] on input "checkbox" at bounding box center [480, 149] width 19 height 19
checkbox input "true"
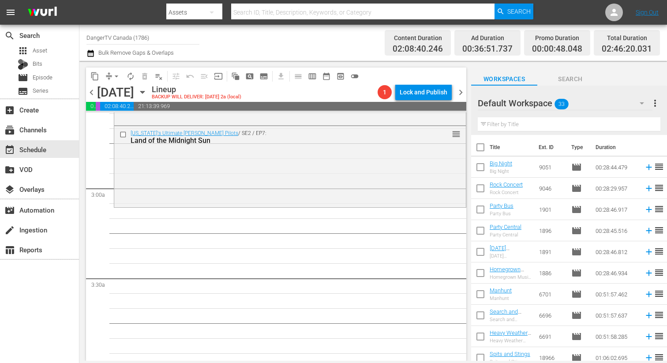
checkbox input "true"
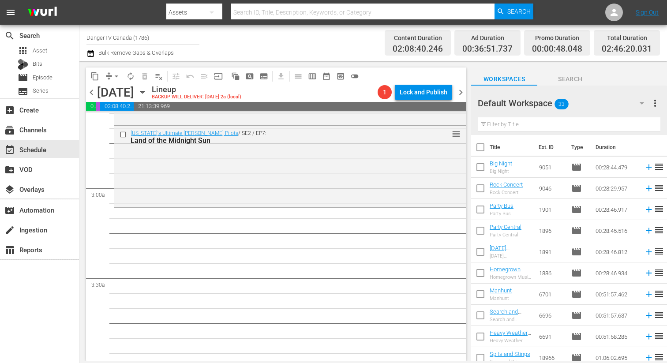
checkbox input "true"
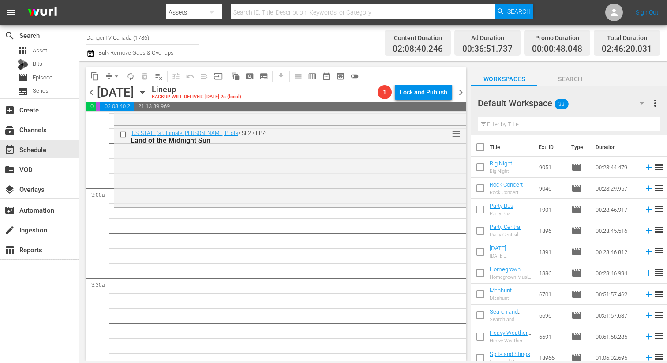
checkbox input "true"
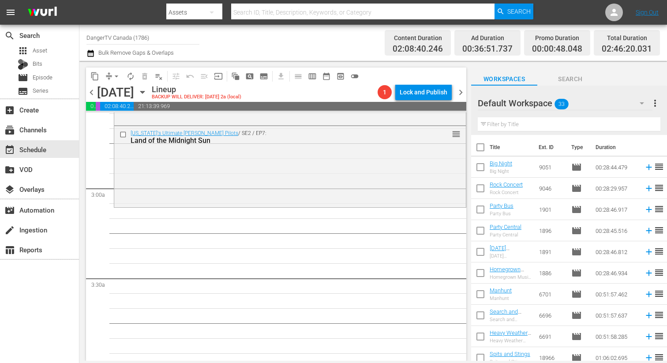
checkbox input "true"
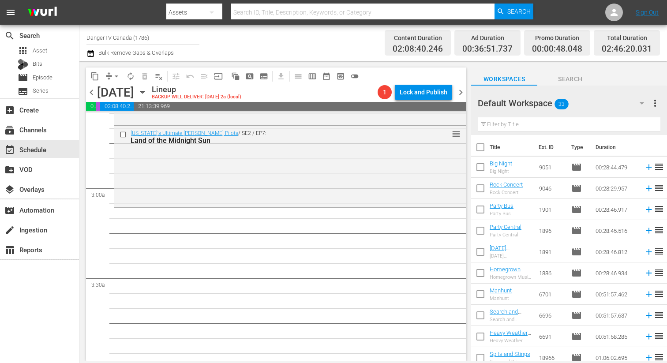
checkbox input "true"
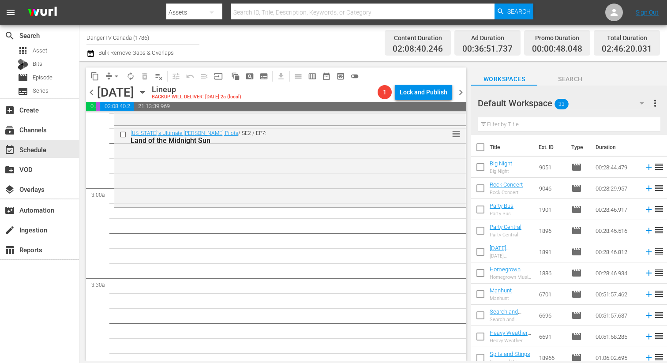
checkbox input "true"
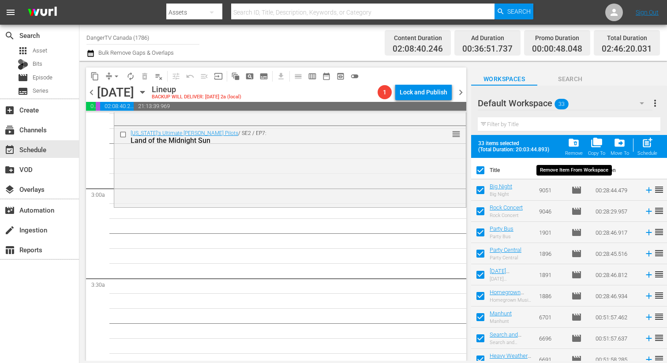
click at [574, 144] on span "folder_delete" at bounding box center [573, 143] width 12 height 12
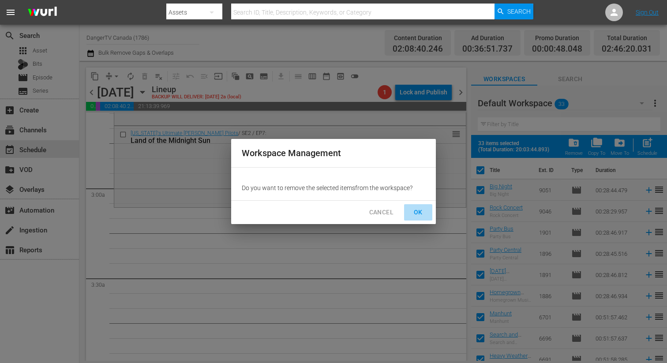
click at [421, 212] on span "OK" at bounding box center [418, 212] width 14 height 11
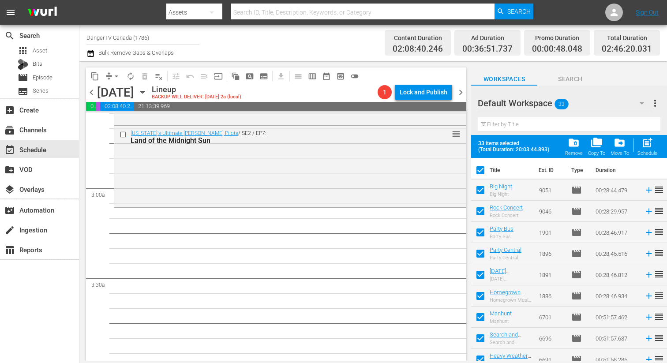
checkbox input "false"
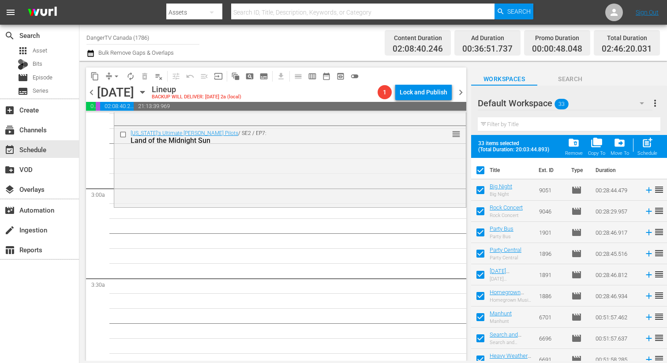
checkbox input "false"
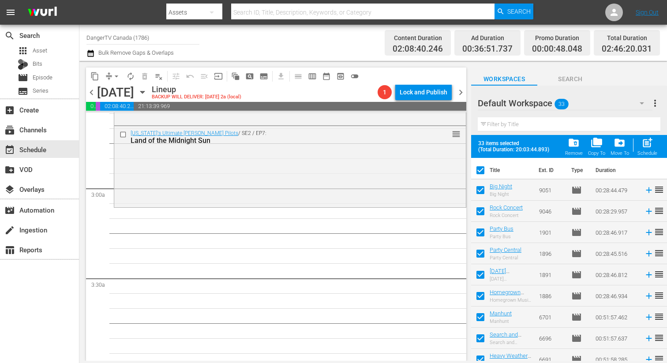
checkbox input "false"
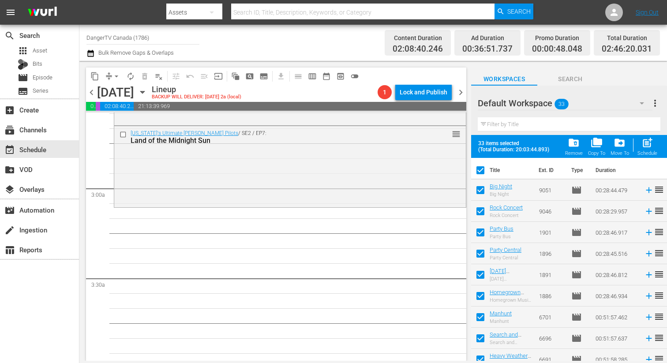
checkbox input "false"
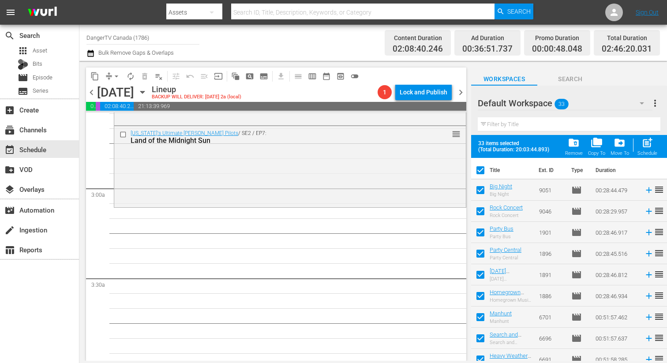
checkbox input "false"
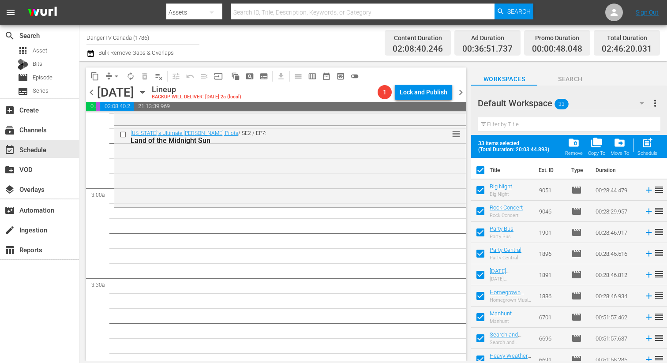
checkbox input "false"
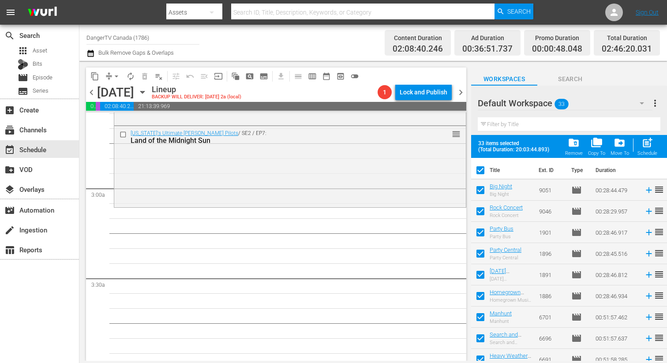
checkbox input "false"
